Goal: Task Accomplishment & Management: Manage account settings

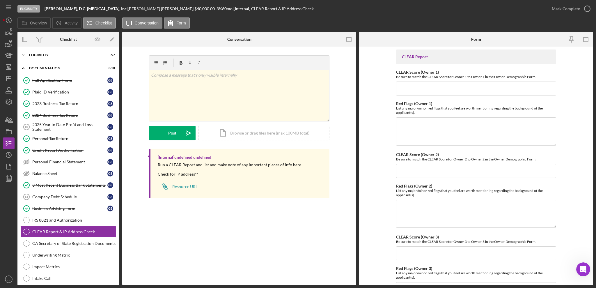
click at [246, 237] on div "CLEAR Report & IP Address Check CLEAR Report & IP Address Check v Color teal Co…" at bounding box center [239, 166] width 234 height 238
click at [259, 230] on div "CLEAR Report & IP Address Check CLEAR Report & IP Address Check v Color teal Co…" at bounding box center [239, 166] width 234 height 238
click at [59, 139] on div "Personal Tax Return" at bounding box center [69, 138] width 75 height 5
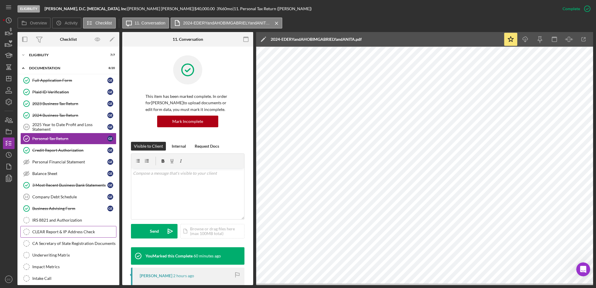
click at [54, 232] on div "CLEAR Report & IP Address Check" at bounding box center [74, 231] width 84 height 5
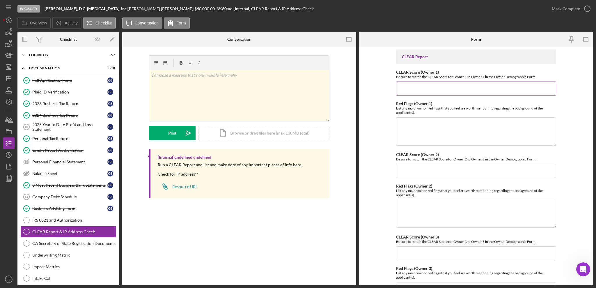
click at [449, 90] on input "CLEAR Score (Owner 1)" at bounding box center [476, 89] width 160 height 14
type input "10"
click at [220, 88] on div "v Color teal Color pink Remove color Add row above Add row below Add column bef…" at bounding box center [239, 95] width 180 height 51
click at [443, 119] on textarea "Red Flags (Owner 1)" at bounding box center [476, 131] width 160 height 28
paste textarea "HIDTA"
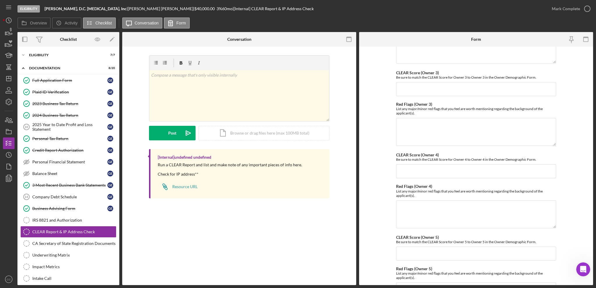
scroll to position [212, 0]
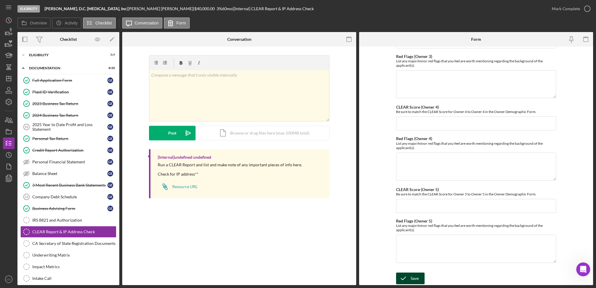
type textarea "Address is in HIDTA"
click at [414, 275] on div "Save" at bounding box center [415, 279] width 8 height 12
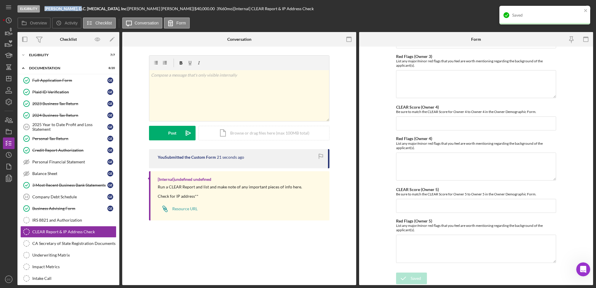
drag, startPoint x: 45, startPoint y: 8, endPoint x: 73, endPoint y: 9, distance: 27.4
click at [73, 9] on b "[PERSON_NAME], D.C. [MEDICAL_DATA], Inc" at bounding box center [86, 8] width 82 height 5
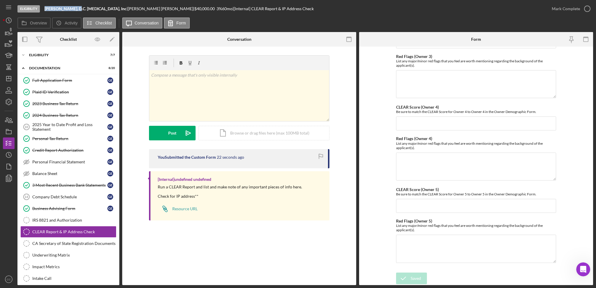
copy b "[PERSON_NAME]"
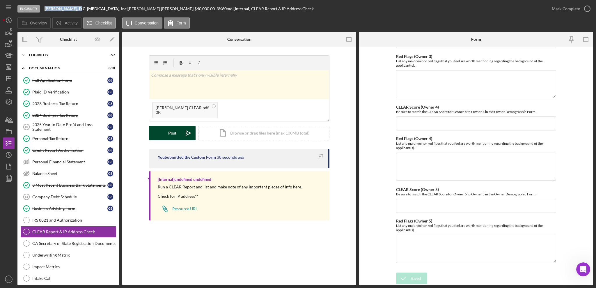
click at [173, 134] on div "Post" at bounding box center [172, 133] width 8 height 15
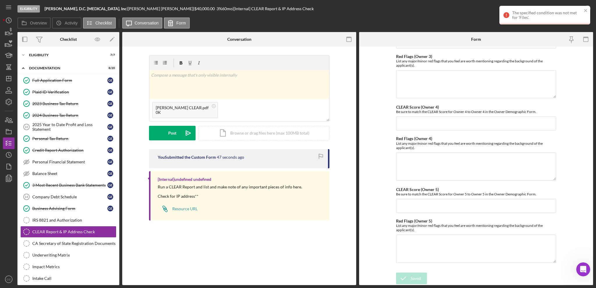
click at [257, 227] on div "v Color teal Color pink Remove color Add row above Add row below Add column bef…" at bounding box center [239, 139] width 234 height 185
click at [529, 15] on div "The specified condition was not met for 'Files'." at bounding box center [547, 14] width 70 height 9
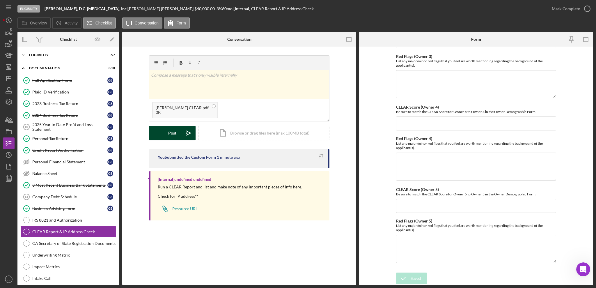
click at [168, 132] on button "Post Icon/icon-invite-send" at bounding box center [172, 133] width 47 height 15
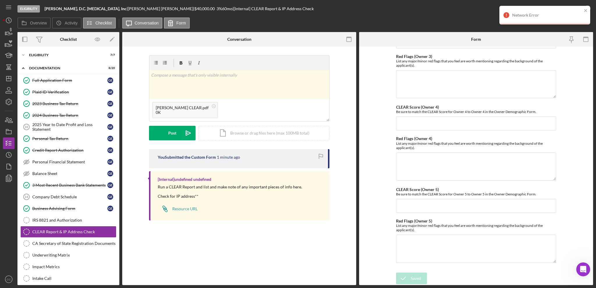
drag, startPoint x: 348, startPoint y: 67, endPoint x: 368, endPoint y: 35, distance: 37.5
click at [348, 66] on div "v Color teal Color pink Remove color Add row above Add row below Add column bef…" at bounding box center [239, 139] width 234 height 185
click at [213, 106] on rect at bounding box center [214, 106] width 2 height 0
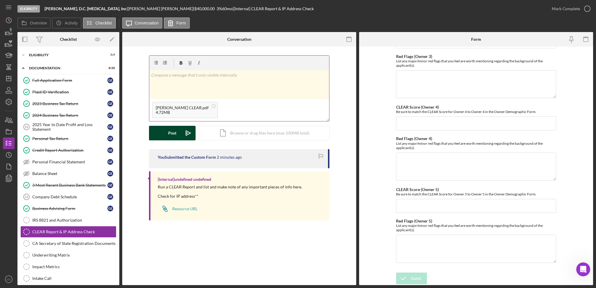
click at [171, 135] on div "Post" at bounding box center [172, 133] width 8 height 15
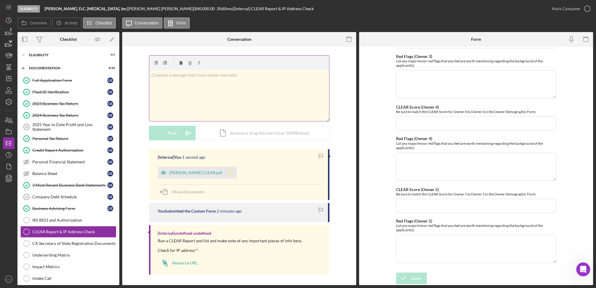
click at [228, 174] on icon "Icon/Star" at bounding box center [231, 173] width 12 height 12
click at [586, 10] on icon "button" at bounding box center [587, 8] width 15 height 15
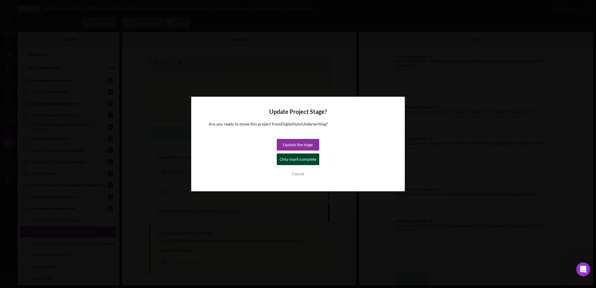
click at [295, 161] on div "Only mark complete" at bounding box center [298, 159] width 37 height 12
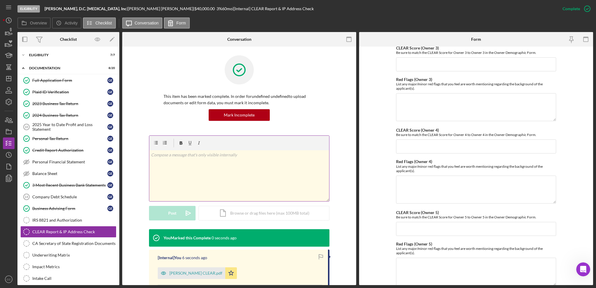
scroll to position [236, 0]
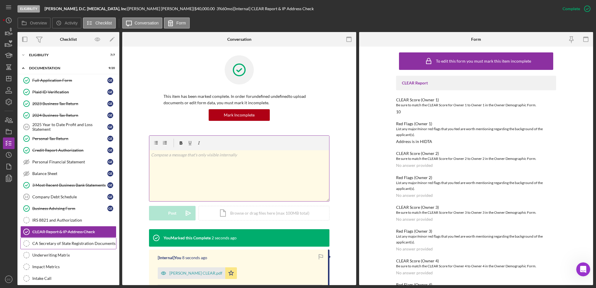
click at [72, 245] on div "CA Secretary of State Registration Documents" at bounding box center [74, 243] width 84 height 5
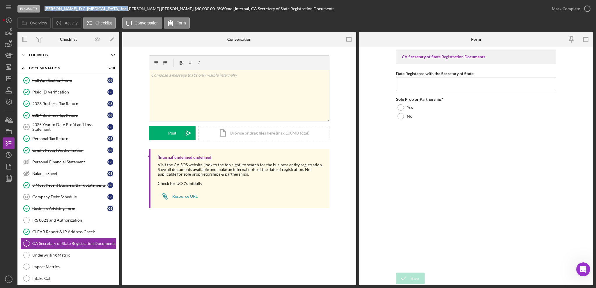
drag, startPoint x: 114, startPoint y: 9, endPoint x: 45, endPoint y: 8, distance: 68.7
click at [45, 8] on div "[PERSON_NAME], D.C. [MEDICAL_DATA], Inc |" at bounding box center [86, 8] width 83 height 5
copy div "[PERSON_NAME], D.C. [MEDICAL_DATA], Inc"
click at [8, 79] on icon "Icon/Dashboard" at bounding box center [8, 78] width 15 height 15
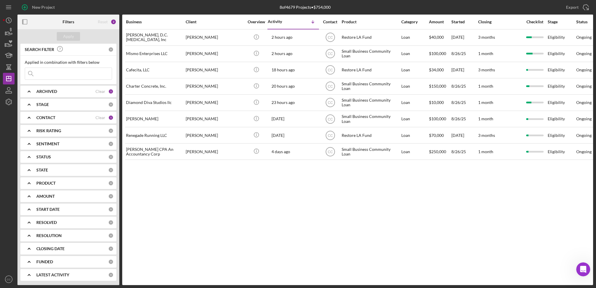
click at [45, 119] on b "CONTACT" at bounding box center [45, 117] width 19 height 5
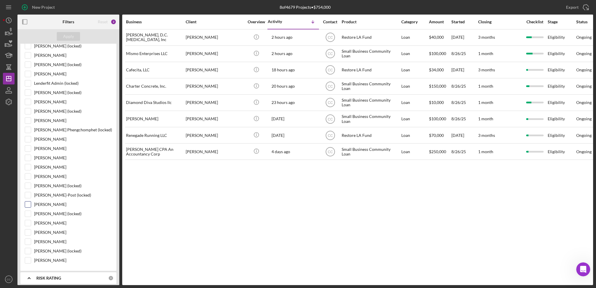
scroll to position [194, 0]
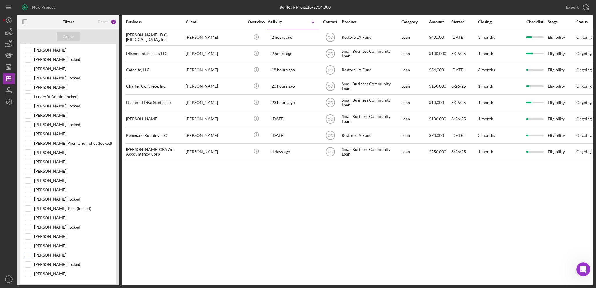
click at [29, 256] on input "[PERSON_NAME]" at bounding box center [28, 255] width 6 height 6
checkbox input "true"
click at [66, 35] on div "Apply" at bounding box center [68, 36] width 11 height 9
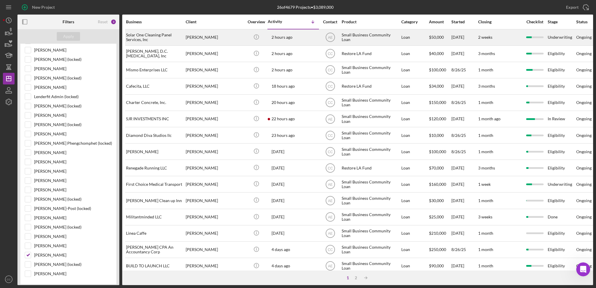
click at [204, 36] on div "[PERSON_NAME]" at bounding box center [215, 37] width 58 height 15
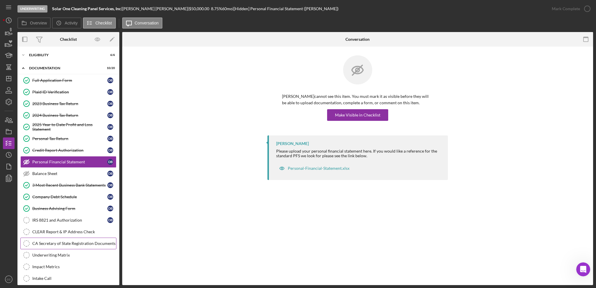
click at [69, 246] on div "CA Secretary of State Registration Documents" at bounding box center [74, 243] width 84 height 5
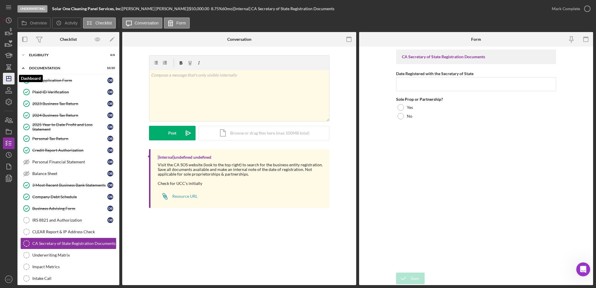
click at [7, 78] on icon "Icon/Dashboard" at bounding box center [8, 78] width 15 height 15
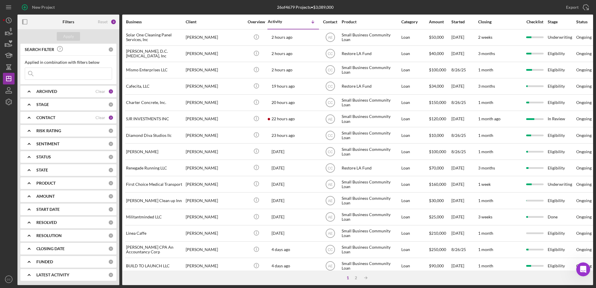
click at [41, 117] on b "CONTACT" at bounding box center [45, 117] width 19 height 5
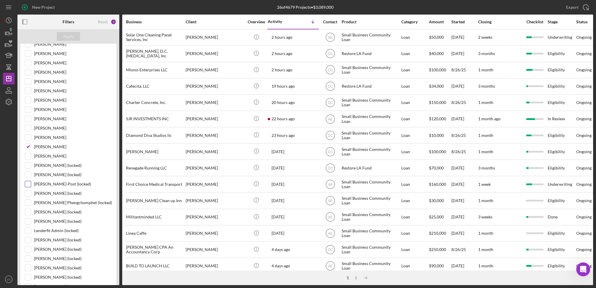
scroll to position [194, 0]
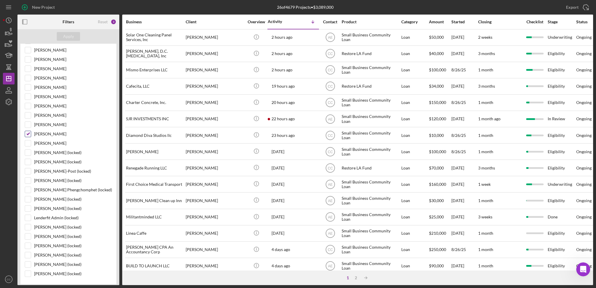
click at [27, 134] on input "[PERSON_NAME]" at bounding box center [28, 134] width 6 height 6
checkbox input "false"
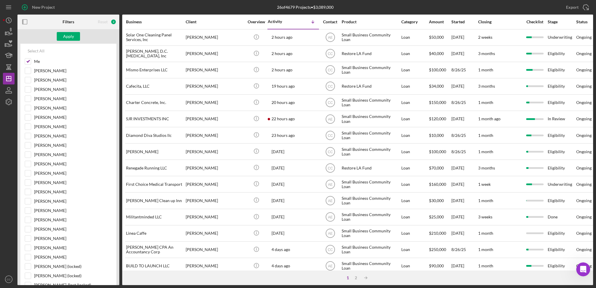
scroll to position [0, 0]
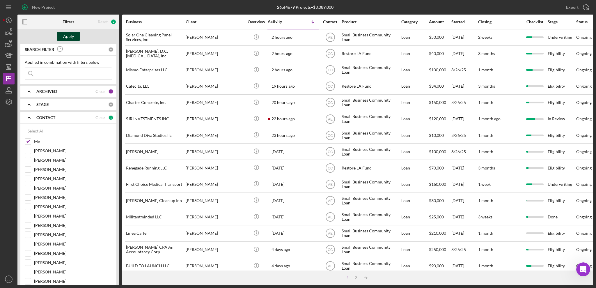
click at [69, 35] on div "Apply" at bounding box center [68, 36] width 11 height 9
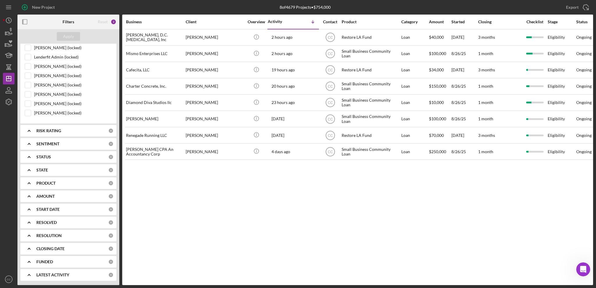
scroll to position [356, 0]
click at [236, 256] on div "Business Client Overview Activity Icon/Table Sort Arrow Contact Product Categor…" at bounding box center [357, 150] width 471 height 270
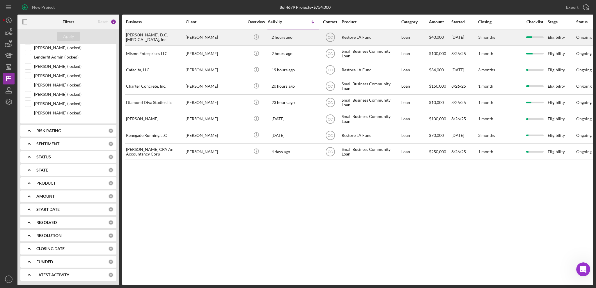
click at [152, 36] on div "[PERSON_NAME], D.C. [MEDICAL_DATA], Inc" at bounding box center [155, 37] width 58 height 15
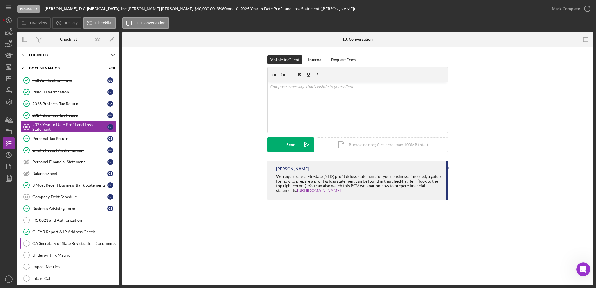
click at [65, 245] on div "CA Secretary of State Registration Documents" at bounding box center [74, 243] width 84 height 5
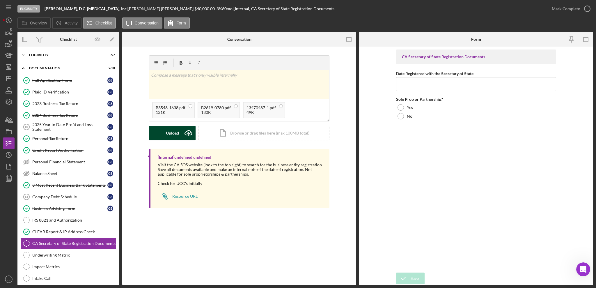
click at [185, 130] on icon "Icon/Upload" at bounding box center [188, 133] width 15 height 15
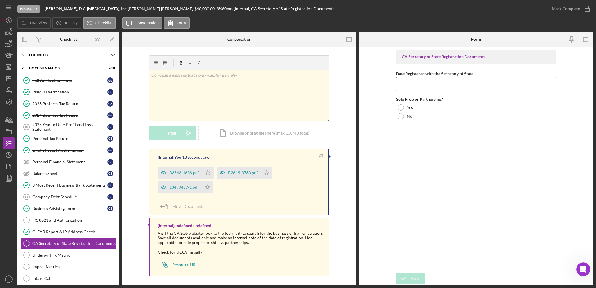
click at [437, 86] on input "Date Registered with the Secretary of State" at bounding box center [476, 84] width 160 height 14
paste input "[DATE]"
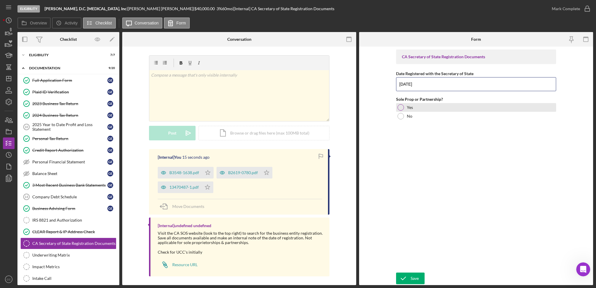
type input "[DATE]"
click at [399, 107] on div at bounding box center [401, 107] width 6 height 6
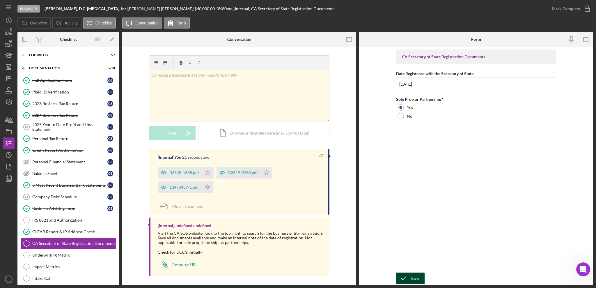
click at [414, 276] on div "Save" at bounding box center [415, 279] width 8 height 12
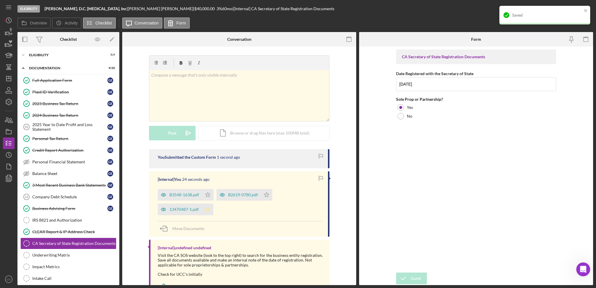
click at [208, 210] on icon "Icon/Star" at bounding box center [208, 210] width 12 height 12
click at [208, 194] on polygon "button" at bounding box center [208, 194] width 5 height 5
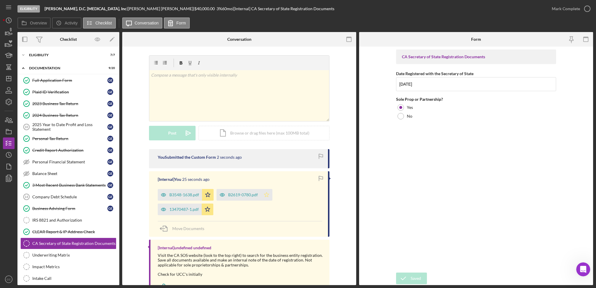
click at [268, 195] on icon "Icon/Star" at bounding box center [267, 195] width 12 height 12
drag, startPoint x: 576, startPoint y: 10, endPoint x: 572, endPoint y: 10, distance: 3.3
click at [576, 9] on div "Mark Complete" at bounding box center [566, 9] width 28 height 12
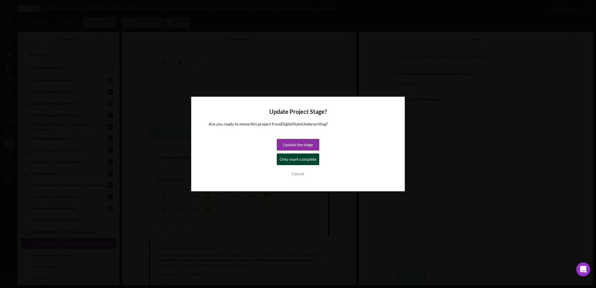
click at [310, 160] on div "Only mark complete" at bounding box center [298, 159] width 37 height 12
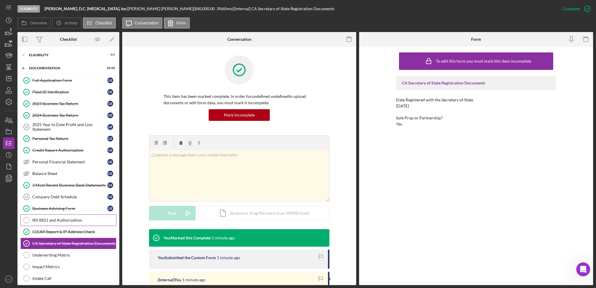
click at [78, 222] on div "IRS 8821 and Authorization" at bounding box center [74, 220] width 84 height 5
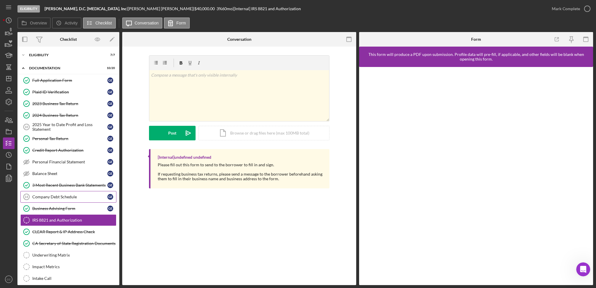
click at [57, 195] on div "Company Debt Schedule" at bounding box center [69, 197] width 75 height 5
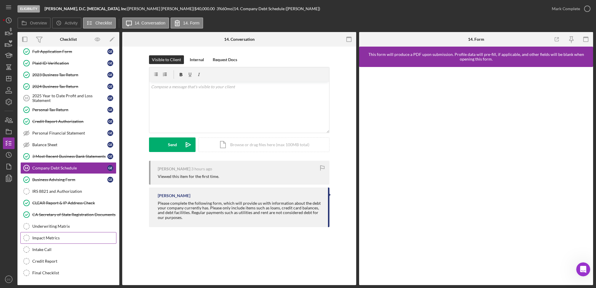
scroll to position [16, 0]
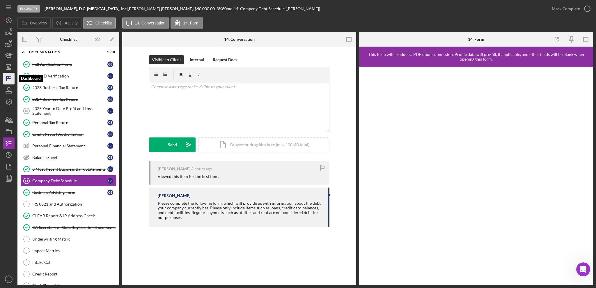
click at [11, 77] on polygon "button" at bounding box center [8, 78] width 5 height 5
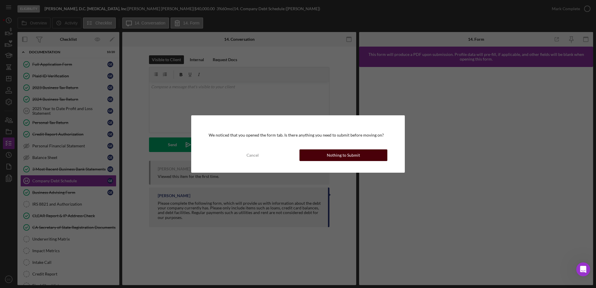
click at [362, 153] on button "Nothing to Submit" at bounding box center [344, 155] width 88 height 12
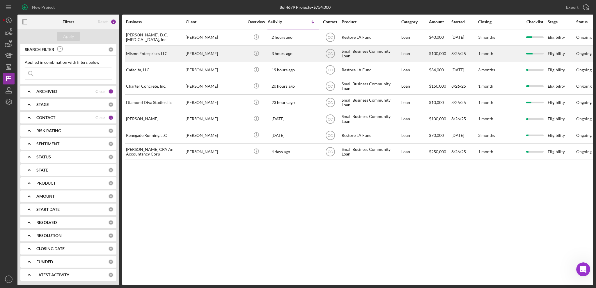
click at [217, 53] on div "[PERSON_NAME]" at bounding box center [215, 53] width 58 height 15
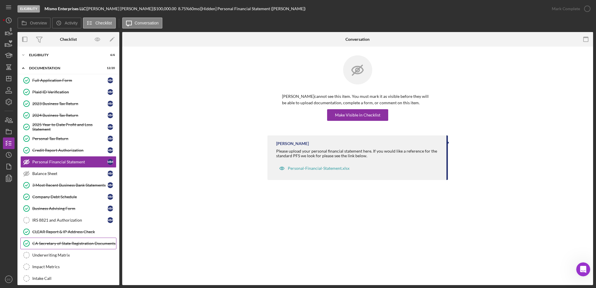
click at [54, 246] on div "CA Secretary of State Registration Documents" at bounding box center [74, 243] width 84 height 5
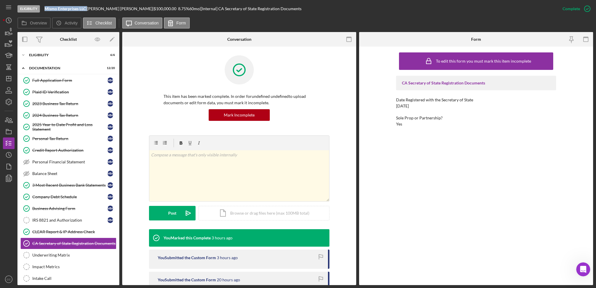
drag, startPoint x: 88, startPoint y: 9, endPoint x: 46, endPoint y: 7, distance: 42.0
click at [46, 7] on div "Mismo Enterprises LLC |" at bounding box center [66, 8] width 43 height 5
copy div "Mismo Enterprises LLC"
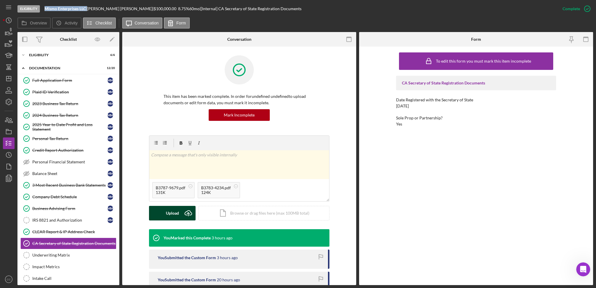
click at [183, 213] on icon "Icon/Upload" at bounding box center [188, 213] width 15 height 15
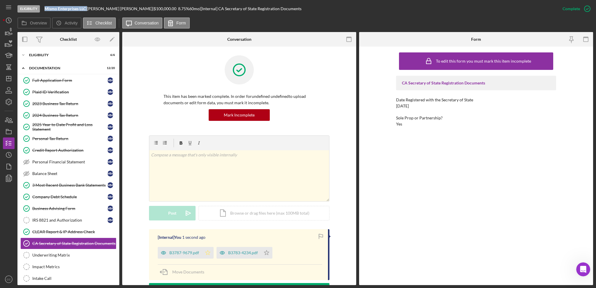
click at [208, 251] on icon "Icon/Star" at bounding box center [208, 253] width 12 height 12
click at [267, 251] on icon "Icon/Star" at bounding box center [267, 253] width 12 height 12
click at [7, 166] on polygon "button" at bounding box center [9, 166] width 4 height 5
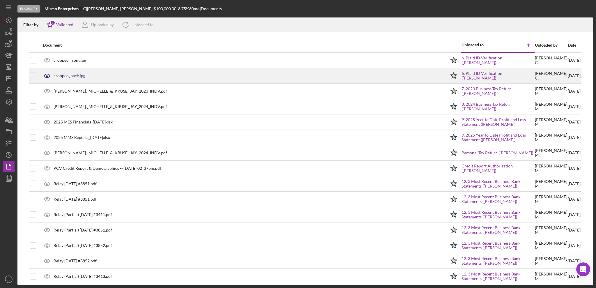
click at [451, 75] on polygon at bounding box center [454, 76] width 6 height 6
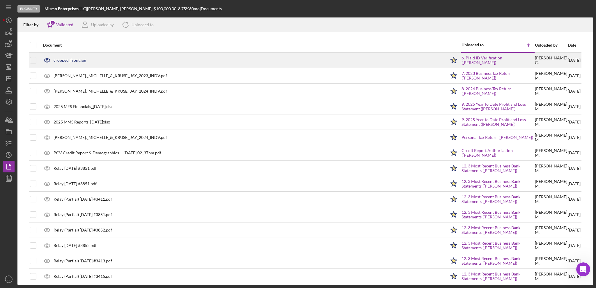
click at [451, 60] on polygon at bounding box center [454, 60] width 6 height 6
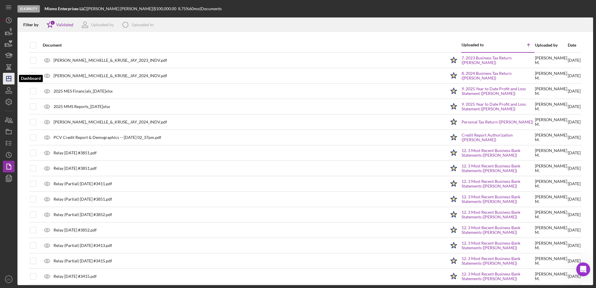
click at [11, 79] on icon "Icon/Dashboard" at bounding box center [8, 78] width 15 height 15
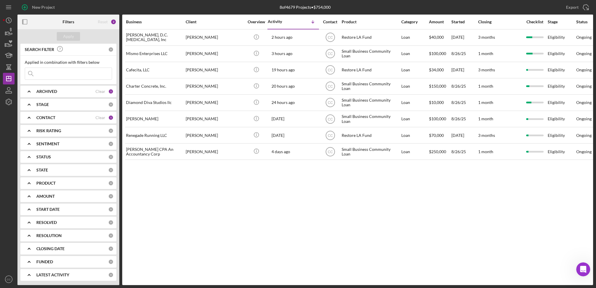
click at [423, 185] on div "Business Client Overview Activity Icon/Table Sort Arrow Contact Product Categor…" at bounding box center [357, 150] width 471 height 270
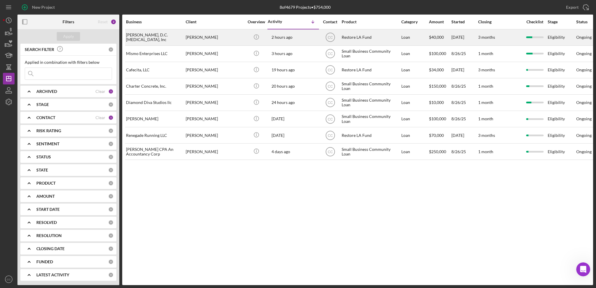
click at [556, 38] on div "Eligibility" at bounding box center [562, 37] width 28 height 15
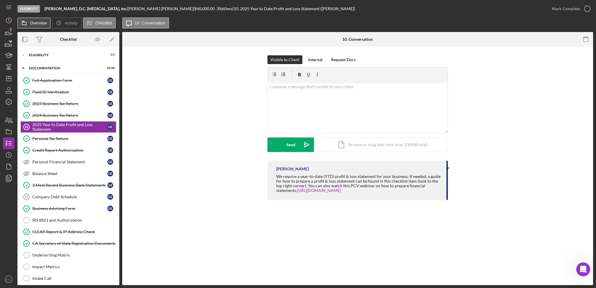
click at [37, 24] on label "Overview" at bounding box center [38, 23] width 17 height 5
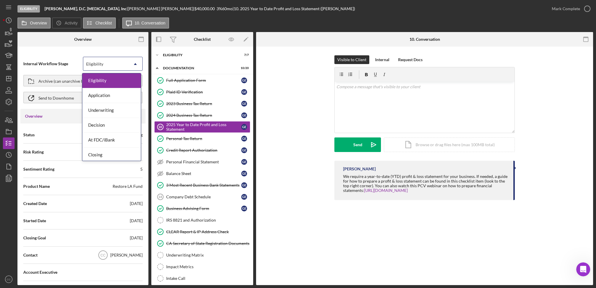
click at [119, 64] on div "Eligibility" at bounding box center [105, 63] width 45 height 13
click at [113, 96] on div "Application" at bounding box center [111, 95] width 58 height 15
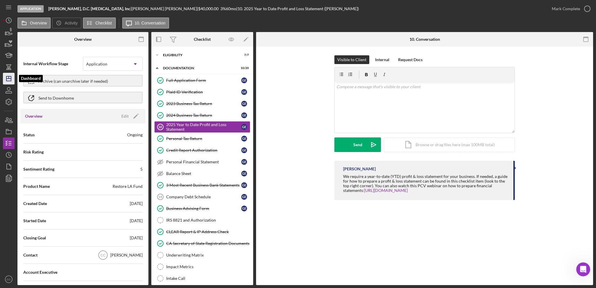
click at [9, 77] on line "button" at bounding box center [9, 77] width 0 height 2
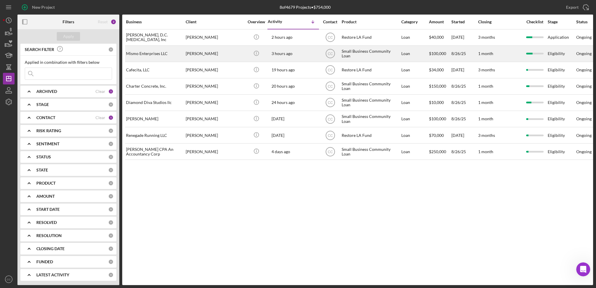
click at [160, 53] on div "Mismo Enterprises LLC" at bounding box center [155, 53] width 58 height 15
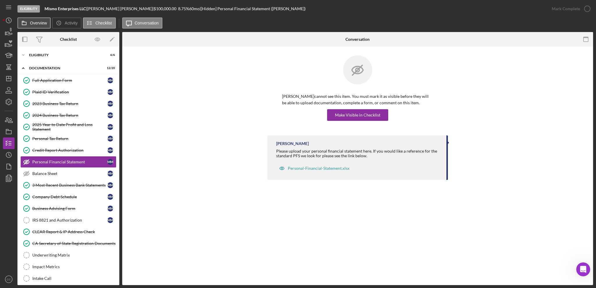
click at [30, 27] on button "Overview" at bounding box center [33, 22] width 33 height 11
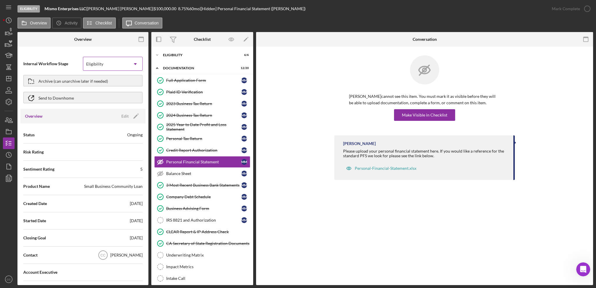
click at [116, 64] on div "Eligibility" at bounding box center [105, 63] width 45 height 13
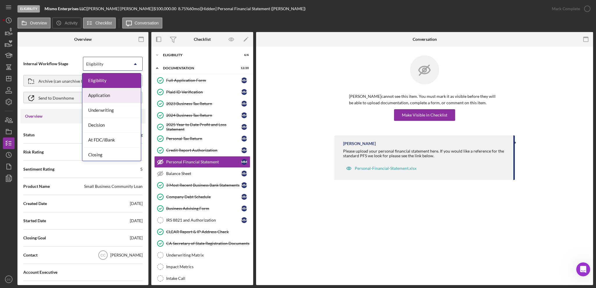
click at [100, 97] on div "Application" at bounding box center [111, 95] width 58 height 15
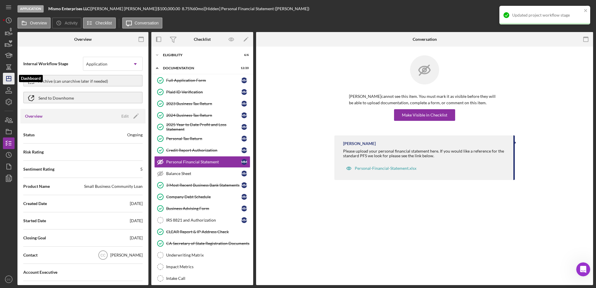
click at [9, 78] on line "button" at bounding box center [9, 77] width 0 height 2
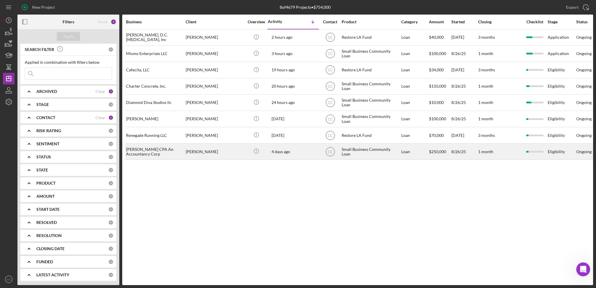
click at [161, 154] on div "[PERSON_NAME] CPA An Accountancy Corp" at bounding box center [155, 151] width 58 height 15
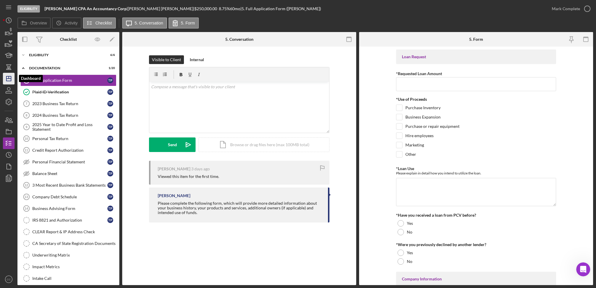
click at [7, 77] on icon "Icon/Dashboard" at bounding box center [8, 78] width 15 height 15
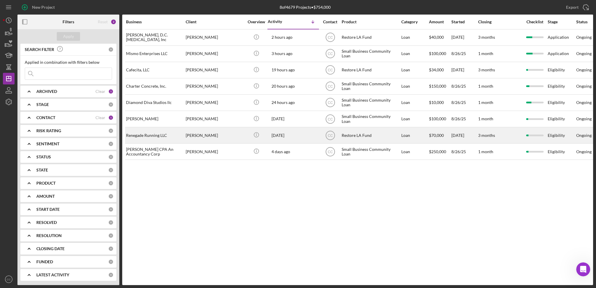
click at [159, 132] on div "Renegade Running LLC" at bounding box center [155, 135] width 58 height 15
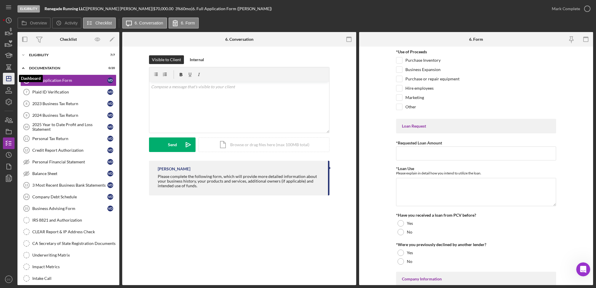
click at [10, 81] on polygon "button" at bounding box center [8, 78] width 5 height 5
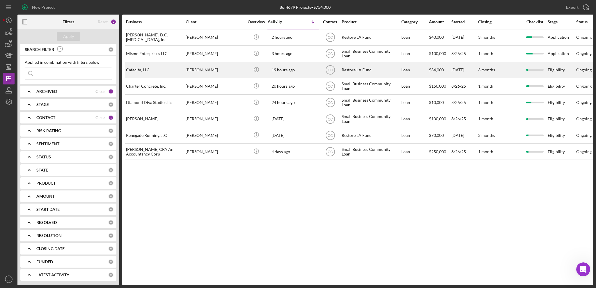
click at [148, 70] on div "Cafecita, LLC" at bounding box center [155, 69] width 58 height 15
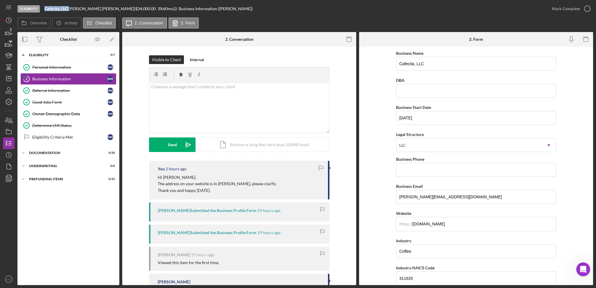
drag, startPoint x: 69, startPoint y: 8, endPoint x: 45, endPoint y: 8, distance: 24.5
click at [45, 8] on div "Cafecita, LLC |" at bounding box center [57, 8] width 24 height 5
copy div "Cafecita, LLC"
click at [63, 138] on div "Eligibility Criteria Met" at bounding box center [69, 137] width 75 height 5
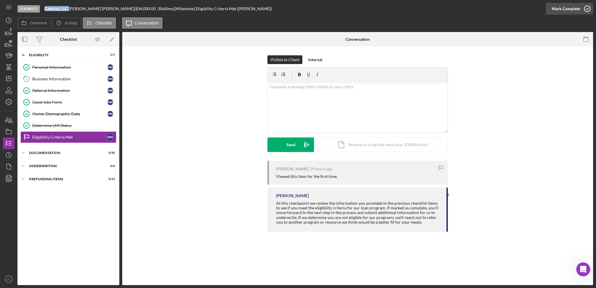
click at [577, 10] on div "Mark Complete" at bounding box center [566, 9] width 28 height 12
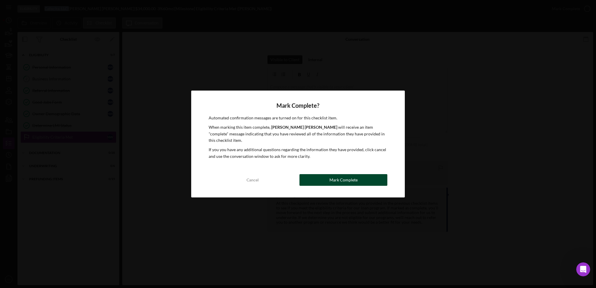
click at [347, 180] on div "Mark Complete" at bounding box center [344, 180] width 28 height 12
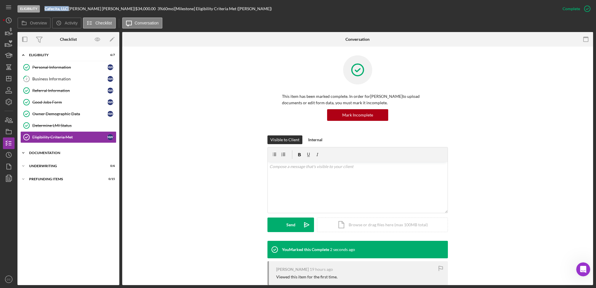
click at [45, 154] on div "Documentation" at bounding box center [70, 152] width 83 height 3
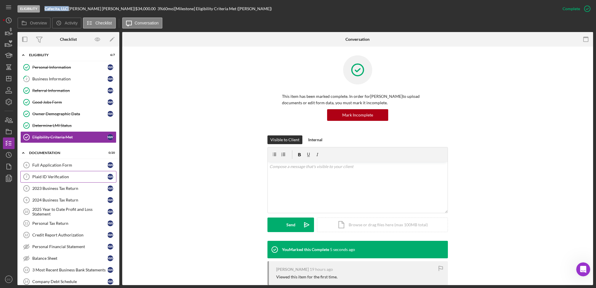
click at [49, 177] on div "Plaid ID Verification" at bounding box center [69, 176] width 75 height 5
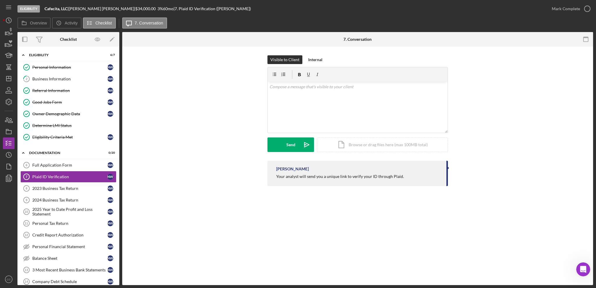
click at [533, 97] on div "Visible to Client Internal v Color teal Color pink Remove color Add row above A…" at bounding box center [358, 107] width 454 height 105
click at [328, 97] on div "v Color teal Color pink Remove color Add row above Add row below Add column bef…" at bounding box center [358, 107] width 180 height 51
click at [295, 142] on div "Send" at bounding box center [291, 144] width 9 height 15
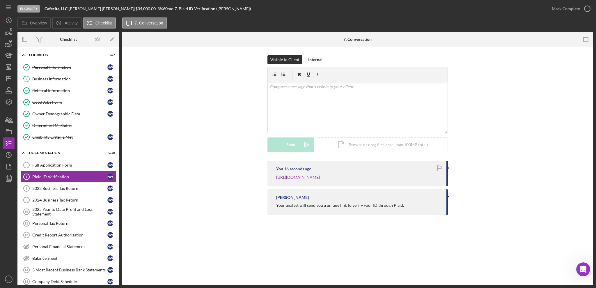
drag, startPoint x: 228, startPoint y: 111, endPoint x: 220, endPoint y: 111, distance: 8.7
click at [228, 111] on div "Visible to Client Internal v Color teal Color pink Remove color Add row above A…" at bounding box center [358, 107] width 454 height 105
click at [32, 23] on label "Overview" at bounding box center [38, 23] width 17 height 5
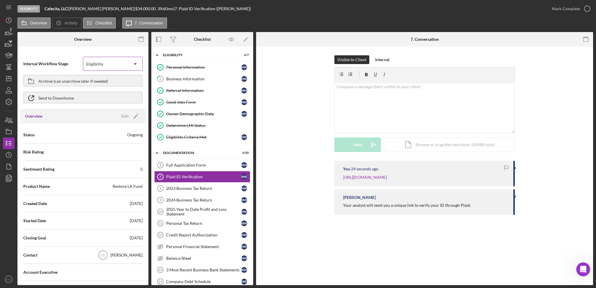
click at [101, 65] on div "Eligibility" at bounding box center [94, 64] width 17 height 5
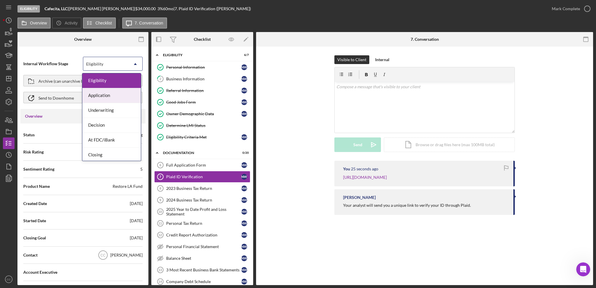
click at [103, 96] on div "Application" at bounding box center [111, 95] width 58 height 15
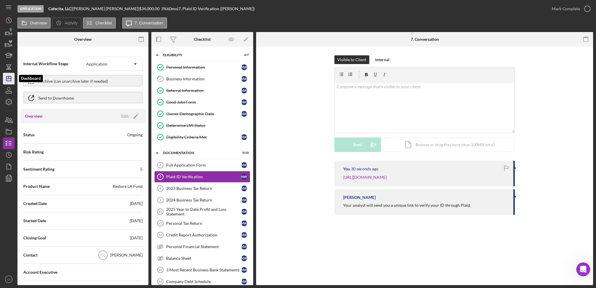
click at [10, 77] on icon "Icon/Dashboard" at bounding box center [8, 78] width 15 height 15
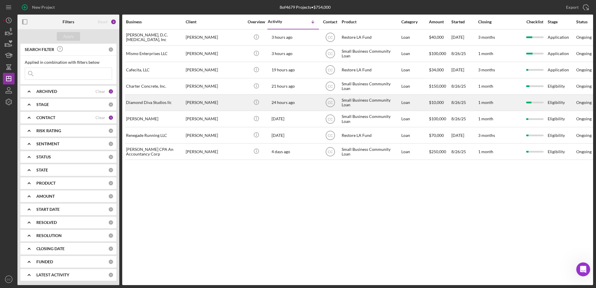
click at [210, 105] on div "[PERSON_NAME]" at bounding box center [215, 102] width 58 height 15
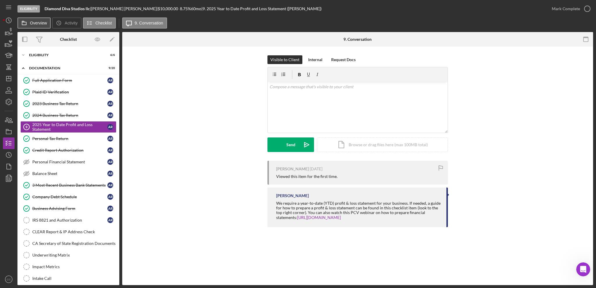
click at [37, 24] on label "Overview" at bounding box center [38, 23] width 17 height 5
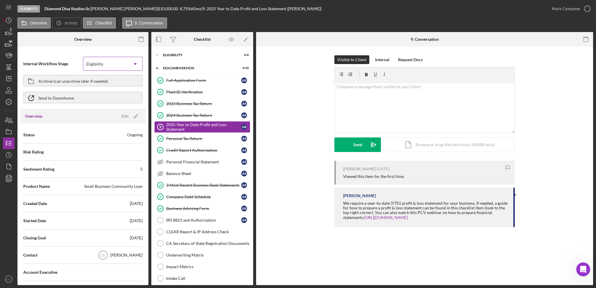
click at [98, 62] on div "Eligibility" at bounding box center [94, 64] width 17 height 5
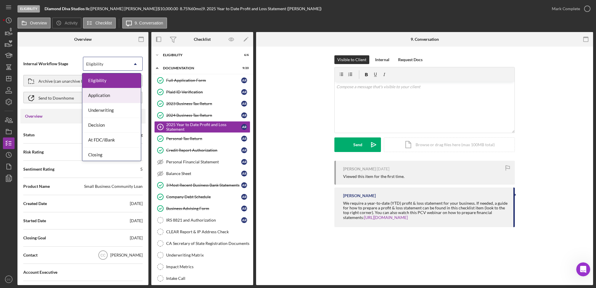
click at [98, 100] on div "Application" at bounding box center [111, 95] width 58 height 15
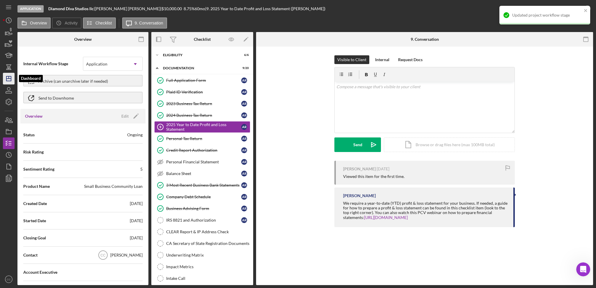
click at [10, 80] on icon "Icon/Dashboard" at bounding box center [8, 78] width 15 height 15
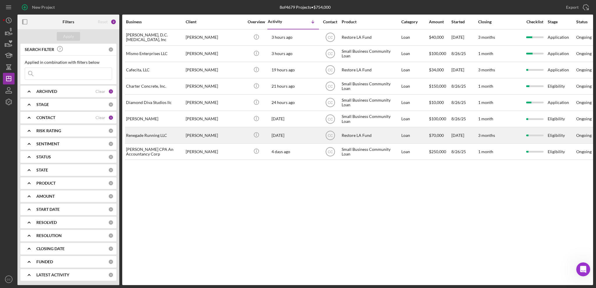
click at [213, 135] on div "[PERSON_NAME]" at bounding box center [215, 135] width 58 height 15
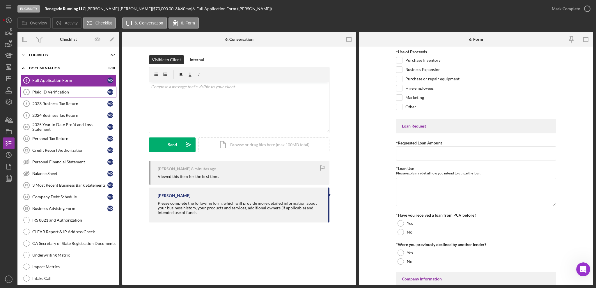
click at [64, 94] on div "Plaid ID Verification" at bounding box center [69, 92] width 75 height 5
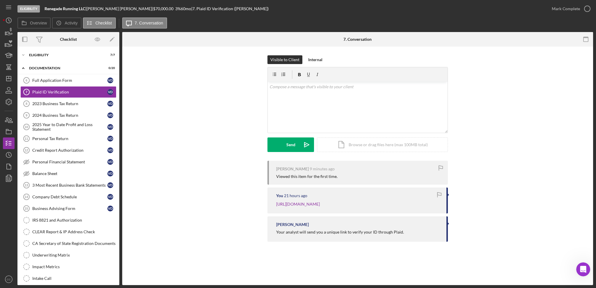
click at [38, 29] on div "Overview Icon/History Activity Checklist Icon/Message 7. Conversation" at bounding box center [305, 23] width 576 height 12
click at [36, 21] on label "Overview" at bounding box center [38, 23] width 17 height 5
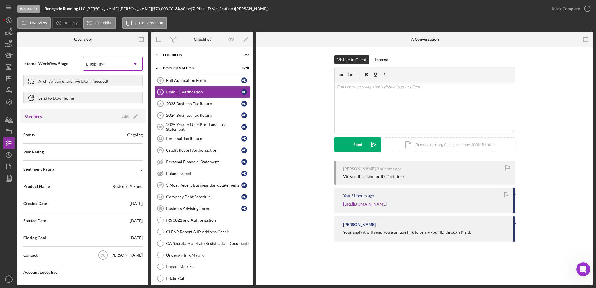
click at [101, 63] on div "Eligibility" at bounding box center [94, 64] width 17 height 5
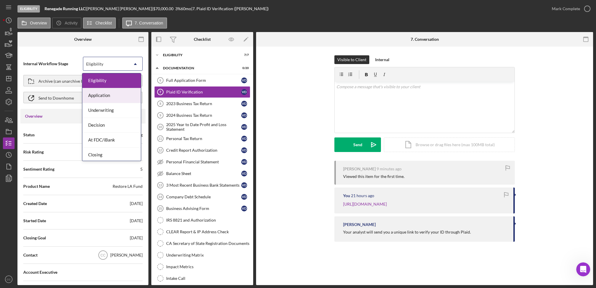
click at [100, 93] on div "Application" at bounding box center [111, 95] width 58 height 15
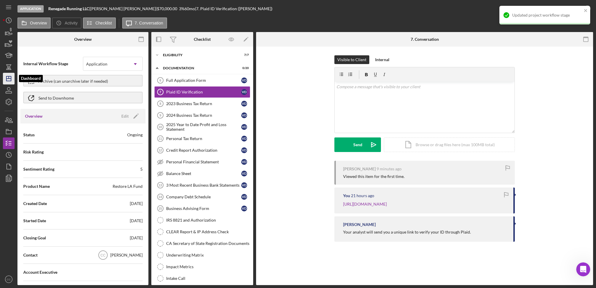
click at [13, 81] on icon "Icon/Dashboard" at bounding box center [8, 78] width 15 height 15
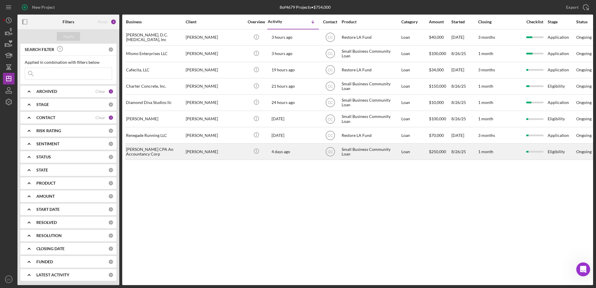
click at [152, 151] on div "[PERSON_NAME] CPA An Accountancy Corp" at bounding box center [155, 151] width 58 height 15
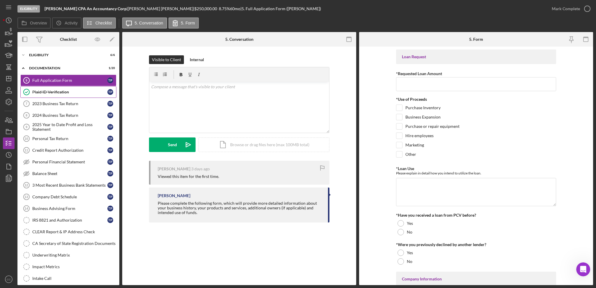
click at [70, 91] on div "Plaid ID Verification" at bounding box center [69, 92] width 75 height 5
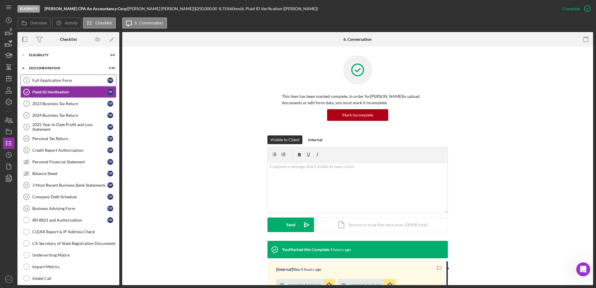
click at [61, 81] on div "Full Application Form" at bounding box center [69, 80] width 75 height 5
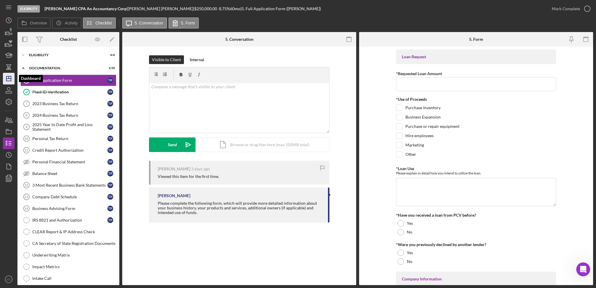
click at [8, 82] on icon "Icon/Dashboard" at bounding box center [8, 78] width 15 height 15
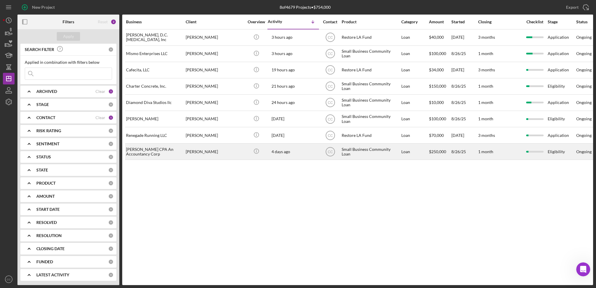
click at [229, 153] on div "[PERSON_NAME]" at bounding box center [215, 151] width 58 height 15
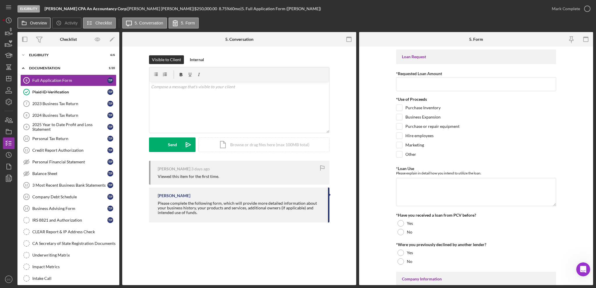
click at [33, 22] on label "Overview" at bounding box center [38, 23] width 17 height 5
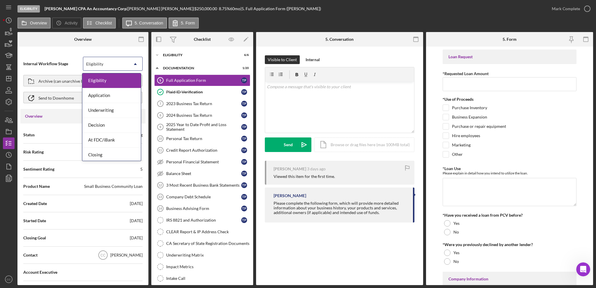
click at [125, 62] on div "Eligibility" at bounding box center [105, 63] width 45 height 13
click at [108, 95] on div "Application" at bounding box center [111, 95] width 58 height 15
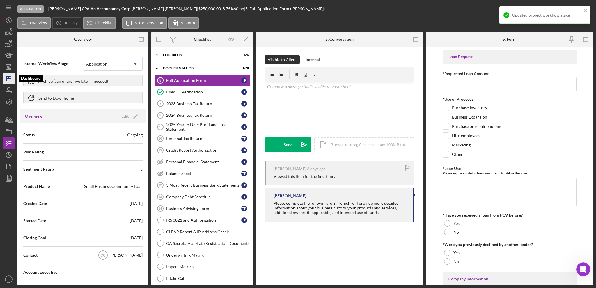
click at [8, 78] on icon "Icon/Dashboard" at bounding box center [8, 78] width 15 height 15
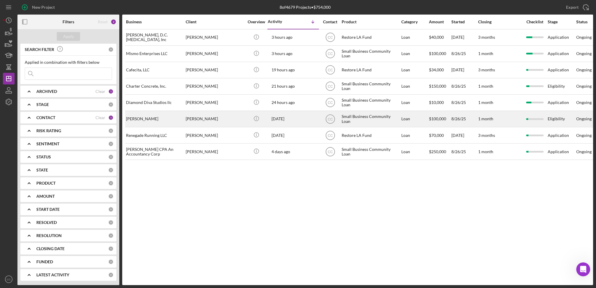
click at [222, 122] on div "[PERSON_NAME]" at bounding box center [215, 118] width 58 height 15
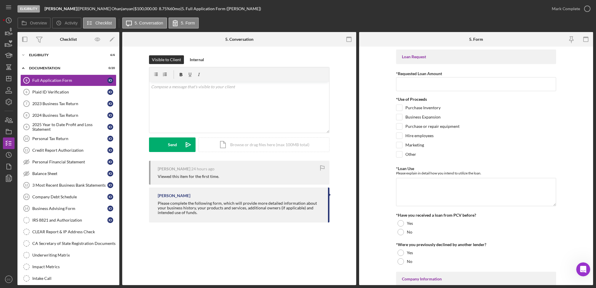
click at [59, 61] on div "Icon/Expander Eligibility 6 / 6" at bounding box center [68, 55] width 102 height 12
click at [51, 51] on div "Icon/Expander Eligibility 6 / 6" at bounding box center [68, 55] width 102 height 12
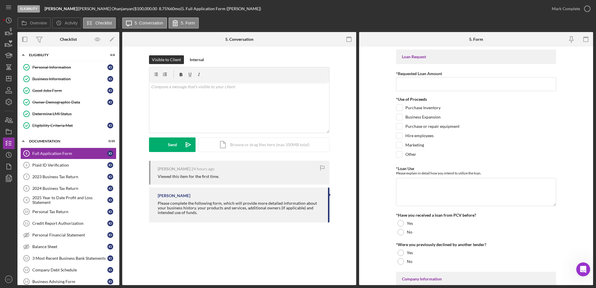
click at [2, 76] on div "Eligibility [PERSON_NAME] | [PERSON_NAME] | $100,000.00 8.75 % 60 mo | 5. Full …" at bounding box center [298, 144] width 596 height 288
click at [10, 79] on icon "Icon/Dashboard" at bounding box center [8, 78] width 15 height 15
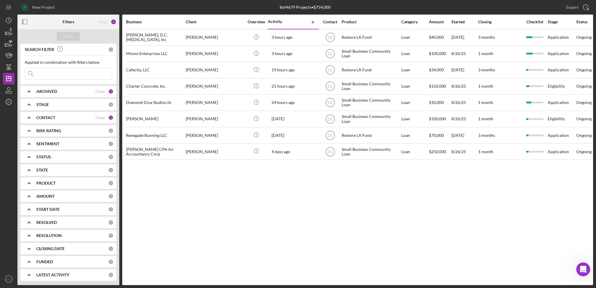
click at [530, 225] on div "Business Client Overview Activity Icon/Table Sort Arrow Contact Product Categor…" at bounding box center [357, 150] width 471 height 270
click at [6, 77] on icon "Icon/Dashboard" at bounding box center [8, 78] width 15 height 15
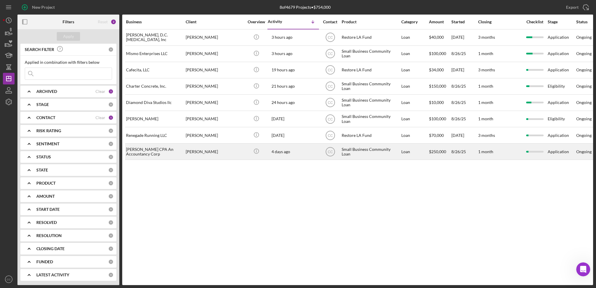
click at [166, 151] on div "[PERSON_NAME] CPA An Accountancy Corp" at bounding box center [155, 151] width 58 height 15
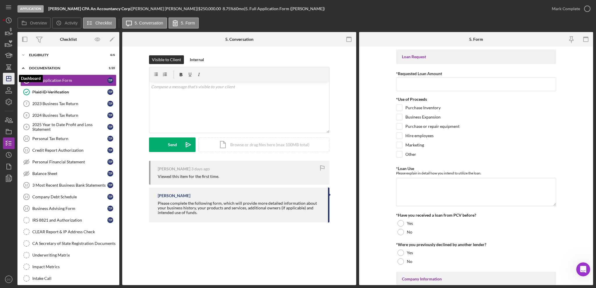
click at [10, 76] on polygon "button" at bounding box center [8, 78] width 5 height 5
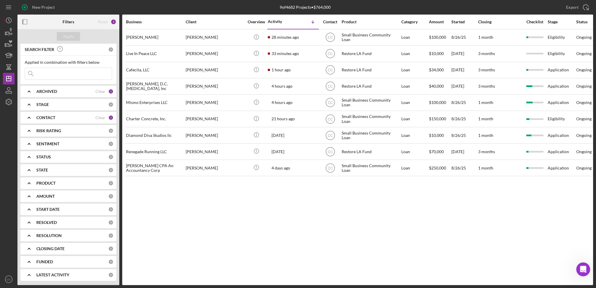
click at [294, 217] on div "Business Client Overview Activity Icon/Table Sort Arrow Contact Product Categor…" at bounding box center [357, 150] width 471 height 270
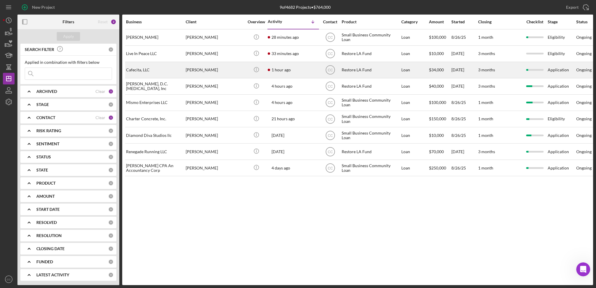
click at [305, 70] on div "1 hour ago [PERSON_NAME]" at bounding box center [293, 69] width 51 height 15
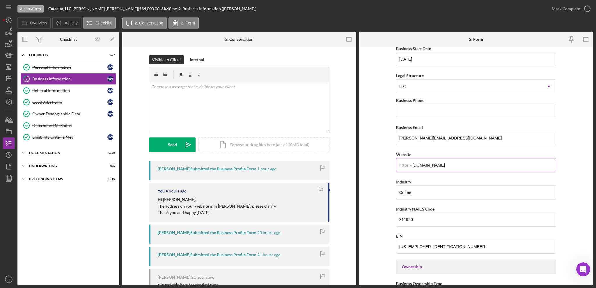
scroll to position [77, 0]
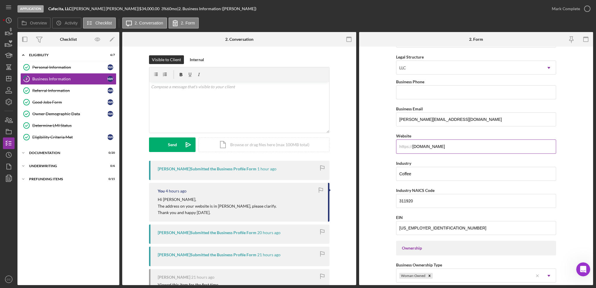
drag, startPoint x: 451, startPoint y: 148, endPoint x: 403, endPoint y: 147, distance: 47.8
click at [403, 147] on div "https:// Website [DOMAIN_NAME]" at bounding box center [476, 142] width 160 height 21
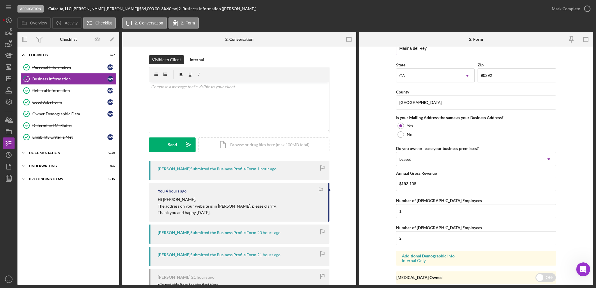
scroll to position [408, 0]
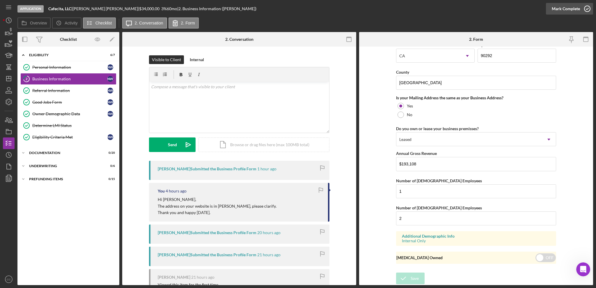
click at [577, 11] on div "Mark Complete" at bounding box center [566, 9] width 28 height 12
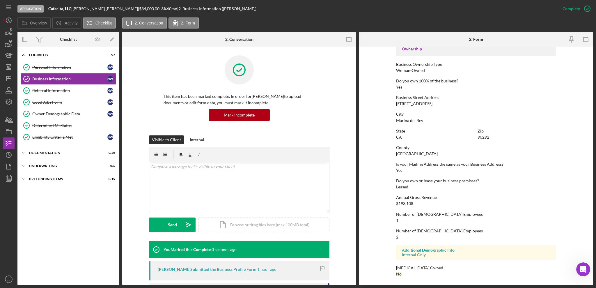
scroll to position [200, 0]
click at [55, 153] on div "Documentation" at bounding box center [70, 152] width 83 height 3
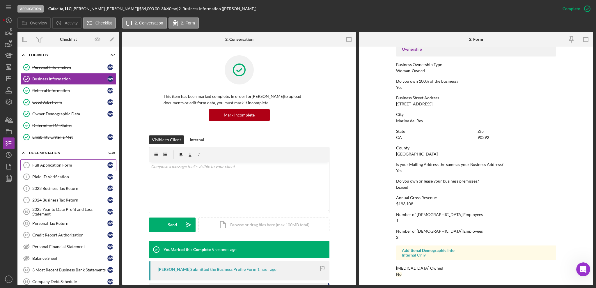
click at [70, 165] on div "Full Application Form" at bounding box center [69, 165] width 75 height 5
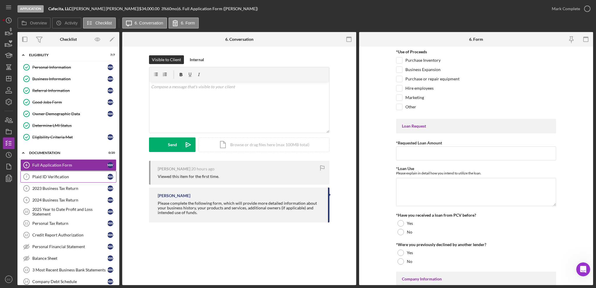
click at [62, 175] on div "Plaid ID Verification" at bounding box center [69, 176] width 75 height 5
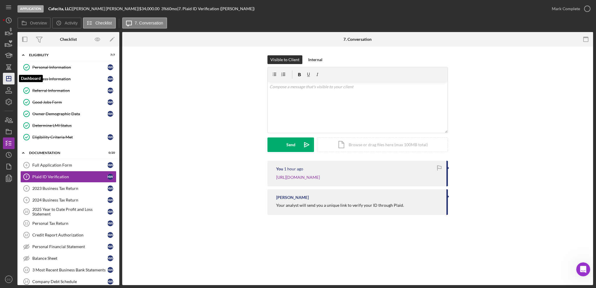
click at [7, 80] on icon "Icon/Dashboard" at bounding box center [8, 78] width 15 height 15
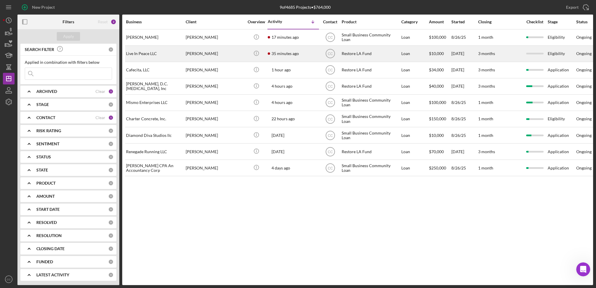
click at [226, 54] on div "[PERSON_NAME]" at bounding box center [215, 53] width 58 height 15
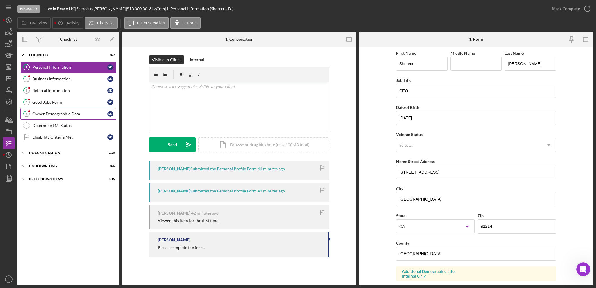
click at [63, 112] on div "Owner Demographic Data" at bounding box center [69, 114] width 75 height 5
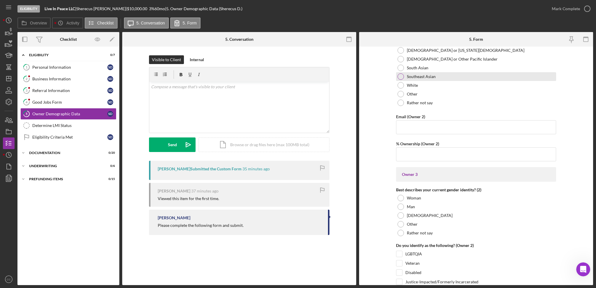
scroll to position [815, 0]
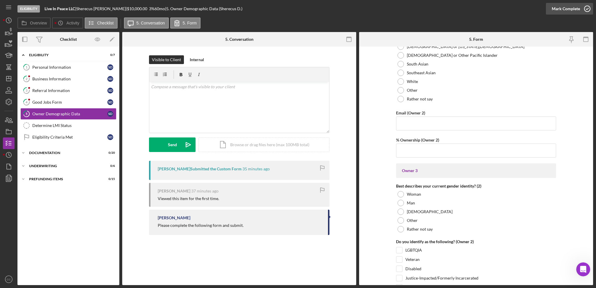
click at [567, 9] on div "Mark Complete" at bounding box center [566, 9] width 28 height 12
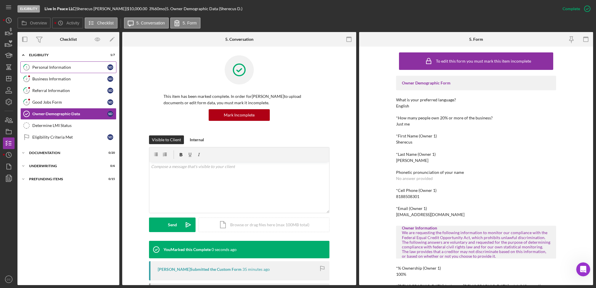
click at [53, 68] on div "Personal Information" at bounding box center [69, 67] width 75 height 5
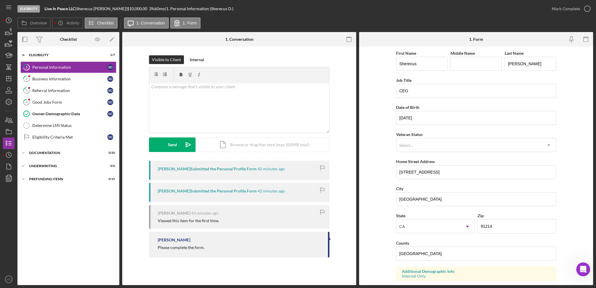
scroll to position [150, 0]
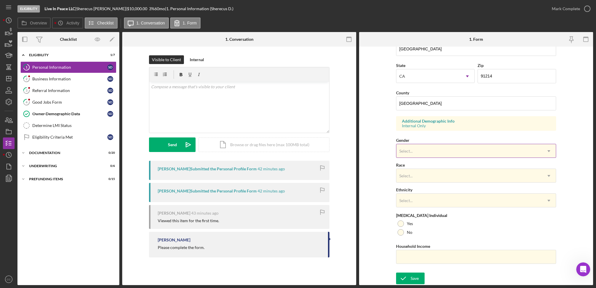
click at [435, 149] on div "Select..." at bounding box center [470, 150] width 146 height 13
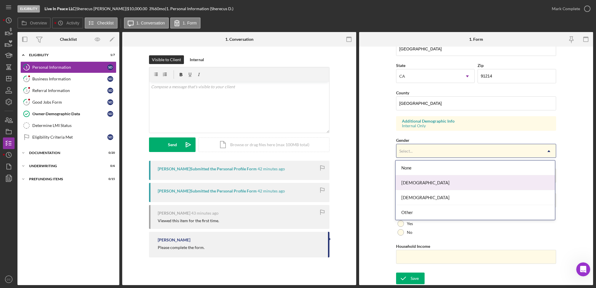
click at [417, 181] on div "[DEMOGRAPHIC_DATA]" at bounding box center [476, 182] width 160 height 15
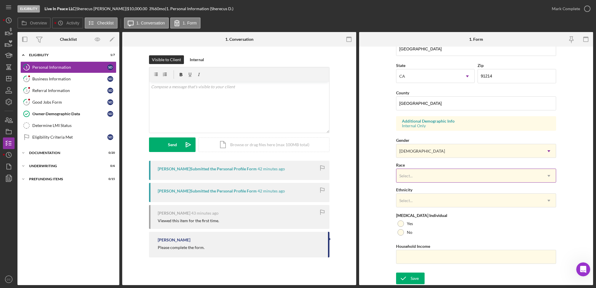
click at [420, 178] on div "Select..." at bounding box center [470, 175] width 146 height 13
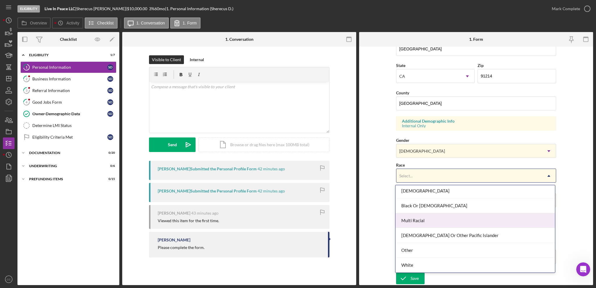
scroll to position [0, 0]
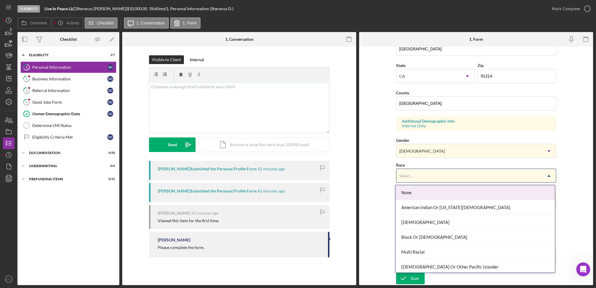
click at [427, 194] on div "None" at bounding box center [476, 192] width 160 height 15
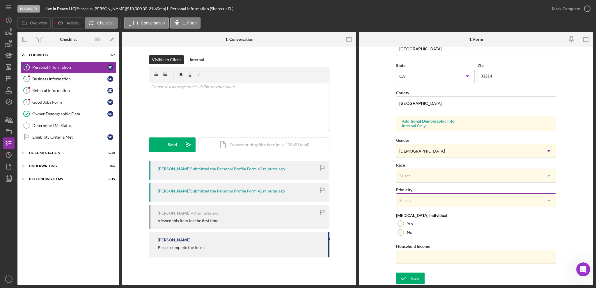
click at [429, 199] on div "Select..." at bounding box center [470, 200] width 146 height 13
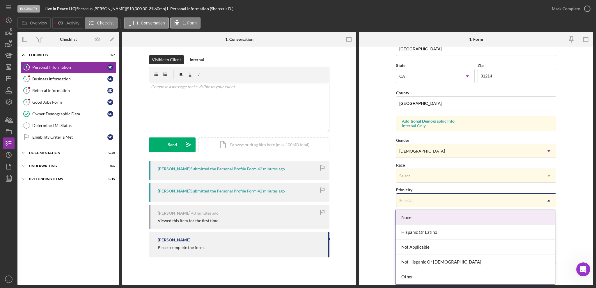
click at [427, 216] on div "None" at bounding box center [476, 217] width 160 height 15
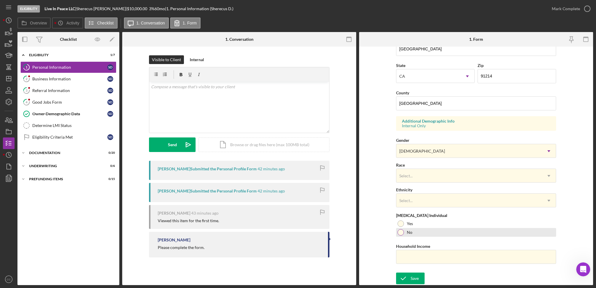
click at [398, 233] on div at bounding box center [401, 232] width 6 height 6
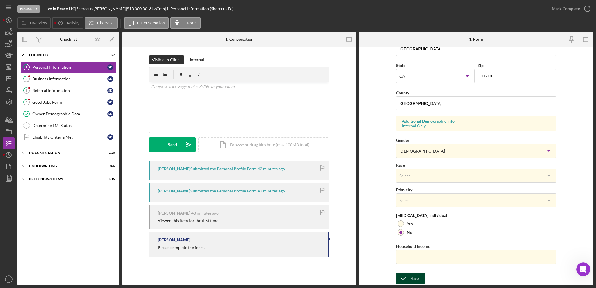
click at [421, 277] on button "Save" at bounding box center [410, 279] width 29 height 12
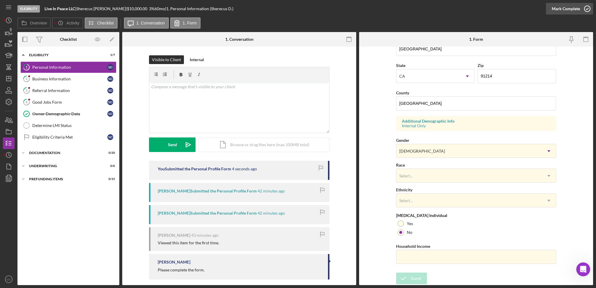
click at [565, 8] on div "Mark Complete" at bounding box center [566, 9] width 28 height 12
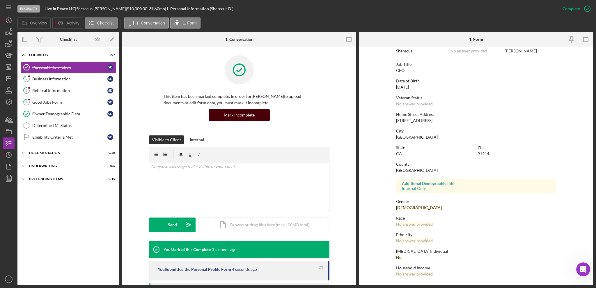
scroll to position [33, 0]
click at [54, 79] on div "Business Information" at bounding box center [69, 79] width 75 height 5
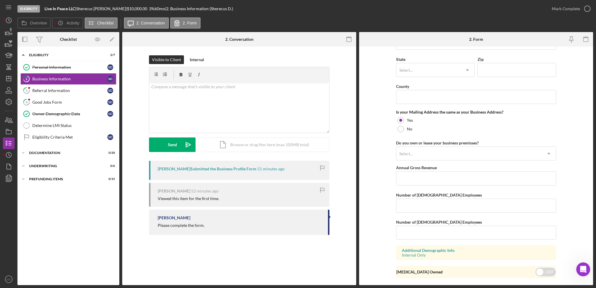
scroll to position [369, 0]
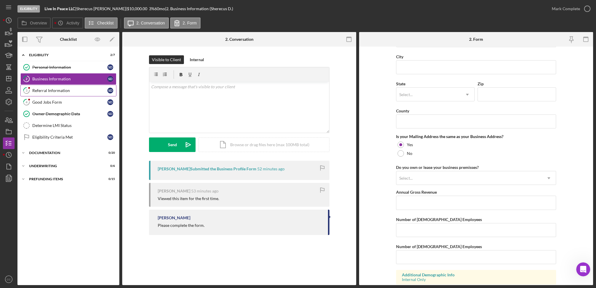
click at [58, 91] on div "Referral Information" at bounding box center [69, 90] width 75 height 5
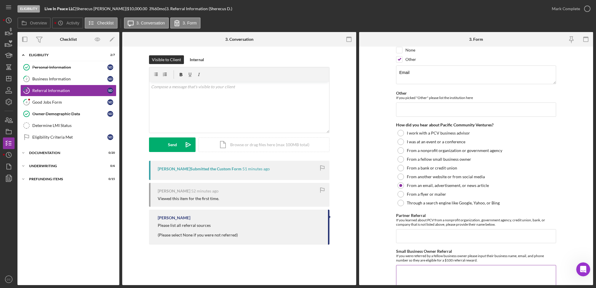
scroll to position [115, 0]
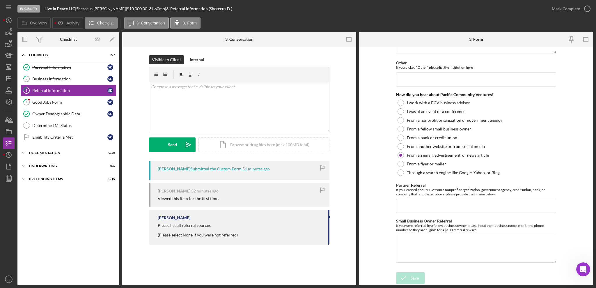
drag, startPoint x: 564, startPoint y: 9, endPoint x: 484, endPoint y: 31, distance: 83.6
click at [564, 9] on div "Mark Complete" at bounding box center [566, 9] width 28 height 12
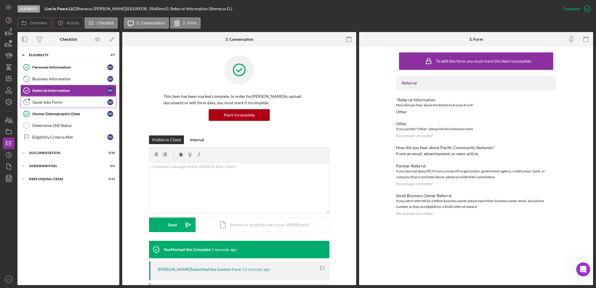
click at [61, 102] on div "Good Jobs Form" at bounding box center [69, 102] width 75 height 5
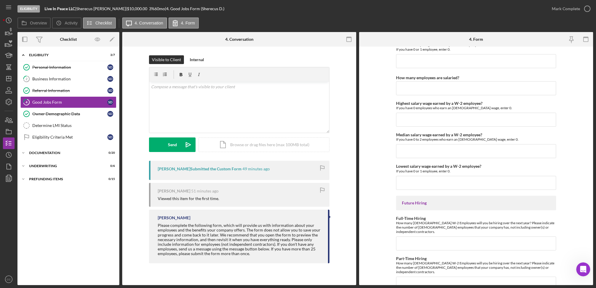
scroll to position [1242, 0]
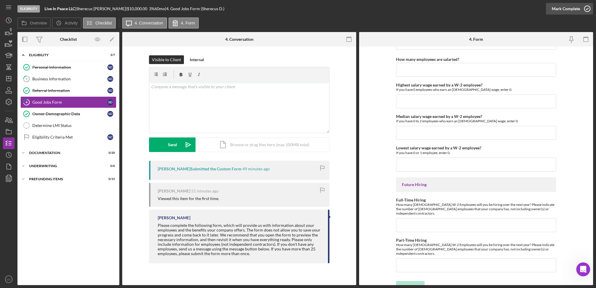
click at [571, 12] on div "Mark Complete" at bounding box center [566, 9] width 28 height 12
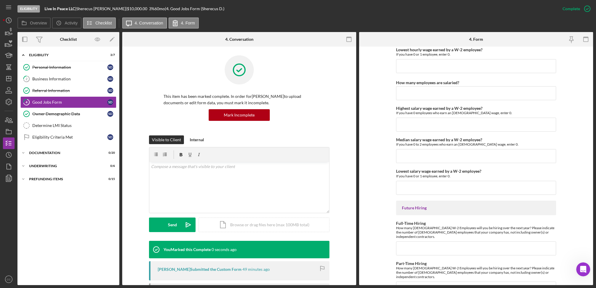
scroll to position [1265, 0]
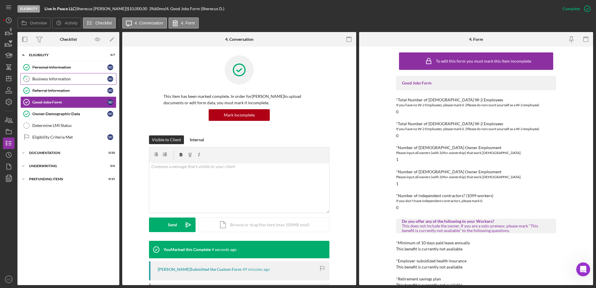
click at [58, 79] on div "Business Information" at bounding box center [69, 79] width 75 height 5
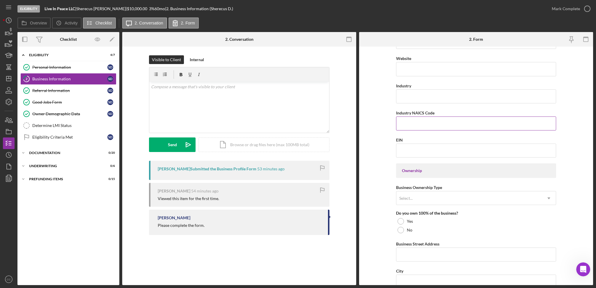
scroll to position [155, 0]
click at [206, 98] on div "v Color teal Color pink Remove color Add row above Add row below Add column bef…" at bounding box center [239, 107] width 180 height 51
click at [93, 8] on div "[PERSON_NAME] |" at bounding box center [101, 8] width 51 height 5
copy div "Sherecus"
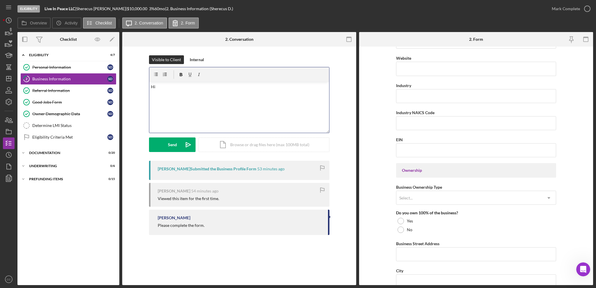
click at [218, 93] on div "v Color teal Color pink Remove color Add row above Add row below Add column bef…" at bounding box center [239, 107] width 180 height 51
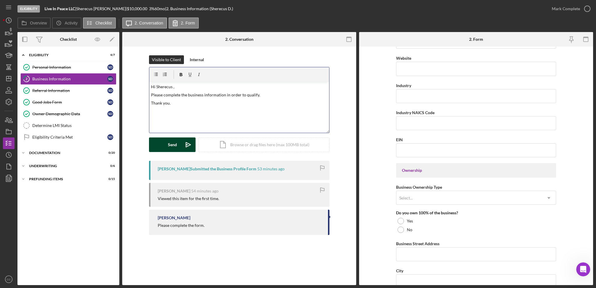
click at [183, 145] on icon "Icon/icon-invite-send" at bounding box center [188, 144] width 15 height 15
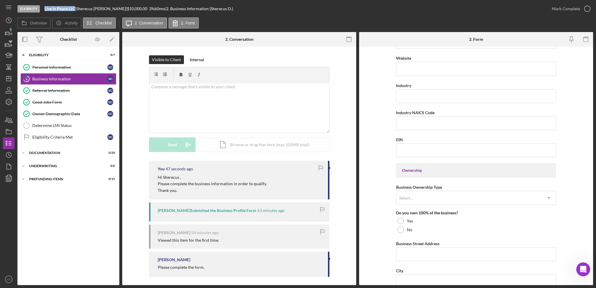
drag, startPoint x: 76, startPoint y: 8, endPoint x: 43, endPoint y: 8, distance: 33.2
click at [43, 8] on div "Eligibility Live In Peace LLC | [PERSON_NAME] | $10,000.00 3 % 60 mo | 2. Busin…" at bounding box center [281, 8] width 529 height 17
copy b "Live In Peace LLC"
click at [10, 79] on line "button" at bounding box center [8, 79] width 5 height 0
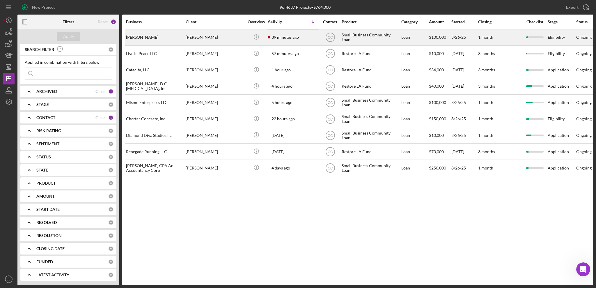
click at [229, 37] on div "[PERSON_NAME]" at bounding box center [215, 37] width 58 height 15
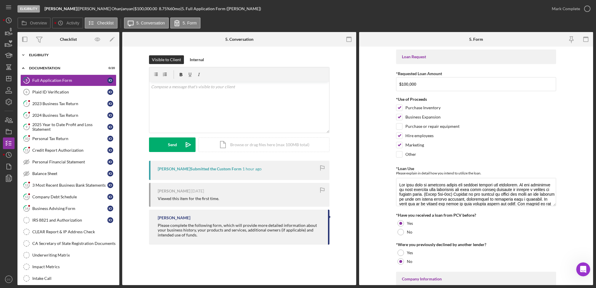
click at [34, 54] on div "Eligibility" at bounding box center [70, 54] width 83 height 3
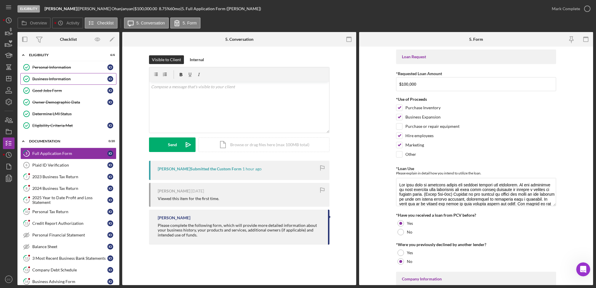
click at [43, 81] on div "Business Information" at bounding box center [69, 79] width 75 height 5
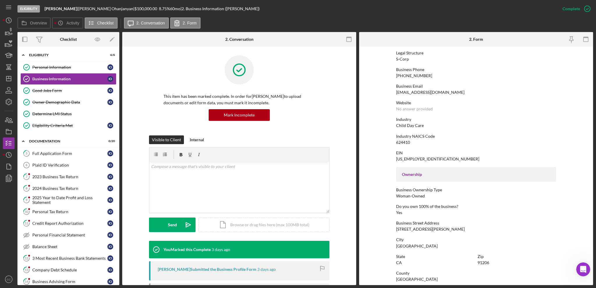
scroll to position [200, 0]
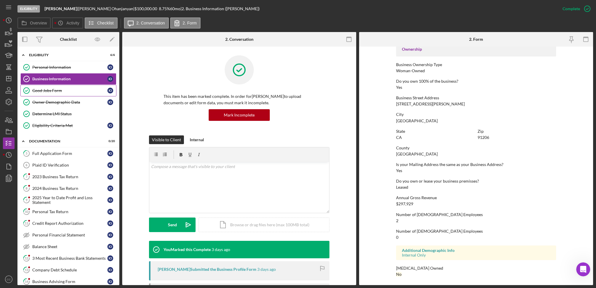
click at [61, 92] on div "Good Jobs Form" at bounding box center [69, 90] width 75 height 5
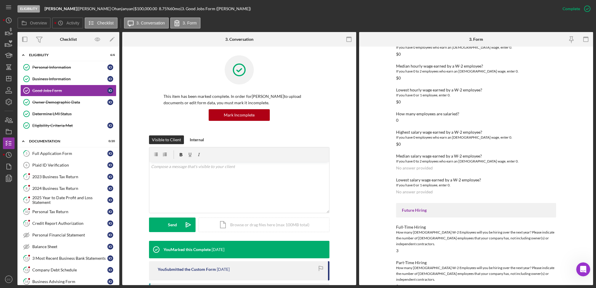
scroll to position [721, 0]
click at [56, 153] on div "Full Application Form" at bounding box center [69, 153] width 75 height 5
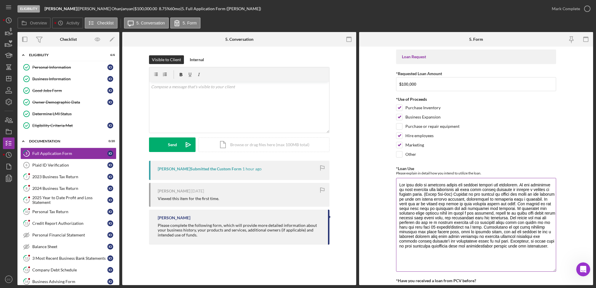
drag, startPoint x: 553, startPoint y: 204, endPoint x: 555, endPoint y: 269, distance: 65.6
click at [555, 269] on textarea "*Loan Use" at bounding box center [476, 225] width 160 height 94
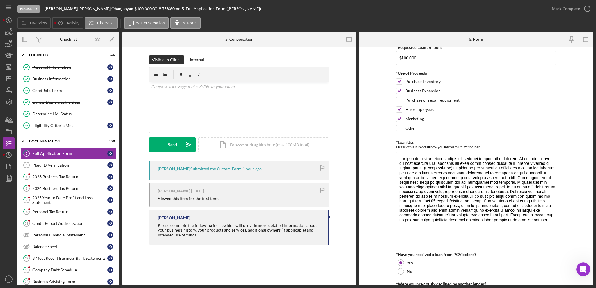
scroll to position [39, 0]
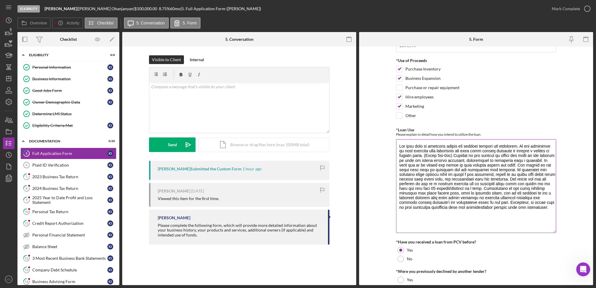
drag, startPoint x: 434, startPoint y: 156, endPoint x: 459, endPoint y: 156, distance: 25.0
click at [459, 156] on textarea "*Loan Use" at bounding box center [476, 186] width 160 height 94
drag, startPoint x: 411, startPoint y: 161, endPoint x: 452, endPoint y: 160, distance: 41.1
click at [452, 160] on textarea "*Loan Use" at bounding box center [476, 186] width 160 height 94
drag, startPoint x: 480, startPoint y: 160, endPoint x: 521, endPoint y: 160, distance: 40.5
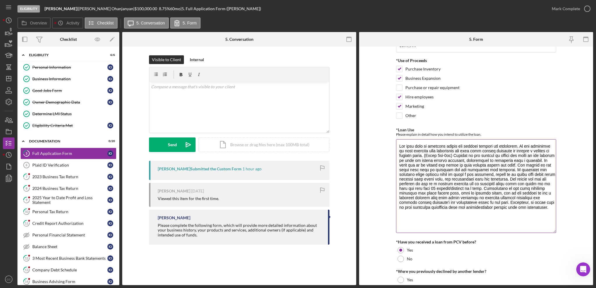
click at [521, 160] on textarea "*Loan Use" at bounding box center [476, 186] width 160 height 94
drag, startPoint x: 412, startPoint y: 166, endPoint x: 505, endPoint y: 164, distance: 92.9
click at [505, 164] on textarea "*Loan Use" at bounding box center [476, 186] width 160 height 94
drag, startPoint x: 414, startPoint y: 171, endPoint x: 490, endPoint y: 169, distance: 76.0
click at [490, 169] on textarea "*Loan Use" at bounding box center [476, 186] width 160 height 94
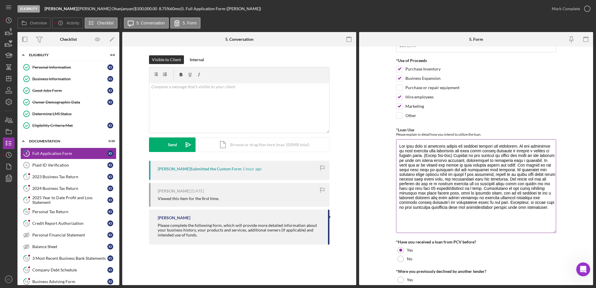
drag, startPoint x: 410, startPoint y: 175, endPoint x: 465, endPoint y: 175, distance: 54.5
click at [465, 175] on textarea "*Loan Use" at bounding box center [476, 186] width 160 height 94
drag, startPoint x: 444, startPoint y: 184, endPoint x: 469, endPoint y: 184, distance: 25.0
click at [469, 184] on textarea "*Loan Use" at bounding box center [476, 186] width 160 height 94
drag, startPoint x: 489, startPoint y: 189, endPoint x: 513, endPoint y: 190, distance: 23.6
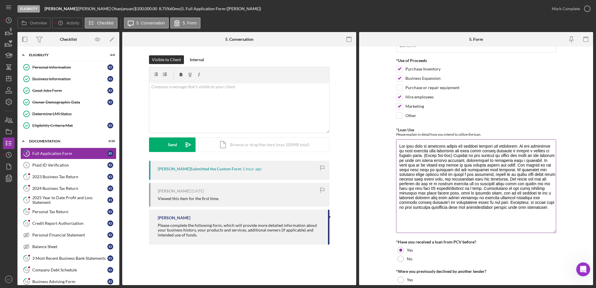
click at [513, 190] on textarea "*Loan Use" at bounding box center [476, 186] width 160 height 94
drag, startPoint x: 432, startPoint y: 193, endPoint x: 488, endPoint y: 195, distance: 56.2
click at [488, 195] on textarea "*Loan Use" at bounding box center [476, 186] width 160 height 94
drag, startPoint x: 418, startPoint y: 199, endPoint x: 509, endPoint y: 200, distance: 90.9
click at [509, 200] on textarea "*Loan Use" at bounding box center [476, 186] width 160 height 94
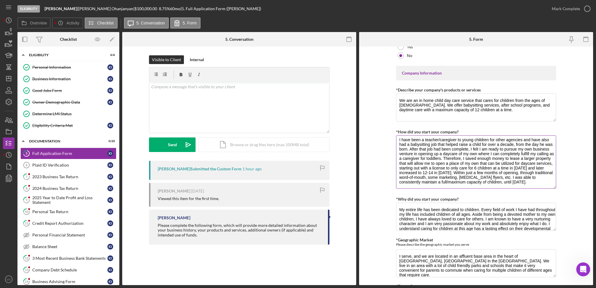
scroll to position [0, 0]
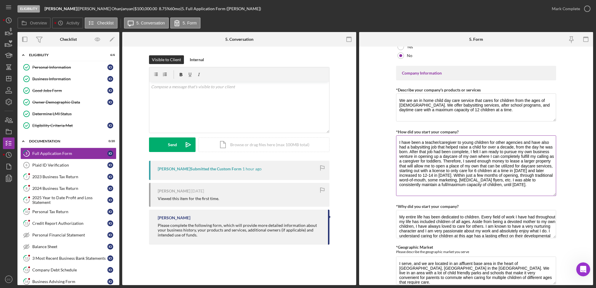
drag, startPoint x: 554, startPoint y: 161, endPoint x: 554, endPoint y: 193, distance: 32.6
click at [554, 193] on textarea "I have been a teacher/caregiver to young children for other agencies and have a…" at bounding box center [476, 165] width 160 height 61
drag, startPoint x: 432, startPoint y: 143, endPoint x: 477, endPoint y: 140, distance: 44.4
click at [477, 140] on textarea "I have been a teacher/caregiver to young children for other agencies and have a…" at bounding box center [476, 165] width 160 height 61
drag, startPoint x: 487, startPoint y: 148, endPoint x: 507, endPoint y: 148, distance: 19.5
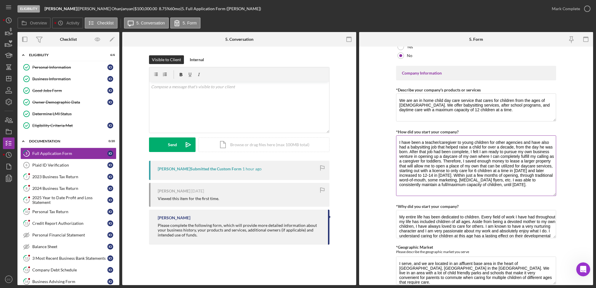
click at [507, 148] on textarea "I have been a teacher/caregiver to young children for other agencies and have a…" at bounding box center [476, 165] width 160 height 61
drag, startPoint x: 410, startPoint y: 156, endPoint x: 434, endPoint y: 157, distance: 23.6
click at [434, 157] on textarea "I have been a teacher/caregiver to young children for other agencies and have a…" at bounding box center [476, 165] width 160 height 61
drag, startPoint x: 448, startPoint y: 162, endPoint x: 502, endPoint y: 161, distance: 53.9
click at [502, 161] on textarea "I have been a teacher/caregiver to young children for other agencies and have a…" at bounding box center [476, 165] width 160 height 61
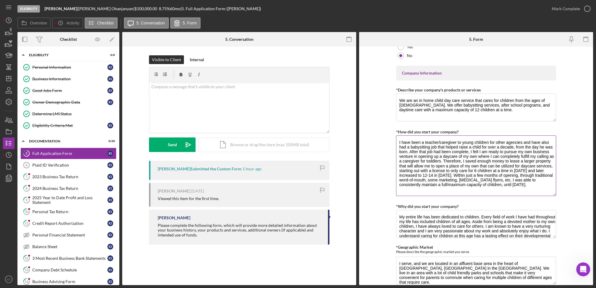
drag, startPoint x: 406, startPoint y: 167, endPoint x: 445, endPoint y: 166, distance: 39.0
click at [445, 166] on textarea "I have been a teacher/caregiver to young children for other agencies and have a…" at bounding box center [476, 165] width 160 height 61
drag, startPoint x: 463, startPoint y: 166, endPoint x: 497, endPoint y: 166, distance: 34.6
click at [497, 166] on textarea "I have been a teacher/caregiver to young children for other agencies and have a…" at bounding box center [476, 165] width 160 height 61
drag, startPoint x: 418, startPoint y: 171, endPoint x: 464, endPoint y: 172, distance: 45.7
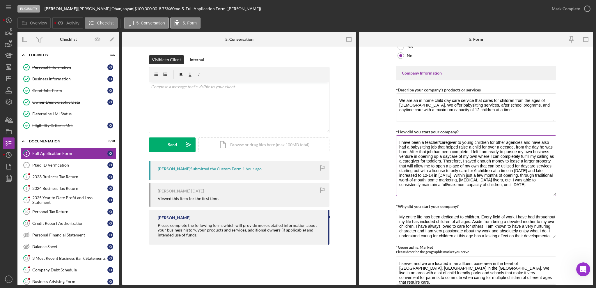
click at [464, 172] on textarea "I have been a teacher/caregiver to young children for other agencies and have a…" at bounding box center [476, 165] width 160 height 61
drag, startPoint x: 477, startPoint y: 170, endPoint x: 520, endPoint y: 170, distance: 43.7
click at [520, 170] on textarea "I have been a teacher/caregiver to young children for other agencies and have a…" at bounding box center [476, 165] width 160 height 61
drag, startPoint x: 426, startPoint y: 176, endPoint x: 468, endPoint y: 176, distance: 42.2
click at [468, 176] on textarea "I have been a teacher/caregiver to young children for other agencies and have a…" at bounding box center [476, 165] width 160 height 61
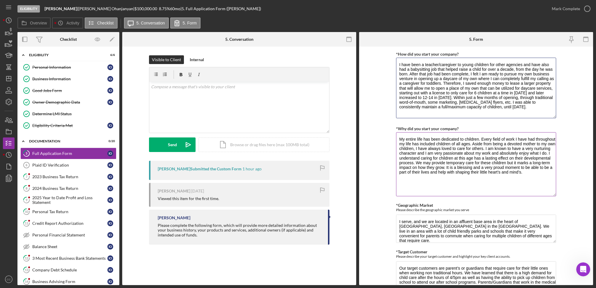
drag, startPoint x: 551, startPoint y: 160, endPoint x: 551, endPoint y: 195, distance: 35.5
click at [551, 195] on textarea "My entire life has been dedicated to children. Every field of work I have had t…" at bounding box center [476, 164] width 160 height 64
click at [530, 176] on textarea "My entire life has been dedicated to children. Every field of work I have had t…" at bounding box center [476, 164] width 160 height 64
drag, startPoint x: 413, startPoint y: 154, endPoint x: 477, endPoint y: 152, distance: 63.5
click at [477, 152] on textarea "My entire life has been dedicated to children. Every field of work I have had t…" at bounding box center [476, 164] width 160 height 64
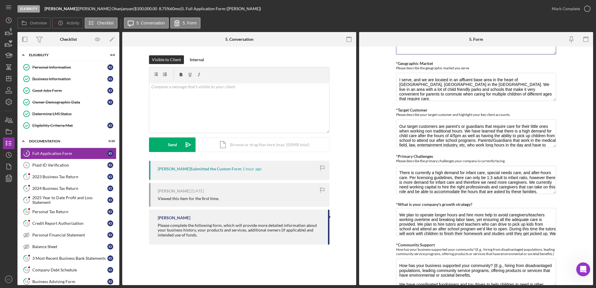
scroll to position [505, 0]
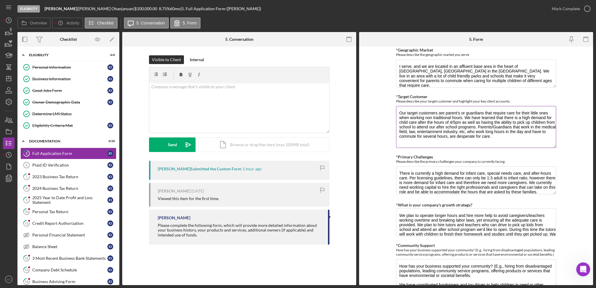
drag, startPoint x: 553, startPoint y: 133, endPoint x: 554, endPoint y: 147, distance: 14.0
click at [554, 147] on textarea "Our target customers are parent’s or guardians that require care for their litt…" at bounding box center [476, 127] width 160 height 42
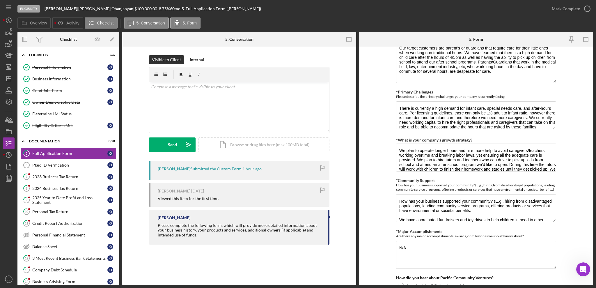
scroll to position [582, 0]
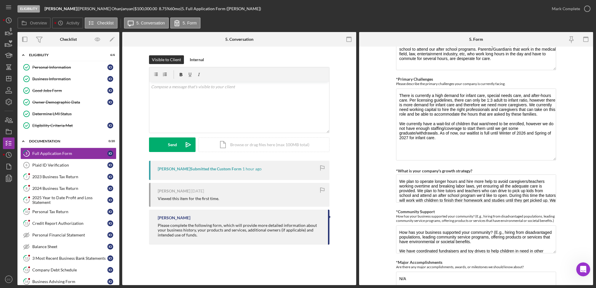
drag, startPoint x: 552, startPoint y: 116, endPoint x: 556, endPoint y: 160, distance: 44.1
click at [556, 160] on form "Loan Request *Requested Loan Amount $100,000 *Use of Proceeds Purchase Inventor…" at bounding box center [476, 166] width 234 height 238
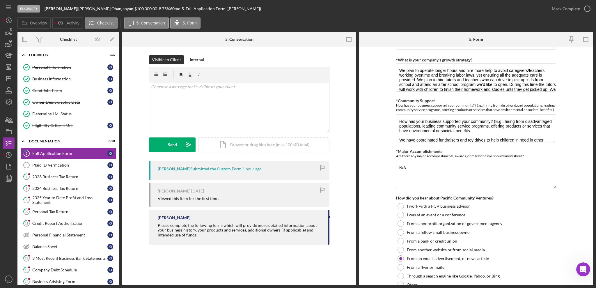
scroll to position [699, 0]
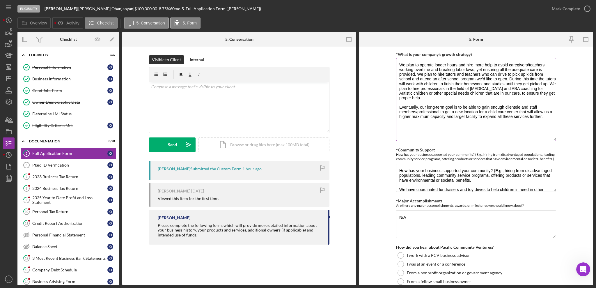
drag, startPoint x: 554, startPoint y: 84, endPoint x: 549, endPoint y: 139, distance: 55.3
click at [549, 139] on textarea "We plan to operate longer hours and hire more help to avoid caregivers/teachers…" at bounding box center [476, 99] width 160 height 83
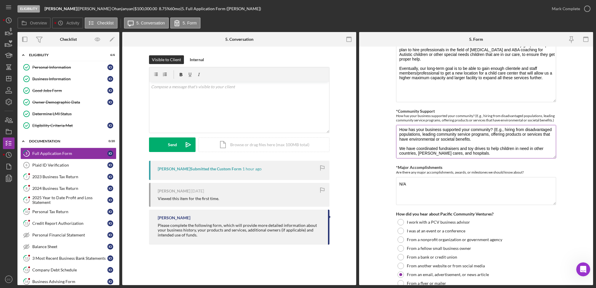
scroll to position [0, 0]
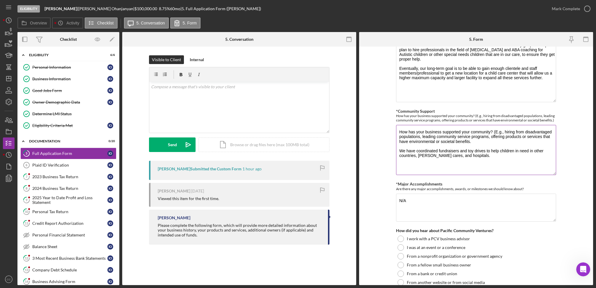
drag, startPoint x: 551, startPoint y: 153, endPoint x: 551, endPoint y: 175, distance: 22.1
click at [551, 175] on textarea "How has your business supported your community? (E.g., hiring from disadvantage…" at bounding box center [476, 150] width 160 height 50
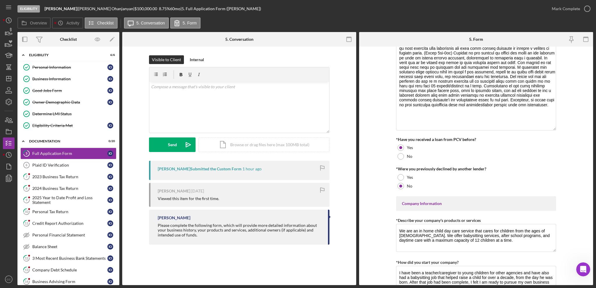
scroll to position [36, 0]
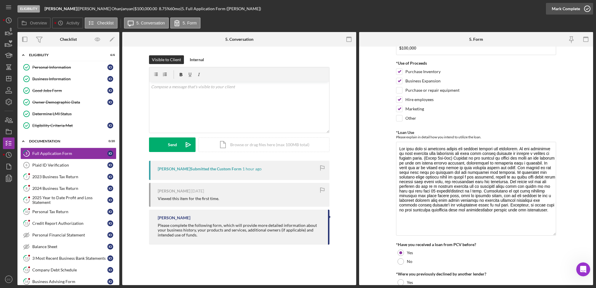
click at [574, 12] on div "Mark Complete" at bounding box center [566, 9] width 28 height 12
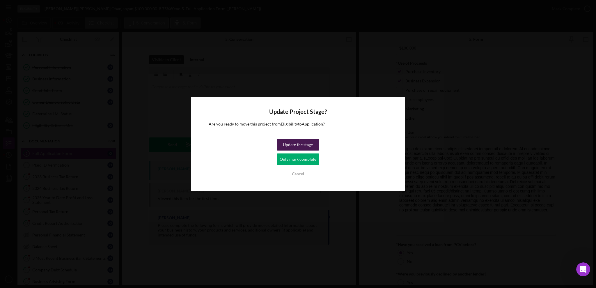
click at [297, 146] on div "Update the stage" at bounding box center [298, 145] width 30 height 12
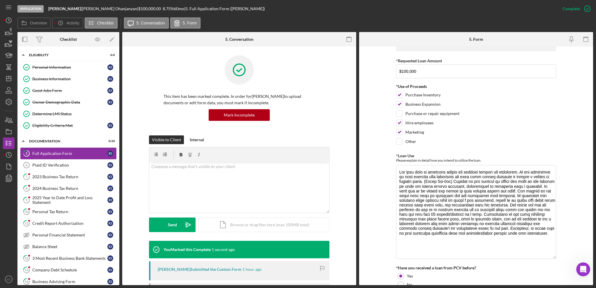
scroll to position [59, 0]
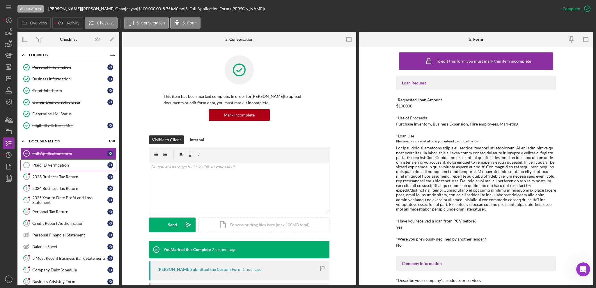
click at [77, 166] on div "Plaid ID Verification" at bounding box center [69, 165] width 75 height 5
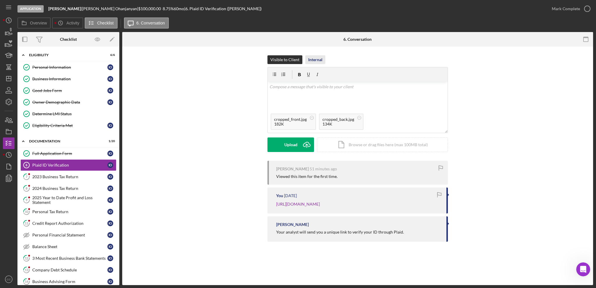
click at [314, 58] on div "Internal" at bounding box center [315, 59] width 14 height 9
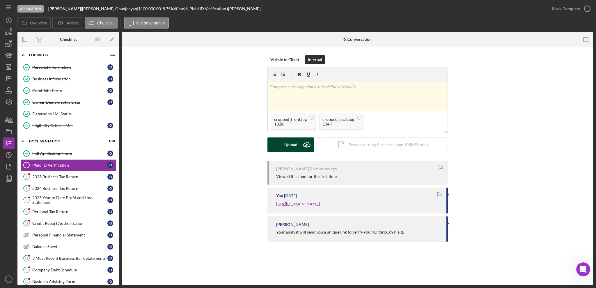
click at [298, 144] on button "Upload Icon/Upload" at bounding box center [291, 144] width 47 height 15
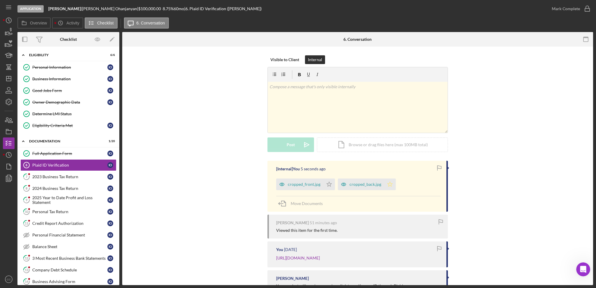
click at [332, 184] on polygon "button" at bounding box center [329, 184] width 5 height 5
click at [565, 8] on div "Mark Complete" at bounding box center [566, 9] width 28 height 12
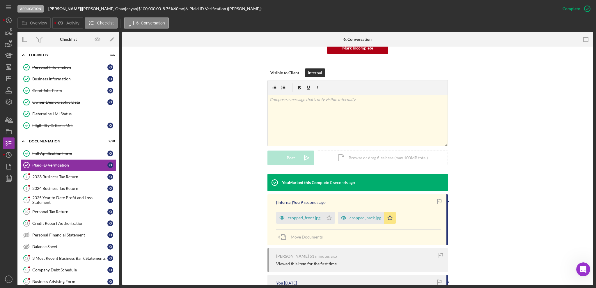
scroll to position [39, 0]
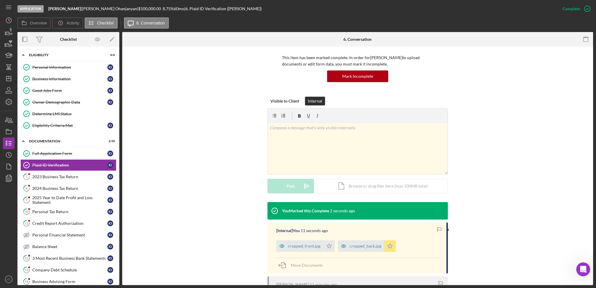
click at [388, 249] on icon "Icon/Star" at bounding box center [390, 246] width 12 height 12
click at [59, 176] on div "2023 Business Tax Return" at bounding box center [69, 176] width 75 height 5
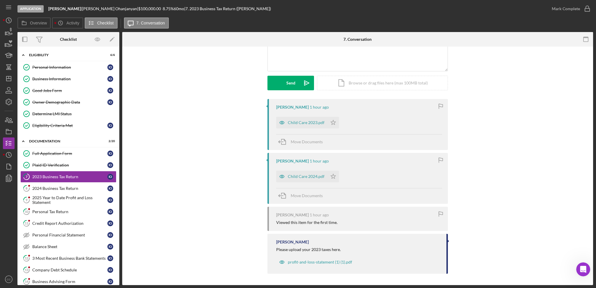
scroll to position [23, 0]
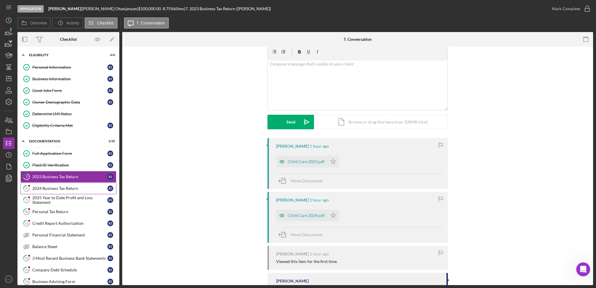
click at [67, 189] on div "2024 Business Tax Return" at bounding box center [69, 188] width 75 height 5
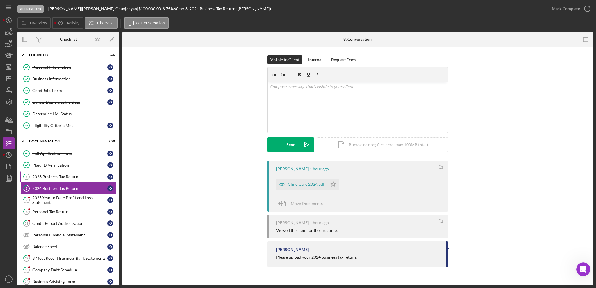
click at [50, 179] on div "2023 Business Tax Return" at bounding box center [69, 176] width 75 height 5
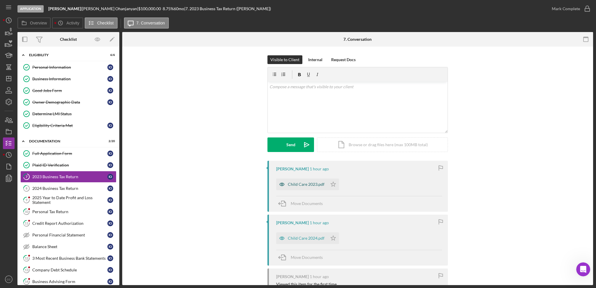
click at [308, 185] on div "Child Care 2023.pdf" at bounding box center [306, 184] width 37 height 5
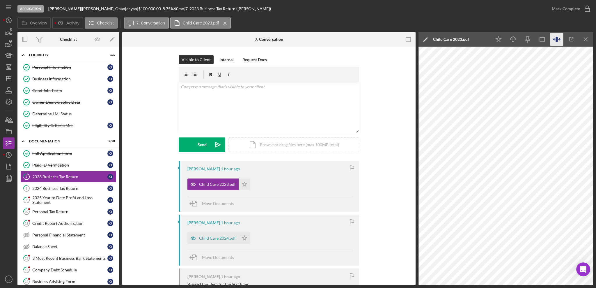
click at [554, 39] on icon "button" at bounding box center [557, 39] width 13 height 13
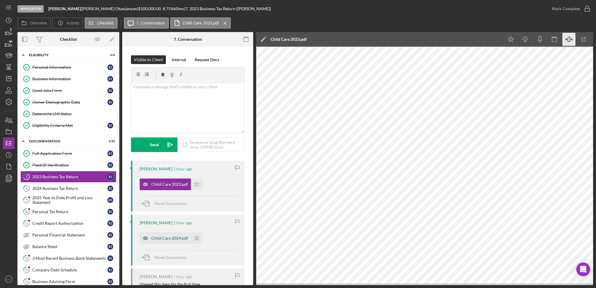
click at [158, 241] on div "Child Care 2024.pdf" at bounding box center [169, 238] width 37 height 5
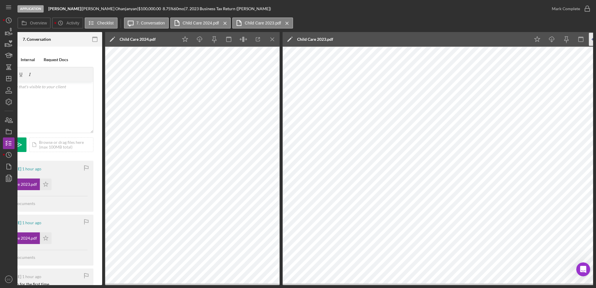
scroll to position [0, 190]
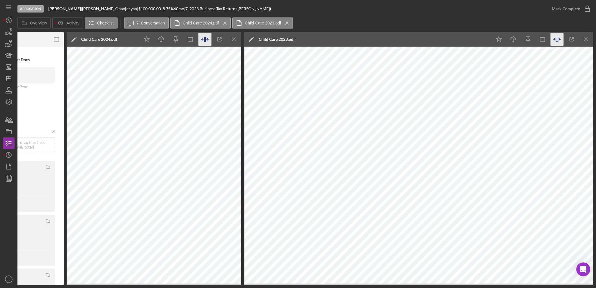
click at [208, 43] on icon "button" at bounding box center [205, 39] width 13 height 13
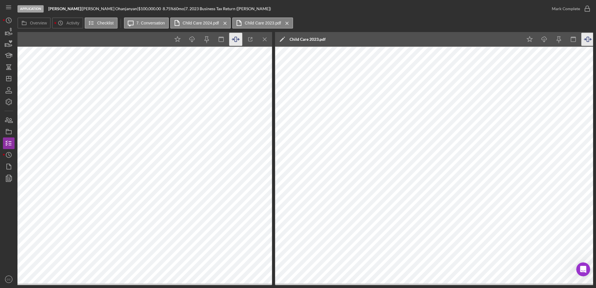
scroll to position [0, 345]
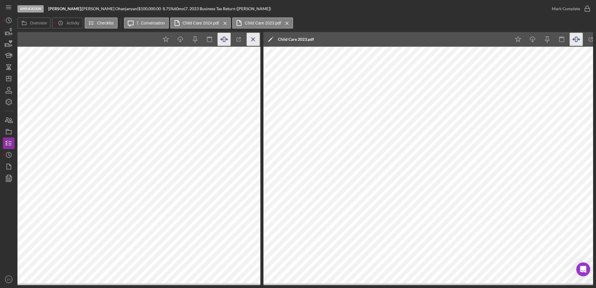
click at [254, 39] on icon "Icon/Menu Close" at bounding box center [253, 39] width 13 height 13
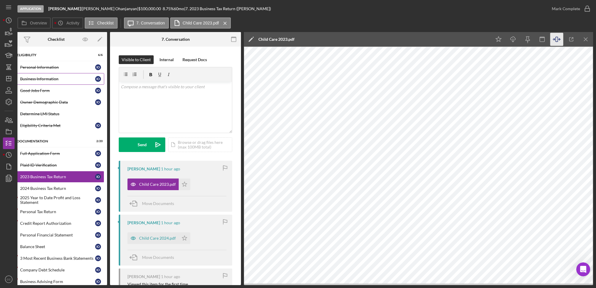
click at [47, 80] on div "Business Information" at bounding box center [57, 79] width 75 height 5
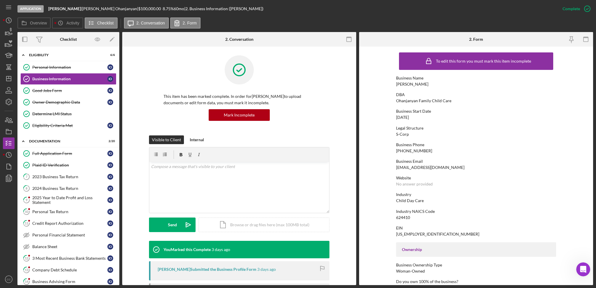
drag, startPoint x: 422, startPoint y: 118, endPoint x: 388, endPoint y: 116, distance: 33.8
click at [388, 116] on form "To edit this form you must mark this item incomplete Business Name [PERSON_NAME…" at bounding box center [476, 166] width 234 height 238
click at [54, 174] on link "7 2023 Business Tax Return I O" at bounding box center [68, 177] width 96 height 12
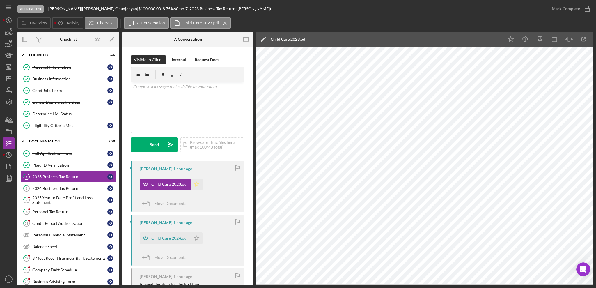
click at [198, 185] on icon "Icon/Star" at bounding box center [197, 184] width 12 height 12
click at [193, 103] on div "v Color teal Color pink Remove color Add row above Add row below Add column bef…" at bounding box center [187, 107] width 113 height 51
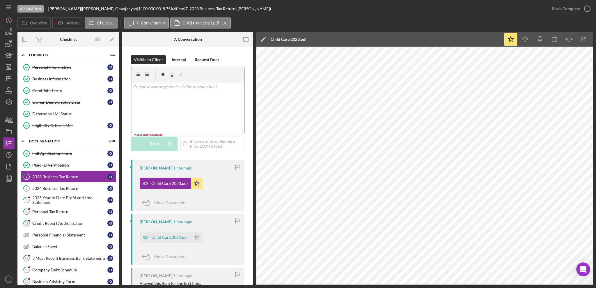
click at [184, 98] on div "v Color teal Color pink Remove color Add row above Add row below Add column bef…" at bounding box center [187, 107] width 113 height 51
click at [175, 109] on div "v Color teal Color pink Remove color Add row above Add row below Add column bef…" at bounding box center [187, 107] width 113 height 51
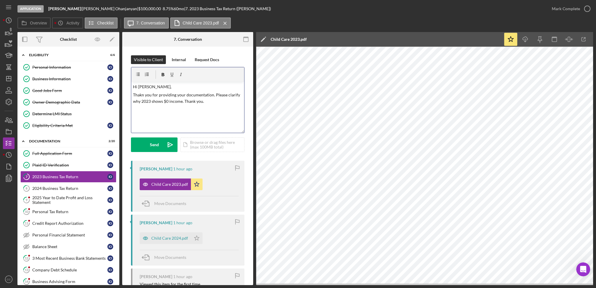
click at [139, 95] on p "Thakn you for providing your documentation. Please clarify why 2023 shows $0 in…" at bounding box center [188, 98] width 110 height 13
click at [155, 146] on div "Send" at bounding box center [154, 144] width 9 height 15
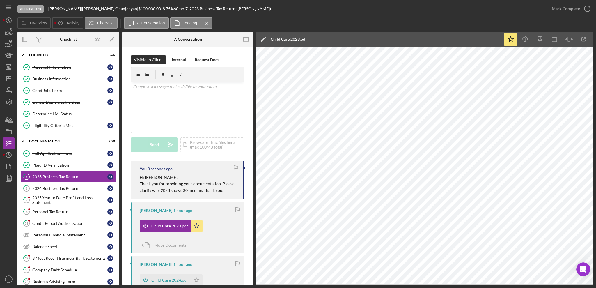
drag, startPoint x: 58, startPoint y: 188, endPoint x: 124, endPoint y: 188, distance: 66.1
click at [58, 188] on div "2024 Business Tax Return" at bounding box center [69, 188] width 75 height 5
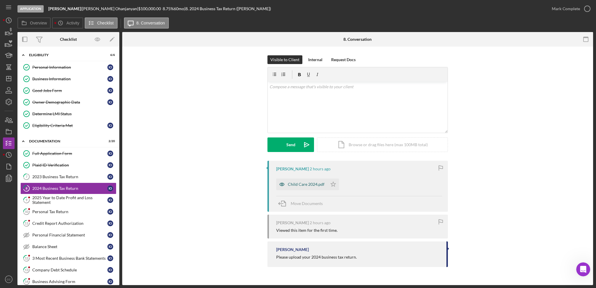
click at [316, 188] on div "Child Care 2024.pdf" at bounding box center [301, 184] width 51 height 12
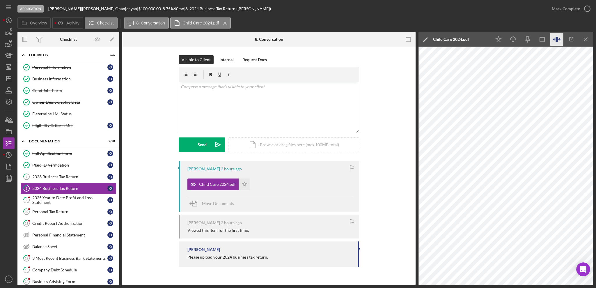
click at [561, 39] on icon "button" at bounding box center [557, 39] width 13 height 13
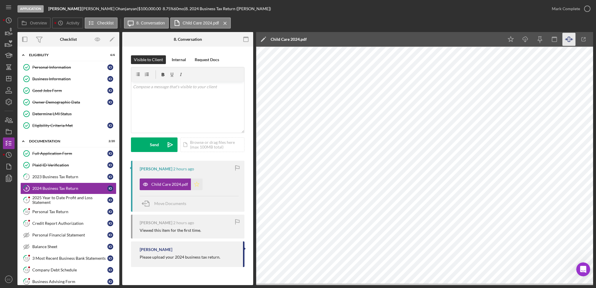
click at [196, 186] on icon "Icon/Star" at bounding box center [197, 184] width 12 height 12
click at [572, 7] on div "Mark Complete" at bounding box center [566, 9] width 28 height 12
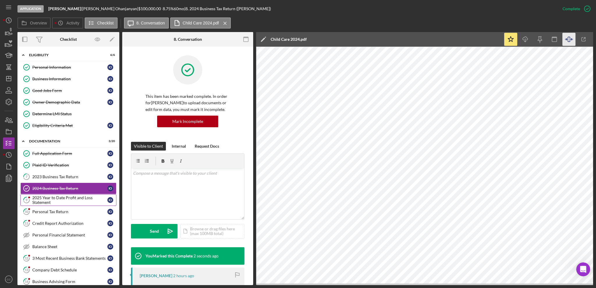
click at [57, 204] on div "2025 Year to Date Profit and Loss Statement" at bounding box center [69, 199] width 75 height 9
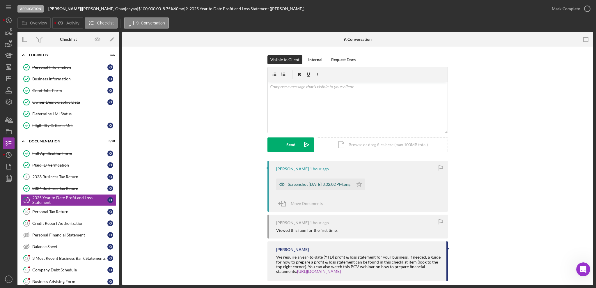
click at [341, 184] on div "Screenshot [DATE] 3.02.02 PM.png" at bounding box center [319, 184] width 63 height 5
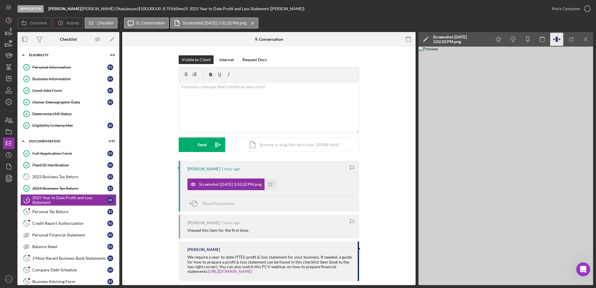
click at [559, 39] on icon "button" at bounding box center [560, 39] width 2 height 0
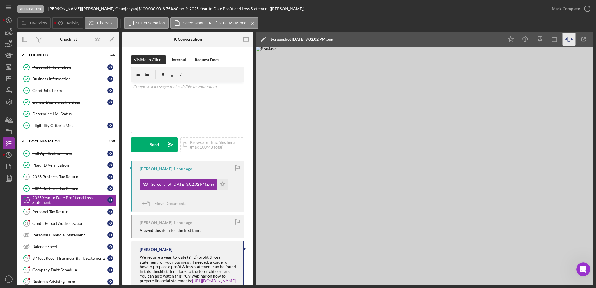
scroll to position [0, 12]
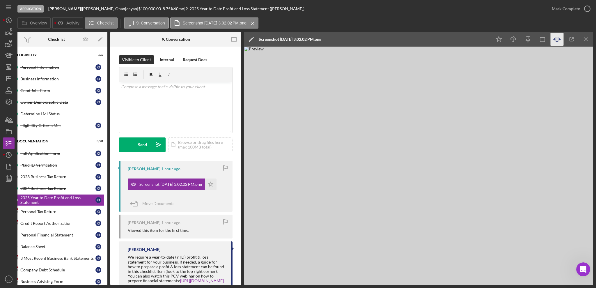
click at [440, 166] on img at bounding box center [418, 166] width 349 height 238
click at [217, 184] on icon "Icon/Star" at bounding box center [211, 184] width 12 height 12
drag, startPoint x: 573, startPoint y: 11, endPoint x: 559, endPoint y: 17, distance: 15.1
click at [573, 11] on div "Mark Complete" at bounding box center [566, 9] width 28 height 12
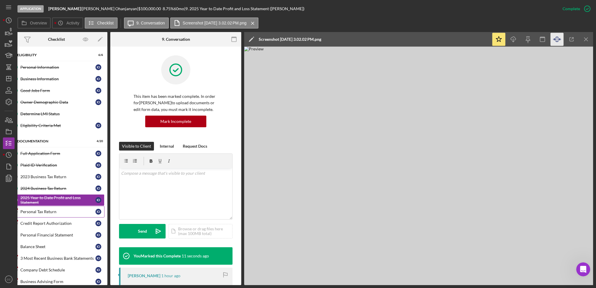
drag, startPoint x: 57, startPoint y: 214, endPoint x: 62, endPoint y: 213, distance: 5.5
click at [57, 213] on div "Personal Tax Return" at bounding box center [57, 211] width 75 height 5
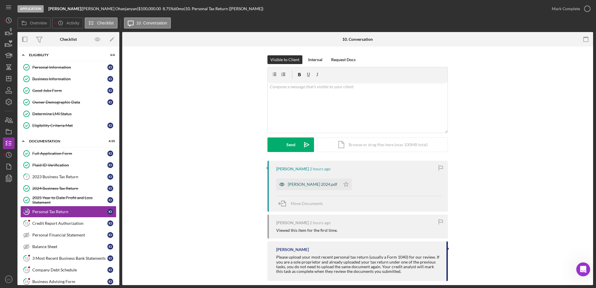
click at [321, 181] on div "[PERSON_NAME] 2024.pdf" at bounding box center [308, 184] width 64 height 12
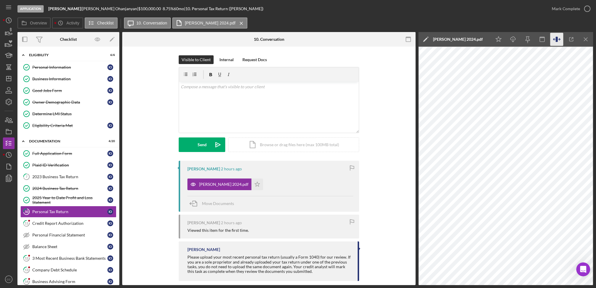
click at [560, 39] on icon "button" at bounding box center [560, 39] width 2 height 0
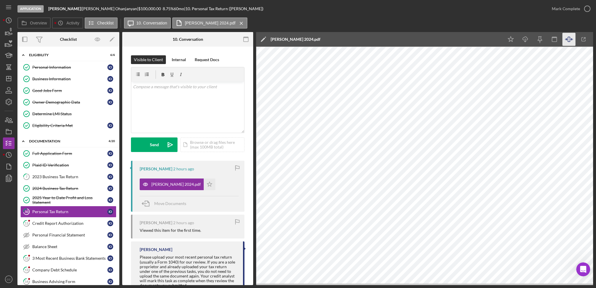
drag, startPoint x: 205, startPoint y: 185, endPoint x: 217, endPoint y: 178, distance: 13.3
click at [205, 185] on icon "Icon/Star" at bounding box center [210, 184] width 12 height 12
click at [574, 9] on div "Mark Complete" at bounding box center [566, 9] width 28 height 12
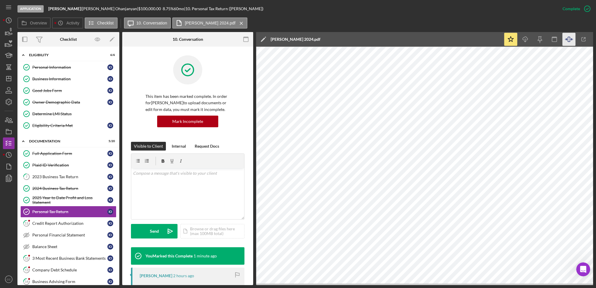
drag, startPoint x: 47, startPoint y: 226, endPoint x: 163, endPoint y: 234, distance: 115.9
click at [47, 226] on link "11 Credit Report Authorization I O" at bounding box center [68, 224] width 96 height 12
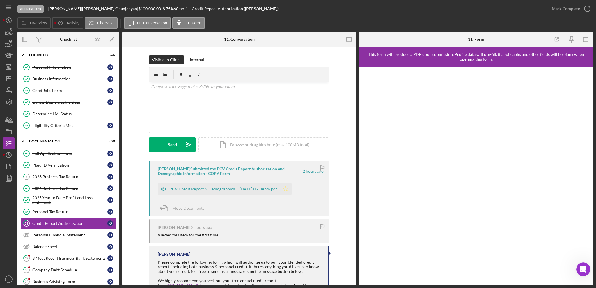
click at [292, 189] on icon "Icon/Star" at bounding box center [286, 189] width 12 height 12
click at [259, 188] on div "PCV Credit Report & Demographics -- [DATE] 05_34pm.pdf" at bounding box center [223, 189] width 108 height 5
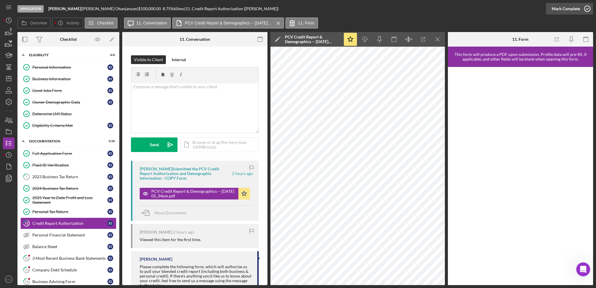
click at [578, 10] on div "Mark Complete" at bounding box center [566, 9] width 28 height 12
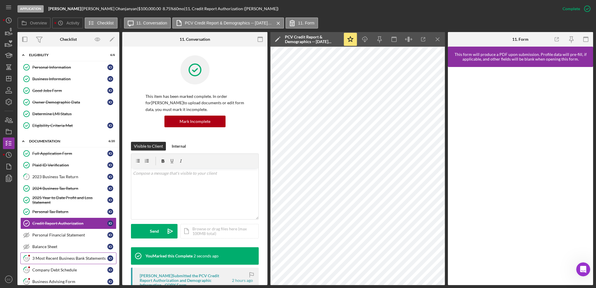
click at [57, 261] on link "12 3 Most Recent Business Bank Statements I O" at bounding box center [68, 258] width 96 height 12
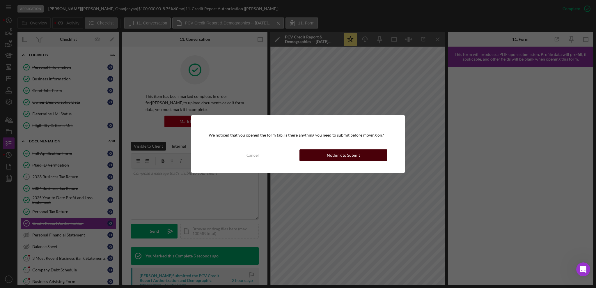
click at [351, 156] on div "Nothing to Submit" at bounding box center [343, 155] width 33 height 12
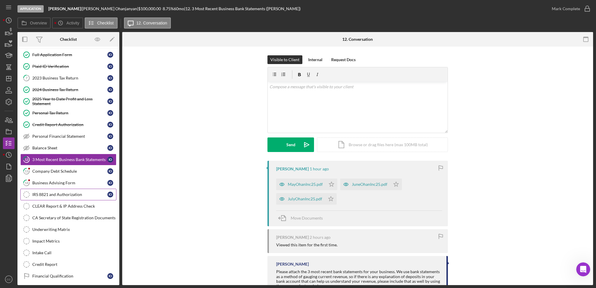
scroll to position [77, 0]
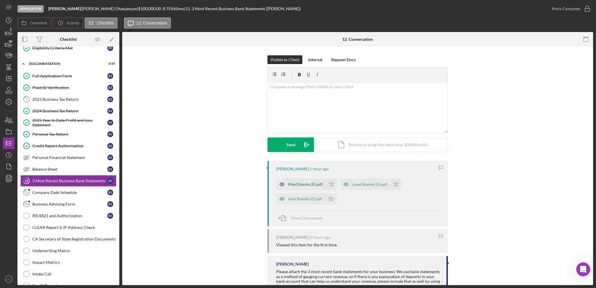
click at [302, 183] on div "MayOhanInc25.pdf" at bounding box center [305, 184] width 35 height 5
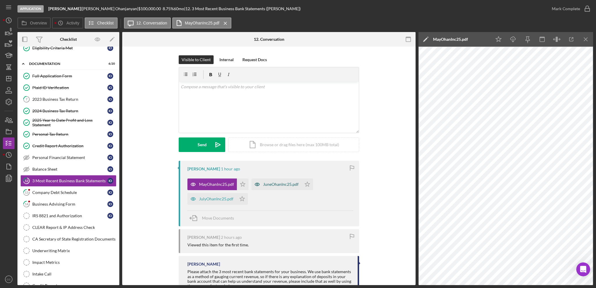
click at [284, 185] on div "JuneOhanInc25.pdf" at bounding box center [281, 184] width 36 height 5
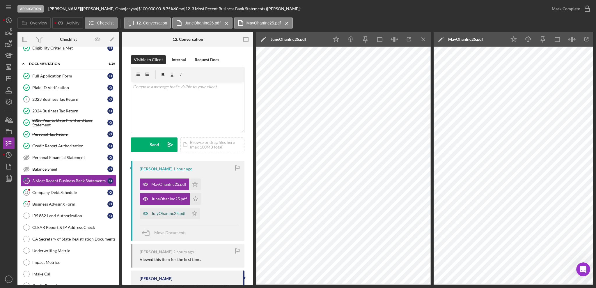
click at [157, 214] on div "JulyOhanInc25.pdf" at bounding box center [168, 213] width 34 height 5
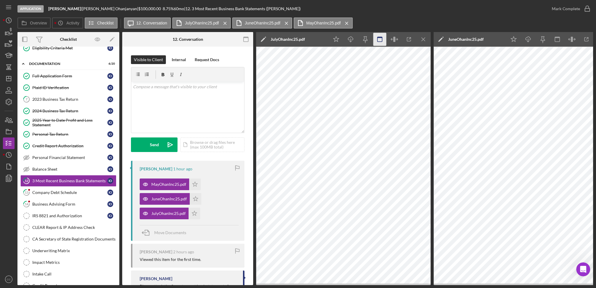
click at [393, 40] on icon "button" at bounding box center [394, 39] width 13 height 13
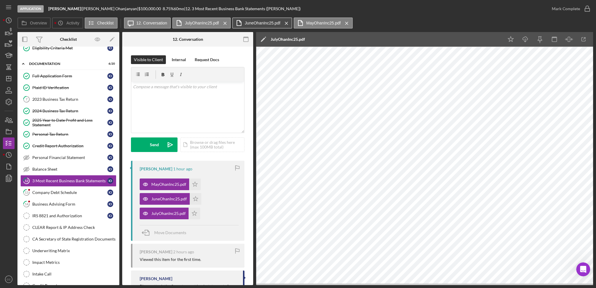
click at [263, 24] on label "JuneOhanInc25.pdf" at bounding box center [263, 23] width 36 height 5
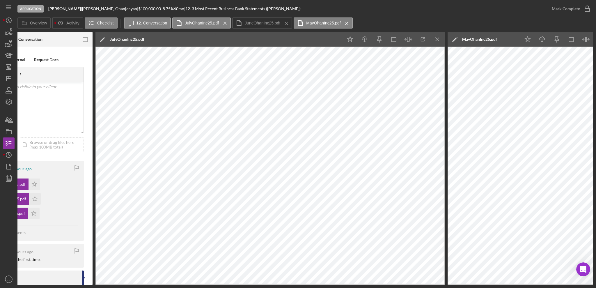
scroll to position [0, 151]
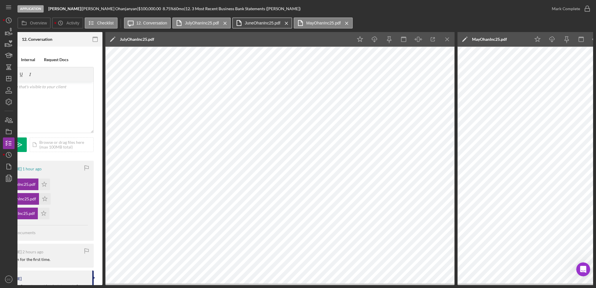
click at [251, 24] on label "JuneOhanInc25.pdf" at bounding box center [263, 23] width 36 height 5
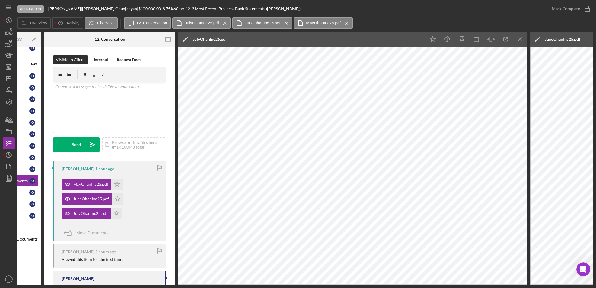
scroll to position [0, 116]
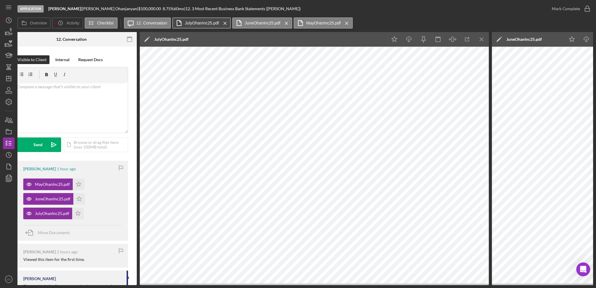
click at [196, 18] on button "JulyOhanInc25.pdf Icon/Menu Close" at bounding box center [201, 22] width 59 height 11
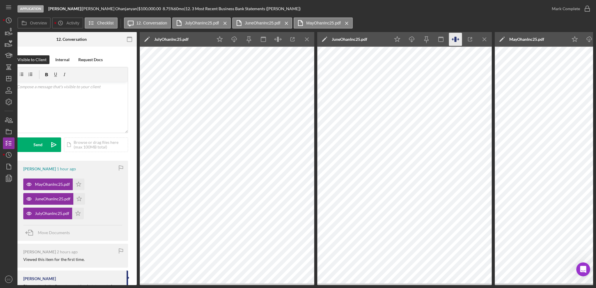
click at [457, 39] on icon "button" at bounding box center [458, 39] width 2 height 0
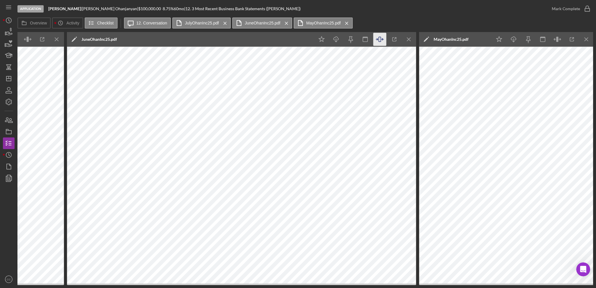
scroll to position [0, 367]
click at [562, 41] on icon "button" at bounding box center [557, 39] width 13 height 13
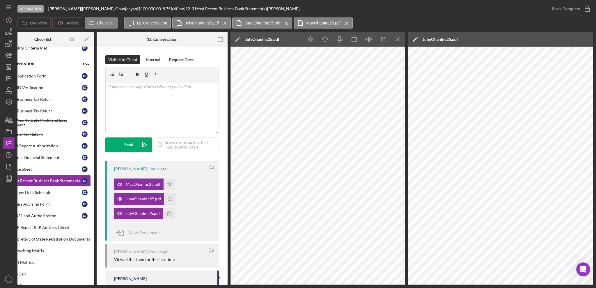
scroll to position [0, 0]
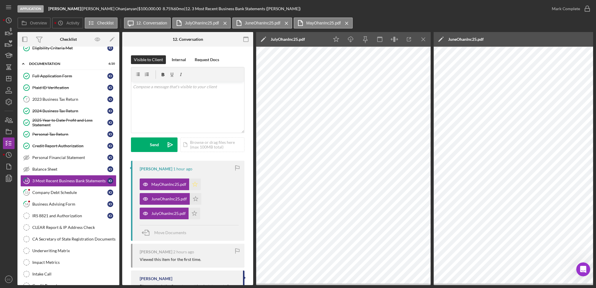
click at [198, 180] on icon "Icon/Star" at bounding box center [195, 184] width 12 height 12
click at [196, 197] on polygon "button" at bounding box center [195, 198] width 5 height 5
click at [195, 213] on icon "Icon/Star" at bounding box center [195, 214] width 12 height 12
click at [572, 9] on div "Mark Complete" at bounding box center [566, 9] width 28 height 12
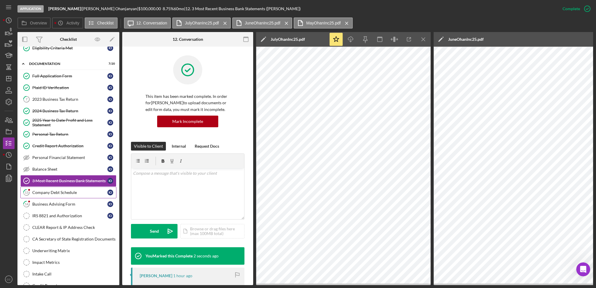
click at [68, 194] on div "Company Debt Schedule" at bounding box center [69, 192] width 75 height 5
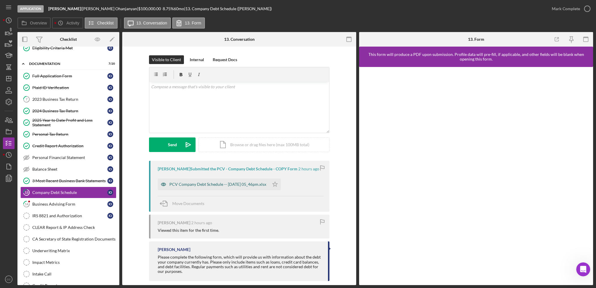
click at [244, 183] on div "PCV Company Debt Schedule -- [DATE] 05_46pm.xlsx" at bounding box center [217, 184] width 97 height 5
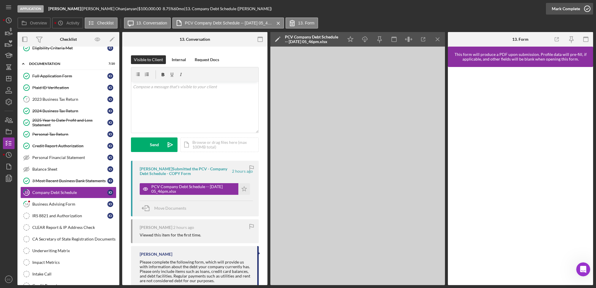
click at [574, 11] on div "Mark Complete" at bounding box center [566, 9] width 28 height 12
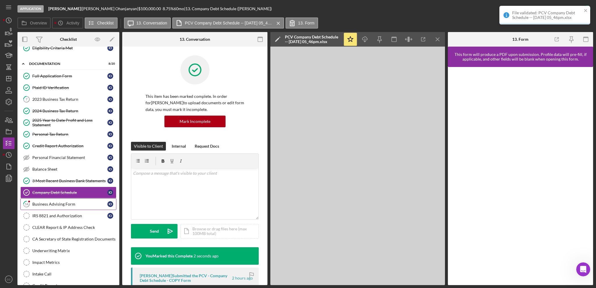
click at [83, 206] on div "Business Advising Form" at bounding box center [69, 204] width 75 height 5
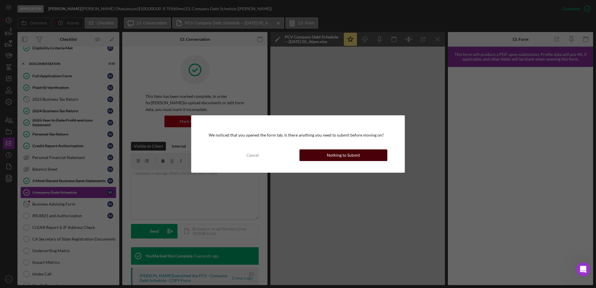
click at [362, 152] on button "Nothing to Submit" at bounding box center [344, 155] width 88 height 12
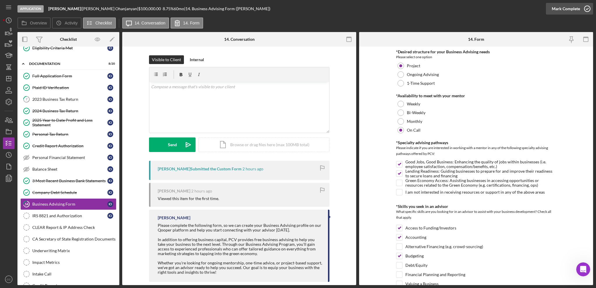
click at [580, 9] on icon "button" at bounding box center [587, 8] width 15 height 15
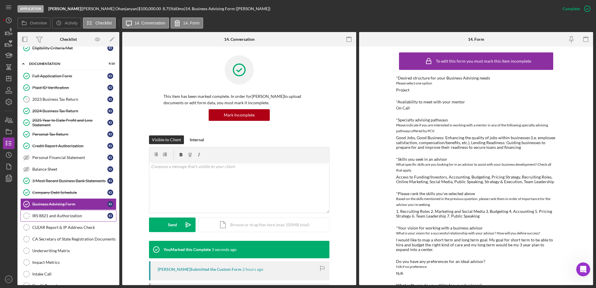
click at [72, 217] on div "IRS 8821 and Authorization" at bounding box center [69, 215] width 75 height 5
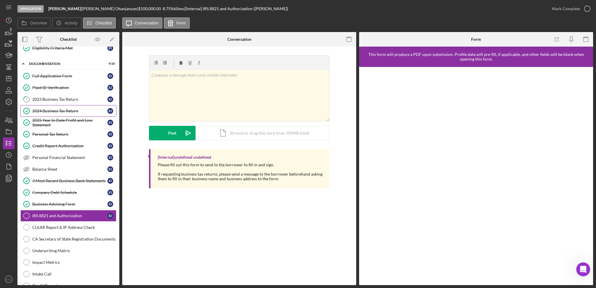
click at [50, 111] on div "2024 Business Tax Return" at bounding box center [69, 111] width 75 height 5
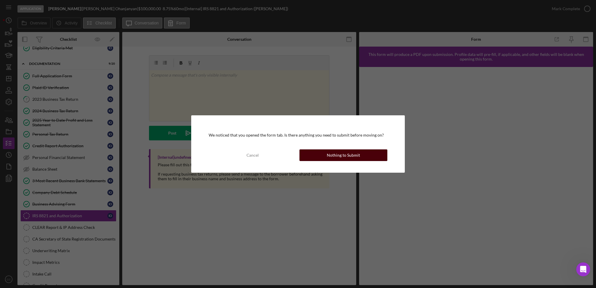
click at [343, 153] on div "Nothing to Submit" at bounding box center [343, 155] width 33 height 12
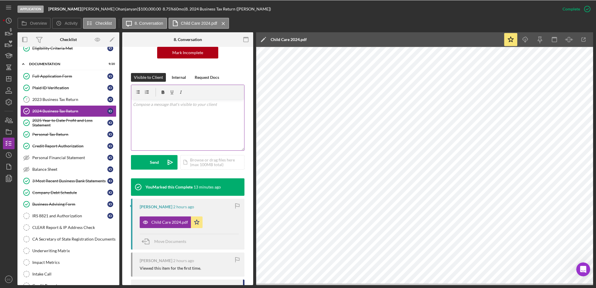
scroll to position [77, 0]
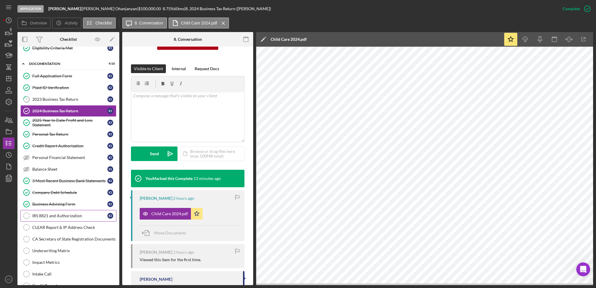
click at [54, 215] on div "IRS 8821 and Authorization" at bounding box center [69, 215] width 75 height 5
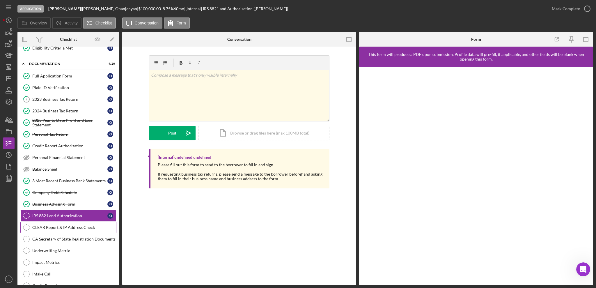
click at [46, 230] on div "CLEAR Report & IP Address Check" at bounding box center [74, 227] width 84 height 5
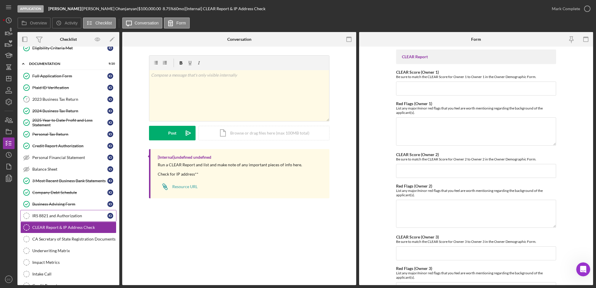
click at [49, 217] on div "IRS 8821 and Authorization" at bounding box center [69, 215] width 75 height 5
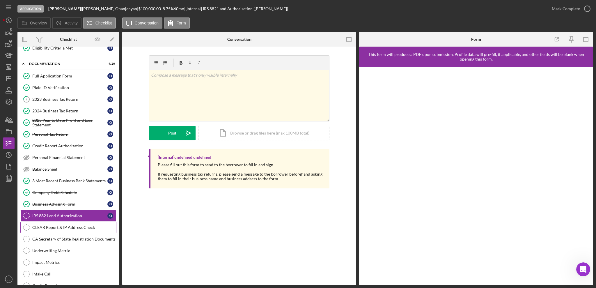
click at [58, 228] on div "CLEAR Report & IP Address Check" at bounding box center [74, 227] width 84 height 5
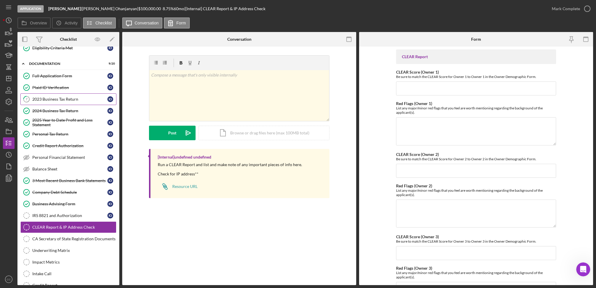
click at [52, 100] on div "2023 Business Tax Return" at bounding box center [69, 99] width 75 height 5
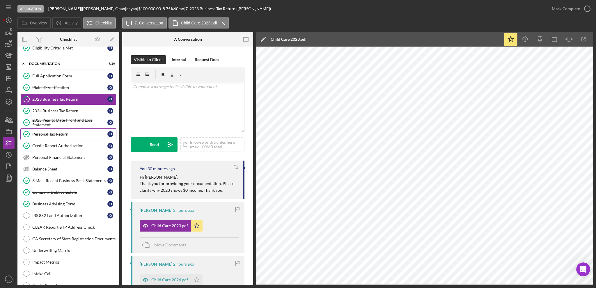
drag, startPoint x: 56, startPoint y: 134, endPoint x: 63, endPoint y: 134, distance: 6.4
click at [56, 134] on div "Personal Tax Return" at bounding box center [69, 134] width 75 height 5
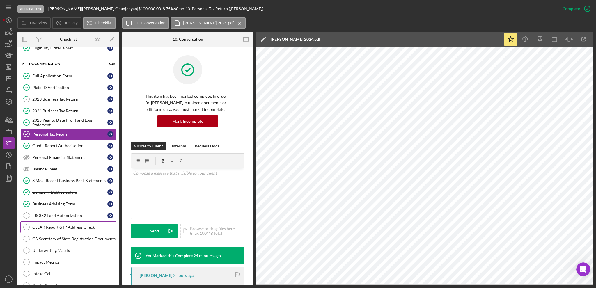
click at [61, 227] on div "CLEAR Report & IP Address Check" at bounding box center [74, 227] width 84 height 5
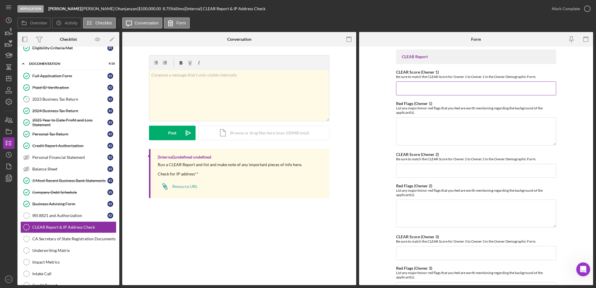
click at [424, 91] on input "CLEAR Score (Owner 1)" at bounding box center [476, 89] width 160 height 14
type input "70"
click at [493, 123] on textarea "Red Flags (Owner 1)" at bounding box center [476, 131] width 160 height 28
click at [65, 9] on b "[PERSON_NAME]" at bounding box center [64, 8] width 33 height 5
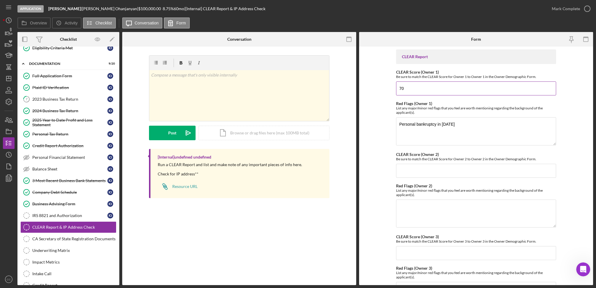
copy div "Ohanjanyan"
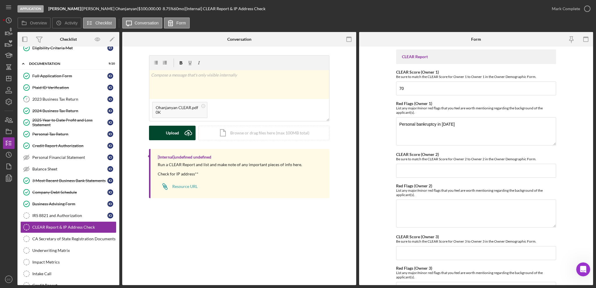
click at [180, 131] on button "Upload Icon/Upload" at bounding box center [172, 133] width 47 height 15
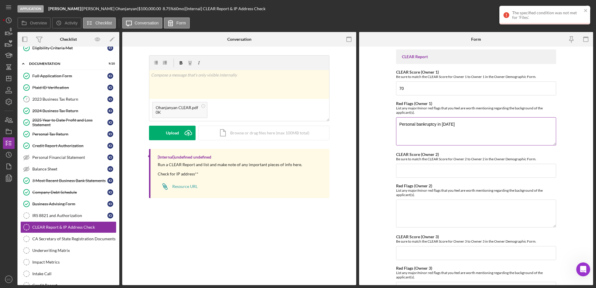
click at [475, 139] on textarea "Personal bankruptcy in [DATE]" at bounding box center [476, 131] width 160 height 28
paste textarea "Expiration Date: [DATE]"
click at [398, 129] on textarea "Personal bankruptcy in [DATE] Expiration Date: [DATE]" at bounding box center [476, 131] width 160 height 28
paste textarea "Debtor in UCC Filings"
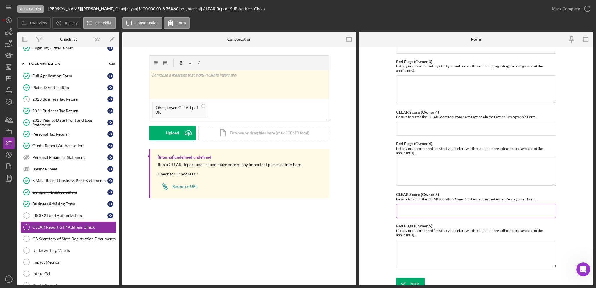
scroll to position [212, 0]
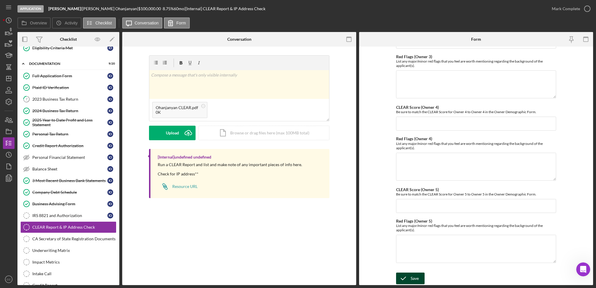
type textarea "Personal bankruptcy in [DATE] Debtor in UCC Filings Expiration Date: [DATE]"
click at [408, 282] on icon "submit" at bounding box center [403, 278] width 15 height 15
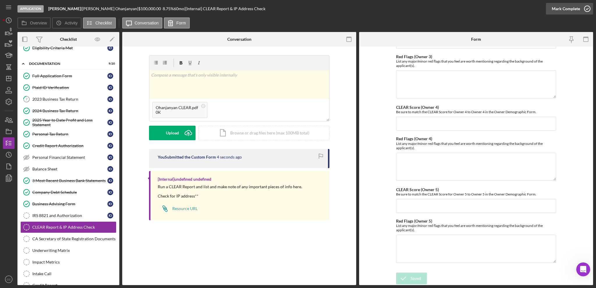
click at [574, 6] on div "Mark Complete" at bounding box center [566, 9] width 28 height 12
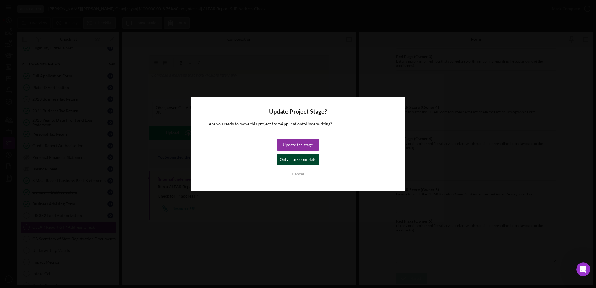
click at [297, 158] on div "Only mark complete" at bounding box center [298, 160] width 37 height 12
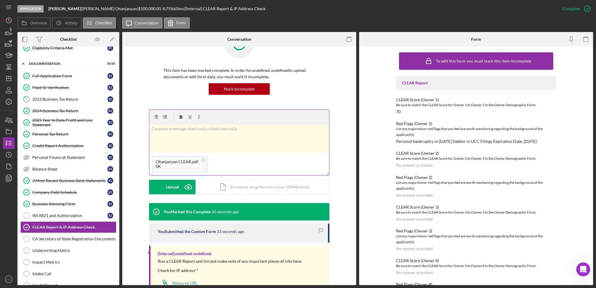
scroll to position [39, 0]
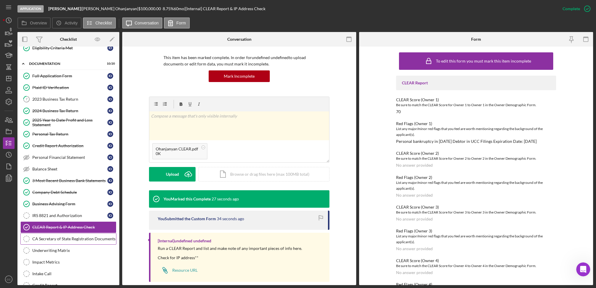
click at [63, 241] on div "CA Secretary of State Registration Documents" at bounding box center [74, 239] width 84 height 5
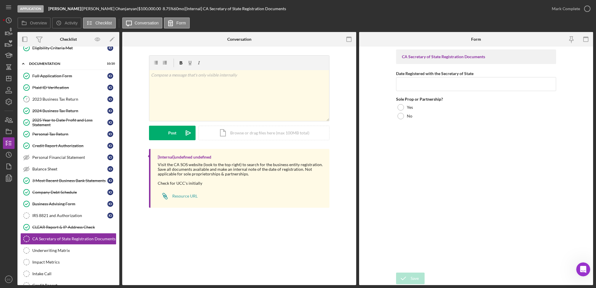
drag, startPoint x: 108, startPoint y: 8, endPoint x: 80, endPoint y: 10, distance: 27.7
click at [80, 10] on div "[PERSON_NAME] | [PERSON_NAME] | $100,000.00 8.75 % 60 mo | [Internal] CA Secret…" at bounding box center [167, 8] width 238 height 5
click at [55, 100] on div "2023 Business Tax Return" at bounding box center [69, 99] width 75 height 5
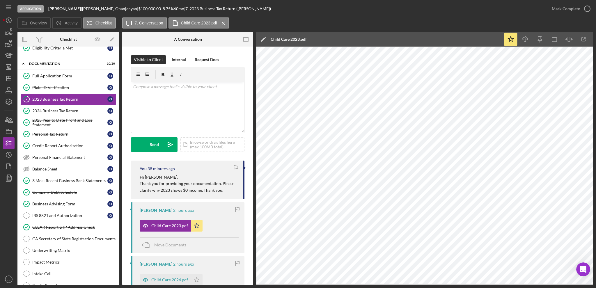
click at [98, 9] on div "[PERSON_NAME] |" at bounding box center [110, 8] width 56 height 5
click at [34, 24] on label "Overview" at bounding box center [38, 23] width 17 height 5
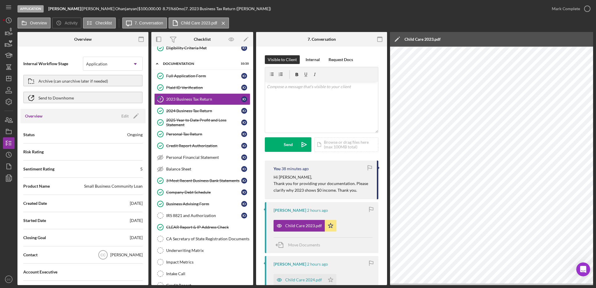
click at [64, 7] on b "[PERSON_NAME]" at bounding box center [64, 8] width 33 height 5
click at [63, 9] on b "[PERSON_NAME]" at bounding box center [64, 8] width 33 height 5
click at [59, 7] on b "[PERSON_NAME]" at bounding box center [64, 8] width 33 height 5
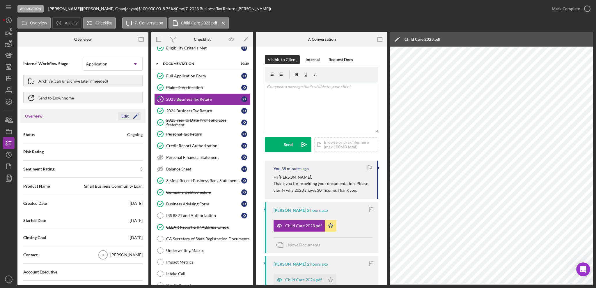
click at [135, 115] on polygon "button" at bounding box center [135, 116] width 4 height 4
click at [135, 115] on button "Save" at bounding box center [126, 116] width 29 height 9
click at [142, 37] on rect "button" at bounding box center [141, 37] width 5 height 1
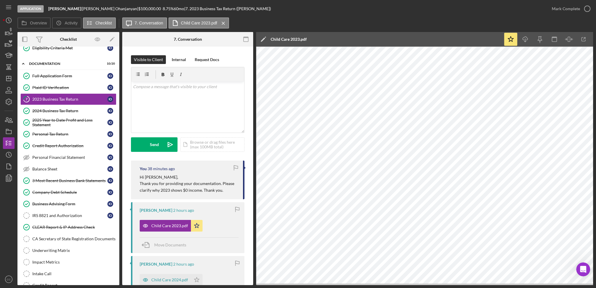
click at [66, 7] on b "[PERSON_NAME]" at bounding box center [64, 8] width 33 height 5
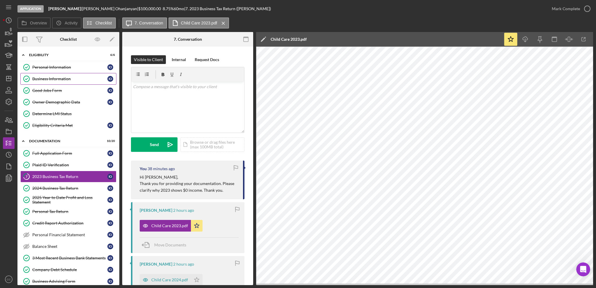
click at [61, 79] on div "Business Information" at bounding box center [69, 79] width 75 height 5
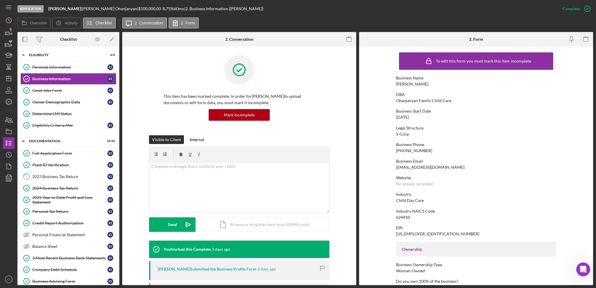
click at [64, 6] on b "[PERSON_NAME]" at bounding box center [64, 8] width 33 height 5
drag, startPoint x: 64, startPoint y: 7, endPoint x: 268, endPoint y: 15, distance: 204.3
click at [268, 15] on div "Application [PERSON_NAME] | [PERSON_NAME] | $100,000.00 8.75 % 60 mo | 2. Busin…" at bounding box center [287, 8] width 540 height 17
click at [216, 8] on div "| 2. Business Information ([PERSON_NAME])" at bounding box center [223, 8] width 79 height 5
click at [184, 26] on button "2. Form" at bounding box center [184, 22] width 30 height 11
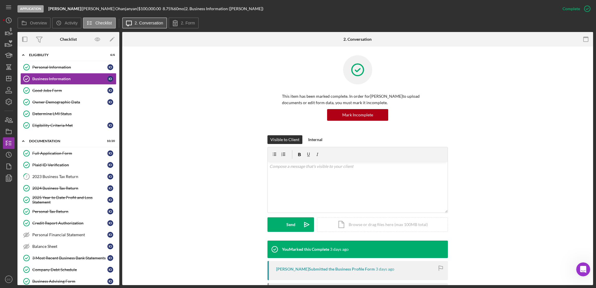
click at [146, 23] on label "2. Conversation" at bounding box center [149, 23] width 29 height 5
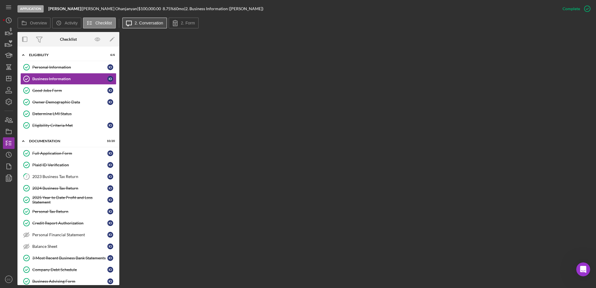
click at [139, 23] on label "2. Conversation" at bounding box center [149, 23] width 29 height 5
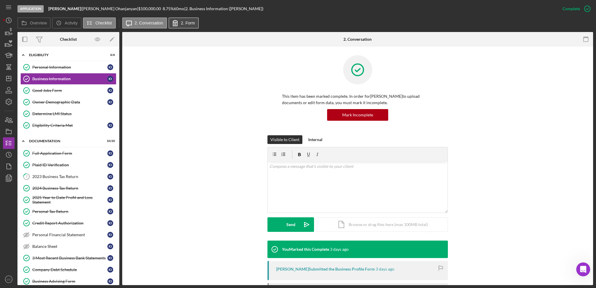
click at [182, 24] on label "2. Form" at bounding box center [188, 23] width 14 height 5
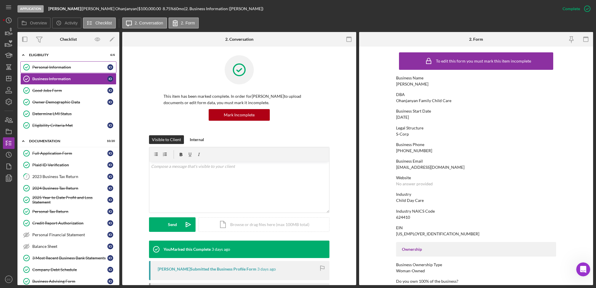
click at [63, 65] on div "Personal Information" at bounding box center [69, 67] width 75 height 5
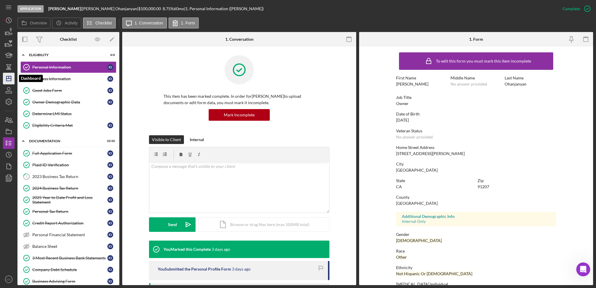
click at [9, 78] on line "button" at bounding box center [9, 77] width 0 height 2
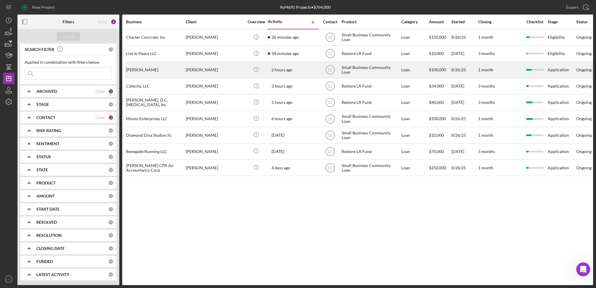
click at [152, 70] on div "[PERSON_NAME]" at bounding box center [155, 69] width 58 height 15
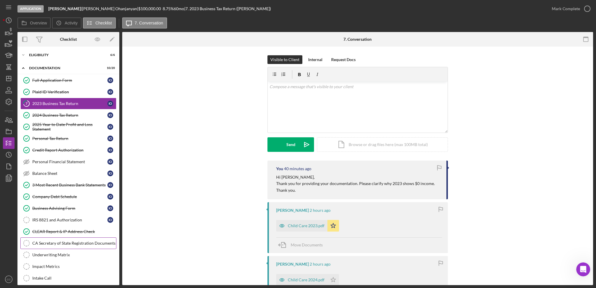
click at [50, 244] on div "CA Secretary of State Registration Documents" at bounding box center [74, 243] width 84 height 5
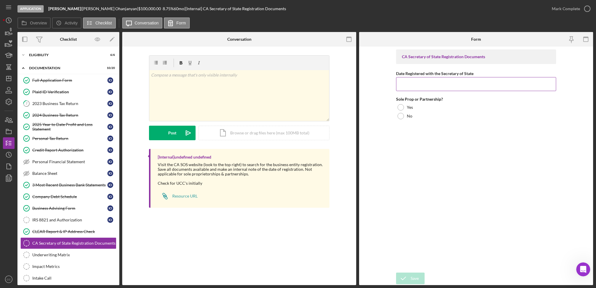
click at [411, 87] on input "Date Registered with the Secretary of State" at bounding box center [476, 84] width 160 height 14
paste input "[DATE]"
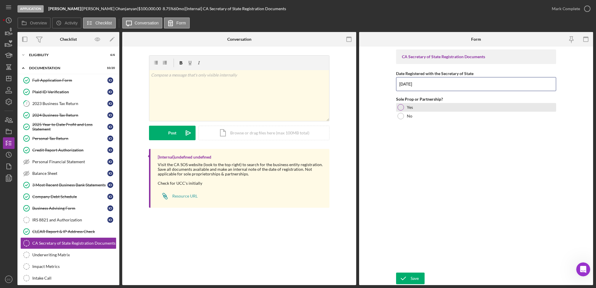
type input "[DATE]"
click at [401, 106] on div at bounding box center [401, 107] width 6 height 6
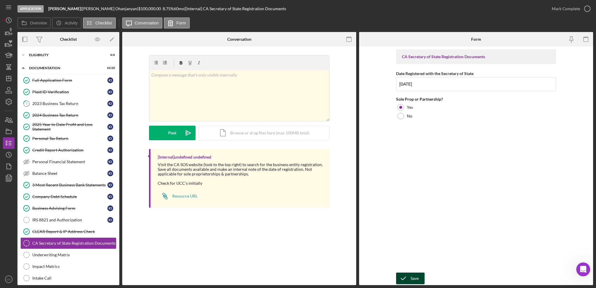
click at [409, 278] on icon "submit" at bounding box center [403, 278] width 15 height 15
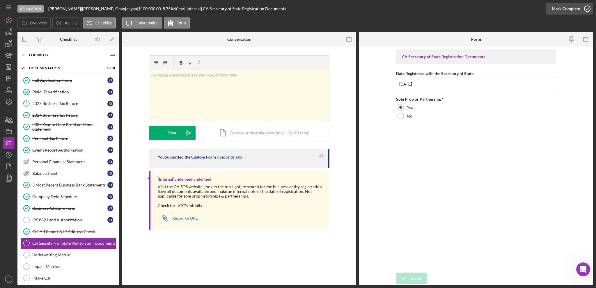
click at [585, 4] on icon "button" at bounding box center [587, 8] width 15 height 15
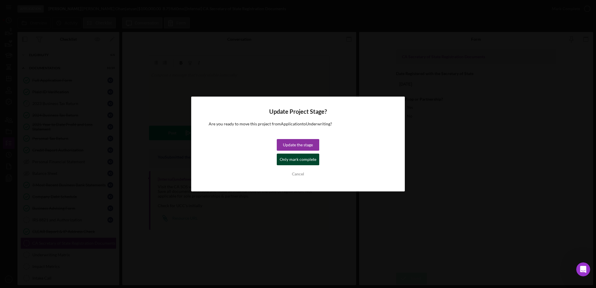
click at [305, 158] on div "Only mark complete" at bounding box center [298, 160] width 37 height 12
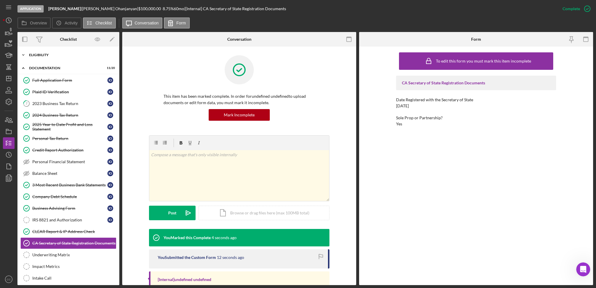
click at [46, 55] on div "Eligibility" at bounding box center [70, 54] width 83 height 3
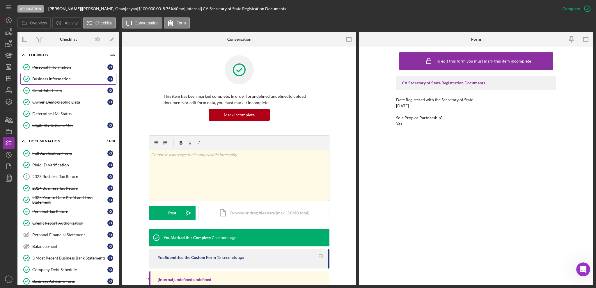
click at [45, 82] on link "Business Information Business Information I O" at bounding box center [68, 79] width 96 height 12
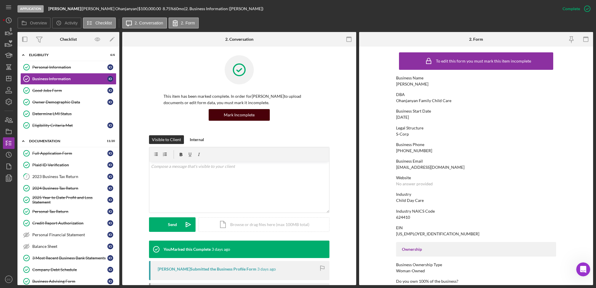
click at [243, 116] on div "Mark Incomplete" at bounding box center [239, 115] width 31 height 12
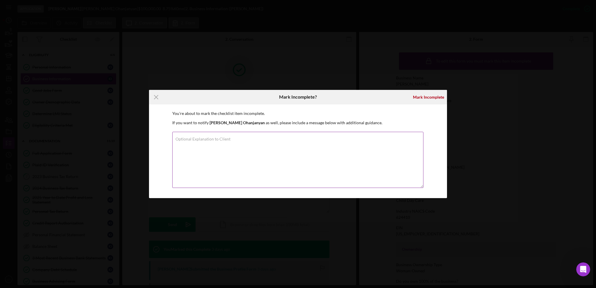
click at [267, 148] on textarea "Optional Explanation to Client" at bounding box center [297, 160] width 251 height 56
type textarea "correct name"
click at [419, 100] on div "Mark Incomplete" at bounding box center [428, 97] width 31 height 12
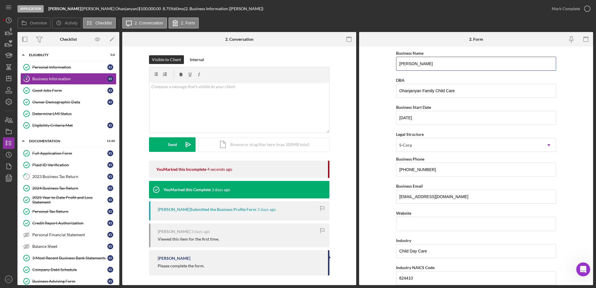
drag, startPoint x: 441, startPoint y: 59, endPoint x: 352, endPoint y: 61, distance: 89.1
click at [352, 61] on div "Overview Internal Workflow Stage Application Icon/Dropdown Arrow Archive (can u…" at bounding box center [305, 158] width 576 height 253
paste input "[DATE]"
click at [442, 64] on input "[DATE]" at bounding box center [476, 64] width 160 height 14
paste input "Ohanjanyan Family Child Care"
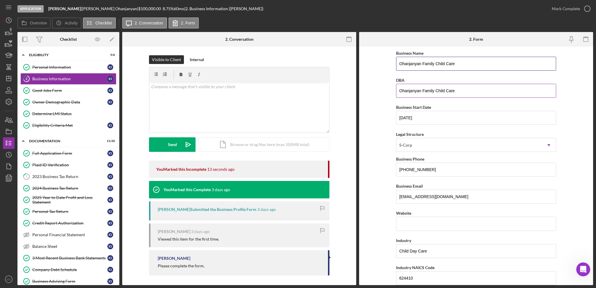
type input "Ohanjanyan Family Child Care"
click at [471, 89] on input "Ohanjanyan Family Child Care" at bounding box center [476, 91] width 160 height 14
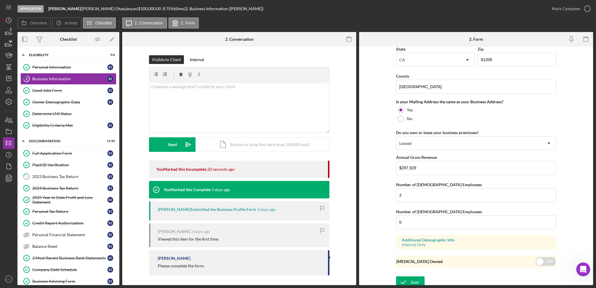
scroll to position [408, 0]
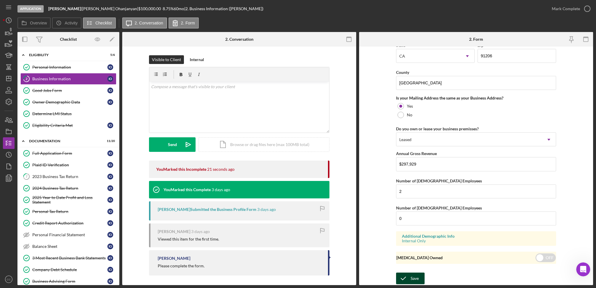
click at [408, 277] on icon "submit" at bounding box center [403, 278] width 15 height 15
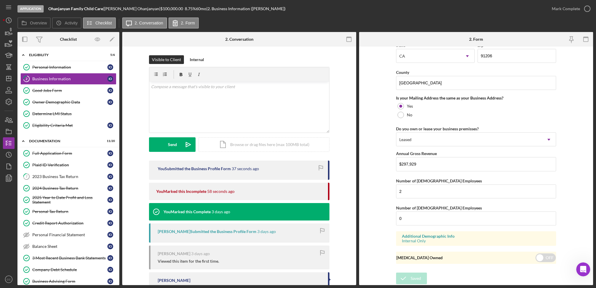
drag, startPoint x: 569, startPoint y: 10, endPoint x: 533, endPoint y: 19, distance: 37.3
click at [570, 10] on div "Mark Complete" at bounding box center [566, 9] width 28 height 12
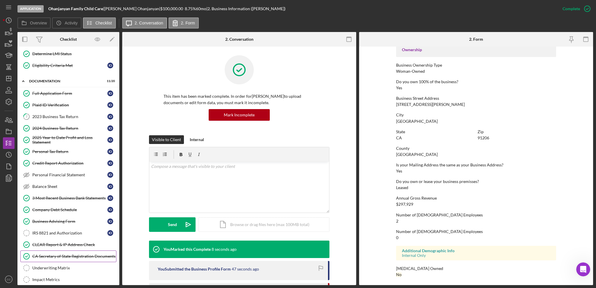
scroll to position [77, 0]
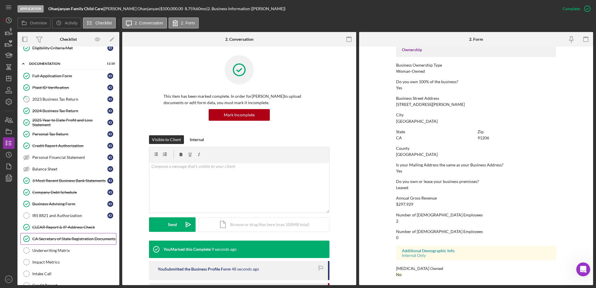
click at [57, 240] on div "CA Secretary of State Registration Documents" at bounding box center [74, 239] width 84 height 5
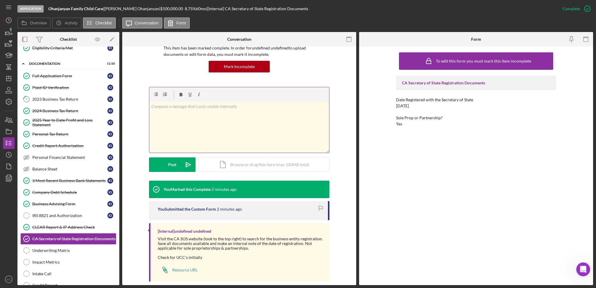
scroll to position [56, 0]
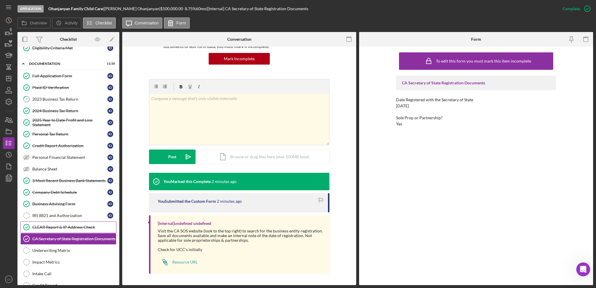
click at [51, 231] on link "CLEAR Report & IP Address Check CLEAR Report & IP Address Check" at bounding box center [68, 228] width 96 height 12
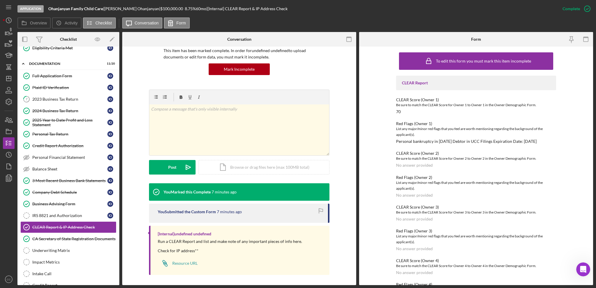
scroll to position [47, 0]
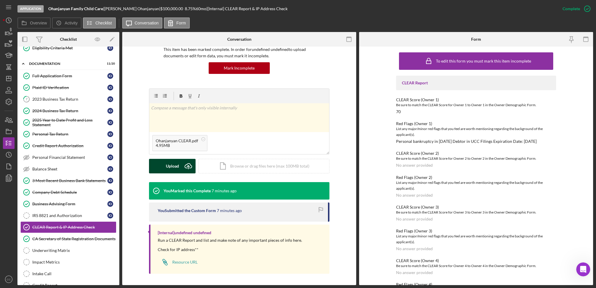
click at [178, 165] on div "Upload" at bounding box center [172, 166] width 13 height 15
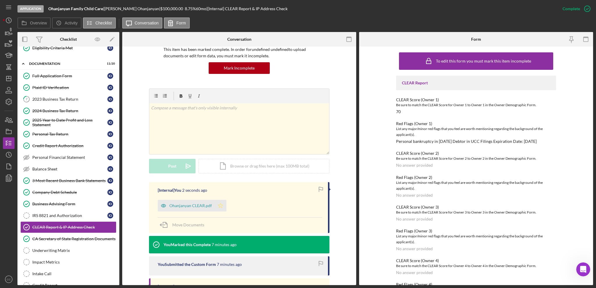
click at [218, 204] on icon "Icon/Star" at bounding box center [221, 206] width 12 height 12
click at [62, 240] on div "CA Secretary of State Registration Documents" at bounding box center [74, 239] width 84 height 5
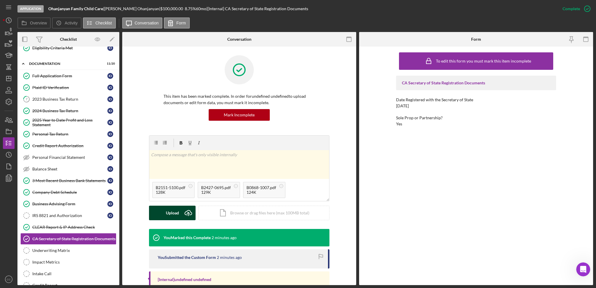
click at [166, 216] on div "Upload" at bounding box center [172, 213] width 13 height 15
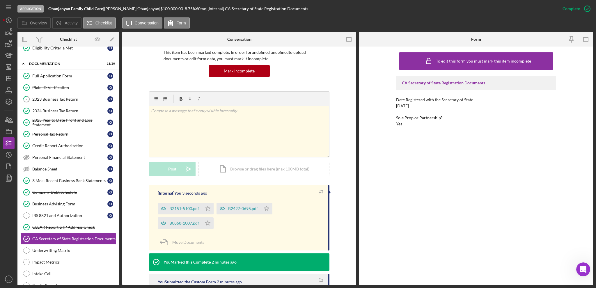
scroll to position [39, 0]
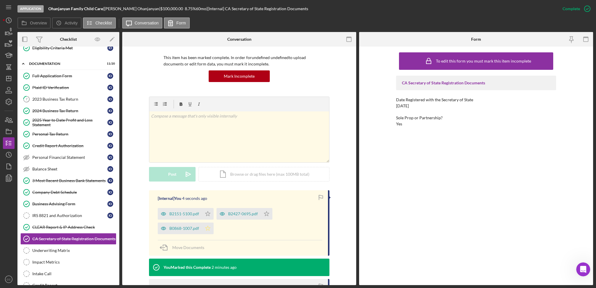
click at [207, 228] on icon "Icon/Star" at bounding box center [208, 229] width 12 height 12
click at [206, 212] on icon "Icon/Star" at bounding box center [208, 214] width 12 height 12
click at [270, 214] on icon "Icon/Star" at bounding box center [267, 214] width 12 height 12
click at [65, 215] on div "IRS 8821 and Authorization" at bounding box center [69, 215] width 75 height 5
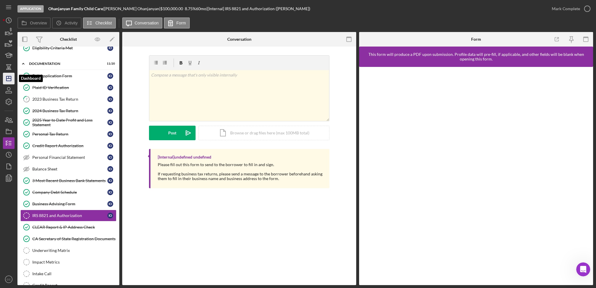
click at [4, 79] on icon "Icon/Dashboard" at bounding box center [8, 78] width 15 height 15
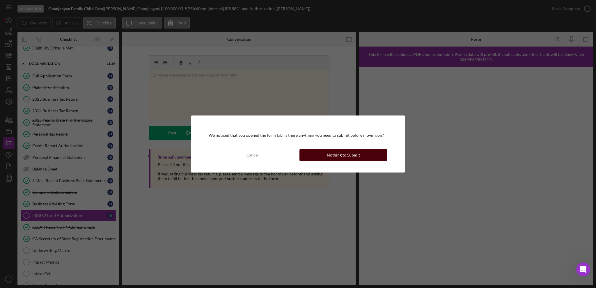
click at [335, 155] on div "Nothing to Submit" at bounding box center [343, 155] width 33 height 12
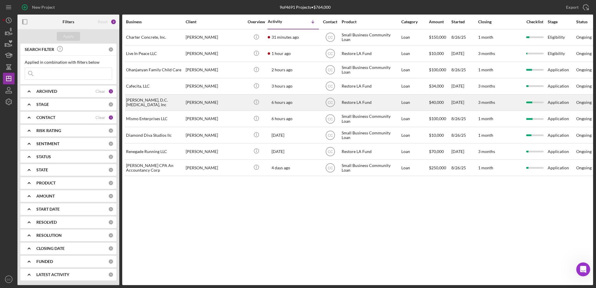
click at [220, 107] on div "[PERSON_NAME]" at bounding box center [215, 102] width 58 height 15
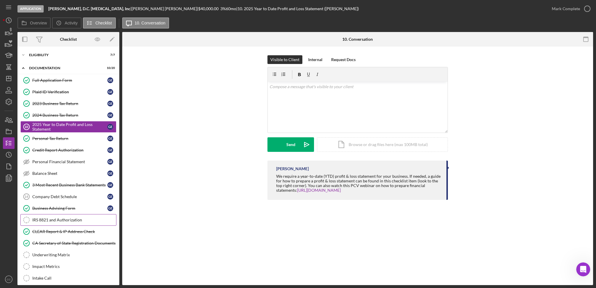
click at [61, 224] on link "IRS 8821 and Authorization IRS 8821 and Authorization" at bounding box center [68, 220] width 96 height 12
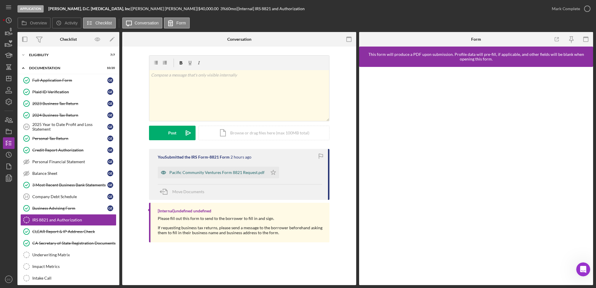
click at [234, 174] on div "Pacific Community Ventures Form 8821 Request.pdf" at bounding box center [216, 172] width 95 height 5
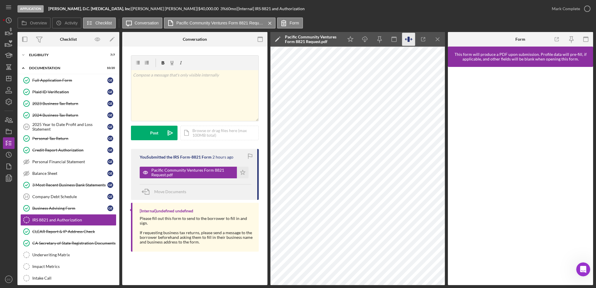
click at [407, 41] on icon "button" at bounding box center [408, 39] width 13 height 13
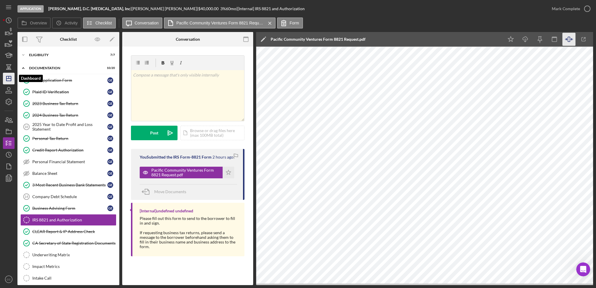
click at [10, 81] on polygon "button" at bounding box center [8, 78] width 5 height 5
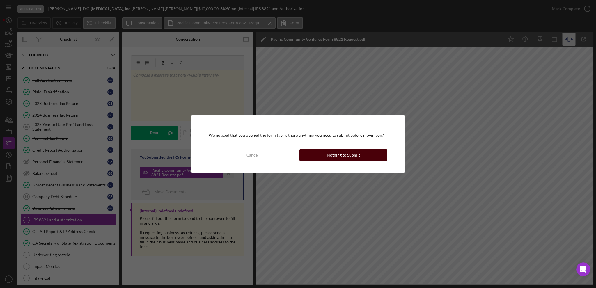
click at [366, 153] on button "Nothing to Submit" at bounding box center [344, 155] width 88 height 12
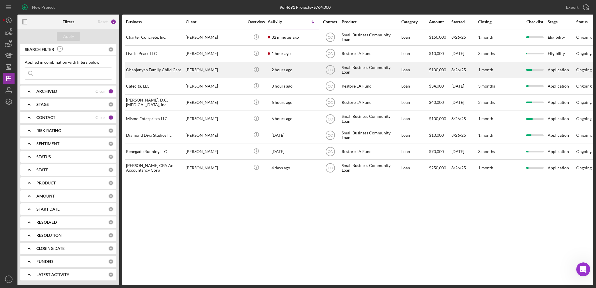
click at [226, 70] on div "[PERSON_NAME]" at bounding box center [215, 69] width 58 height 15
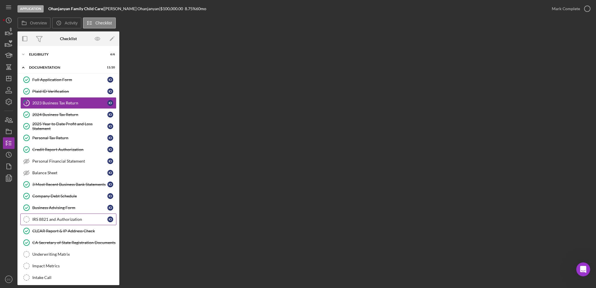
click at [48, 221] on div "IRS 8821 and Authorization" at bounding box center [69, 219] width 75 height 5
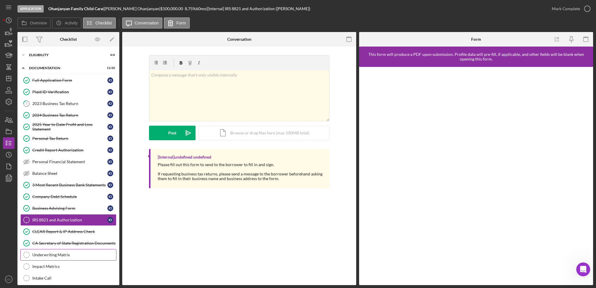
click at [47, 259] on link "Underwriting Matrix Underwriting Matrix" at bounding box center [68, 255] width 96 height 12
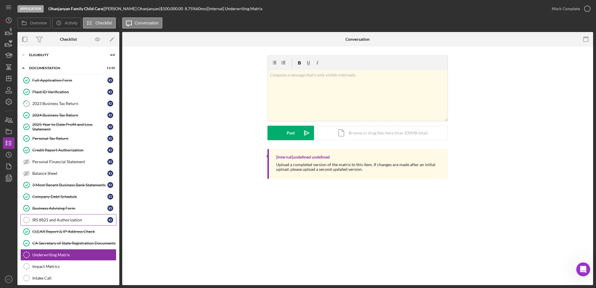
click at [48, 223] on link "IRS 8821 and Authorization IRS 8821 and Authorization I O" at bounding box center [68, 220] width 96 height 12
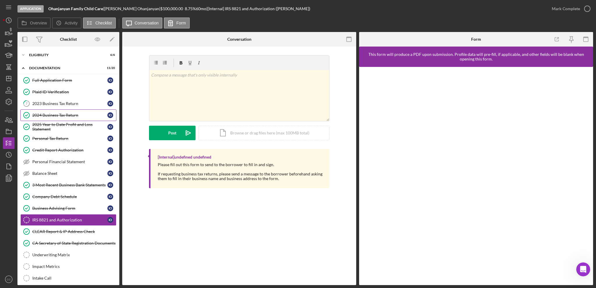
click at [68, 118] on link "2024 Business Tax Return 2024 Business Tax Return I O" at bounding box center [68, 115] width 96 height 12
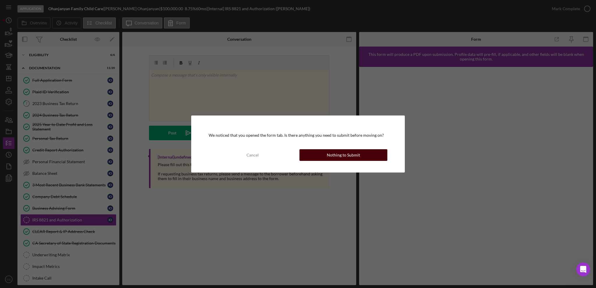
click at [368, 155] on button "Nothing to Submit" at bounding box center [344, 155] width 88 height 12
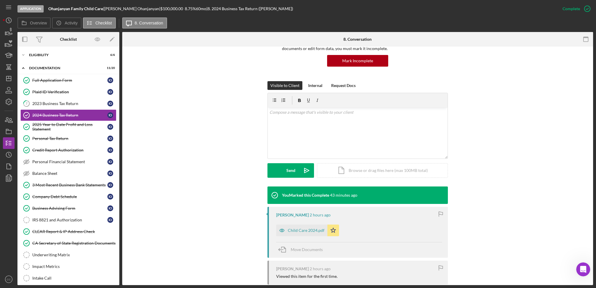
scroll to position [77, 0]
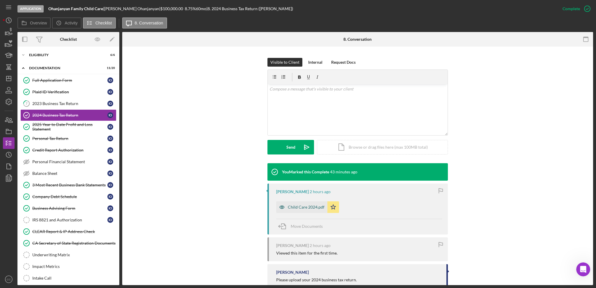
click at [298, 208] on div "Child Care 2024.pdf" at bounding box center [306, 207] width 37 height 5
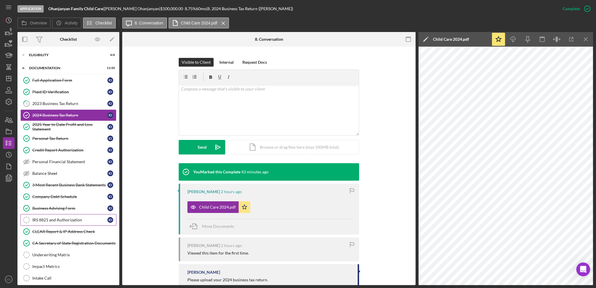
click at [66, 220] on div "IRS 8821 and Authorization" at bounding box center [69, 220] width 75 height 5
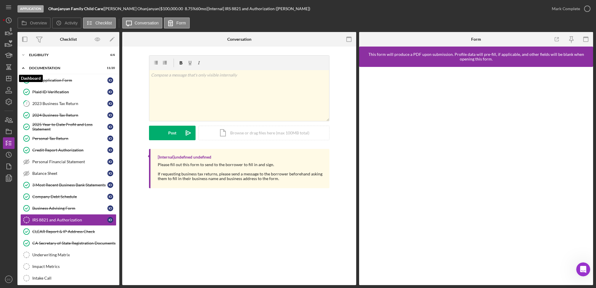
drag, startPoint x: 8, startPoint y: 75, endPoint x: 16, endPoint y: 81, distance: 10.1
click at [8, 75] on icon "Icon/Dashboard" at bounding box center [8, 78] width 15 height 15
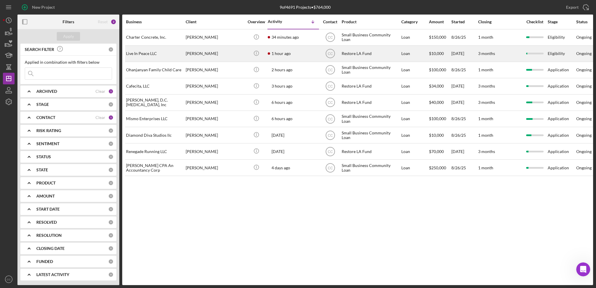
click at [225, 53] on div "[PERSON_NAME]" at bounding box center [215, 53] width 58 height 15
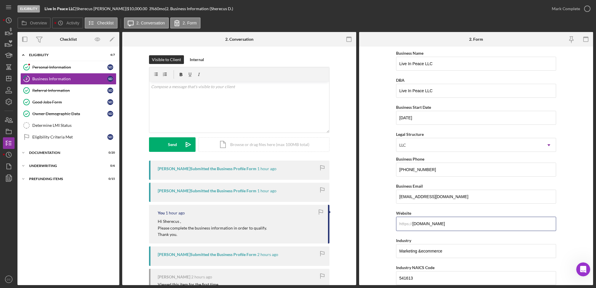
drag, startPoint x: 473, startPoint y: 226, endPoint x: 358, endPoint y: 225, distance: 115.3
click at [358, 225] on div "Overview Internal Workflow Stage Eligibility Icon/Dropdown Arrow Archive (can u…" at bounding box center [305, 158] width 576 height 253
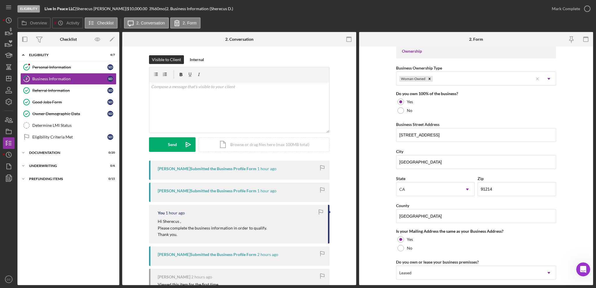
scroll to position [310, 0]
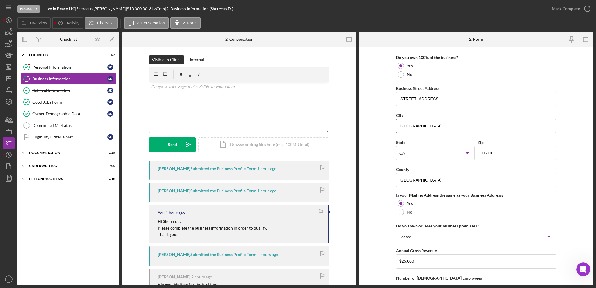
click at [409, 130] on input "[GEOGRAPHIC_DATA]" at bounding box center [476, 126] width 160 height 14
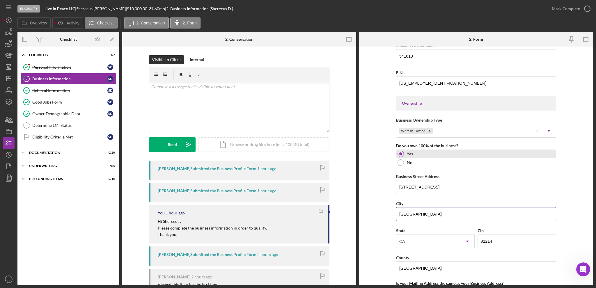
scroll to position [213, 0]
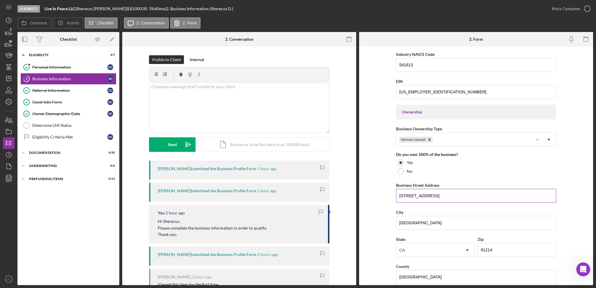
click at [439, 199] on input "[STREET_ADDRESS]" at bounding box center [476, 196] width 160 height 14
drag, startPoint x: 444, startPoint y: 198, endPoint x: 347, endPoint y: 195, distance: 97.0
click at [347, 195] on div "Overview Internal Workflow Stage Eligibility Icon/Dropdown Arrow Archive (can u…" at bounding box center [305, 158] width 576 height 253
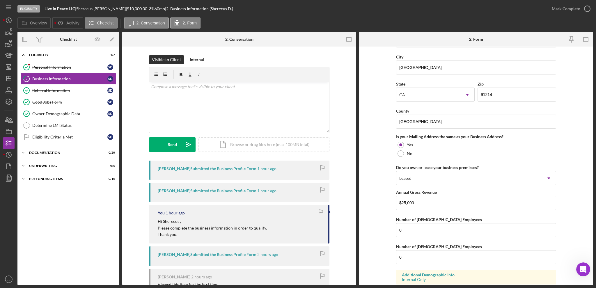
scroll to position [408, 0]
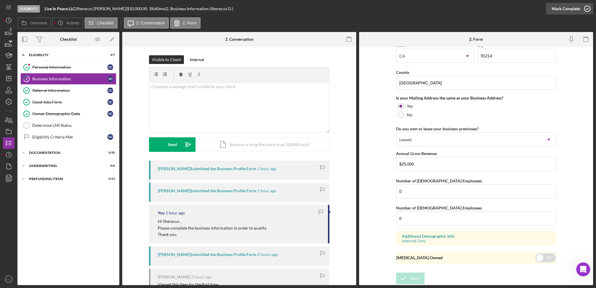
click at [585, 9] on circle "button" at bounding box center [588, 9] width 6 height 6
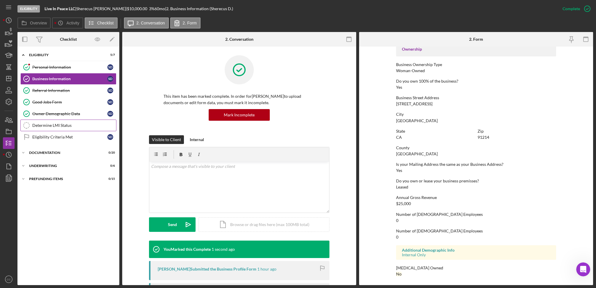
scroll to position [200, 0]
click at [58, 128] on link "Determine LMI Status Determine LMI Status" at bounding box center [68, 126] width 96 height 12
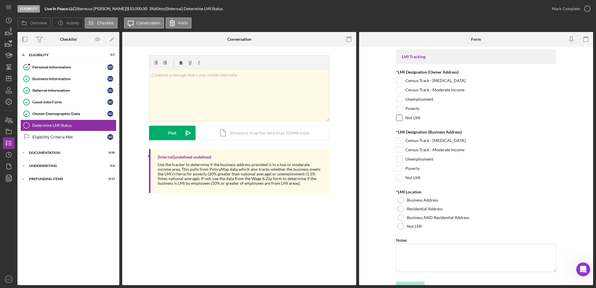
click at [399, 119] on input "Not LMI" at bounding box center [400, 118] width 6 height 6
checkbox input "true"
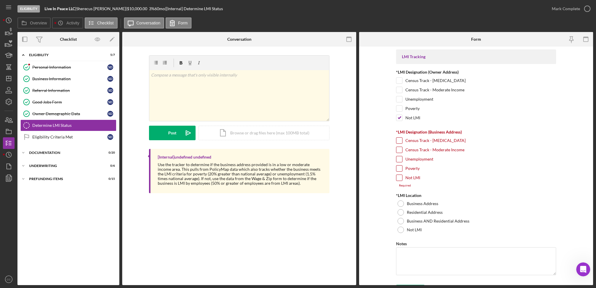
click at [398, 177] on input "Not LMI" at bounding box center [400, 178] width 6 height 6
checkbox input "true"
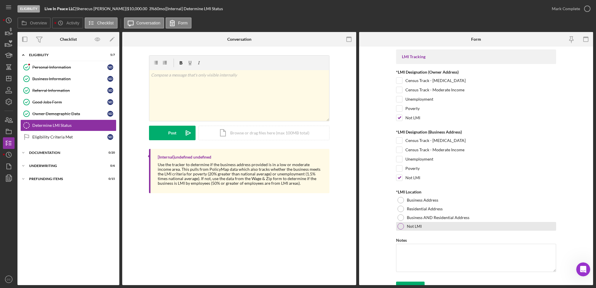
click at [398, 226] on div at bounding box center [401, 226] width 6 height 6
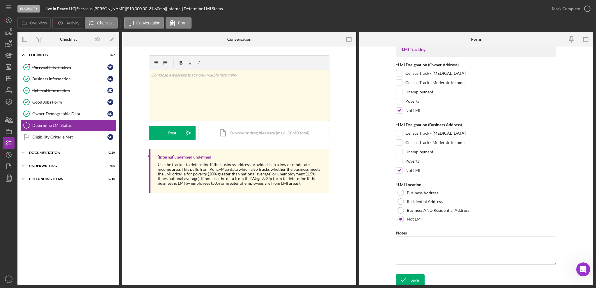
scroll to position [9, 0]
click at [416, 279] on div "Save" at bounding box center [415, 279] width 8 height 12
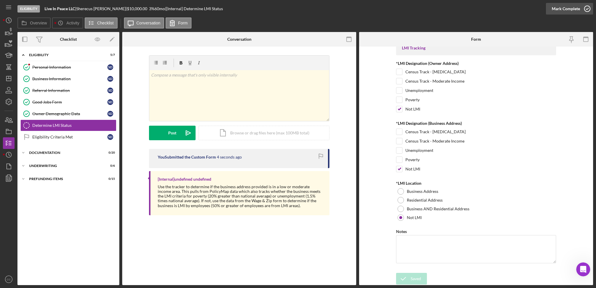
click at [563, 9] on div "Mark Complete" at bounding box center [566, 9] width 28 height 12
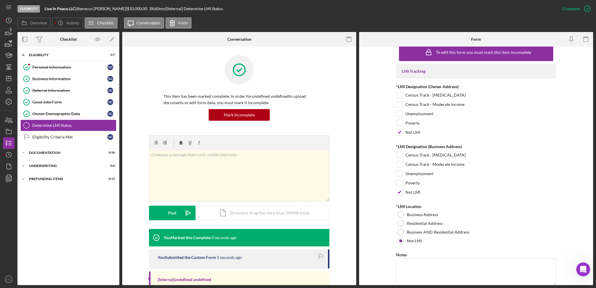
scroll to position [32, 0]
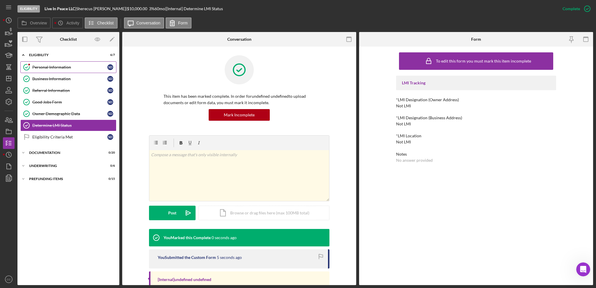
click at [61, 65] on div "Personal Information" at bounding box center [69, 67] width 75 height 5
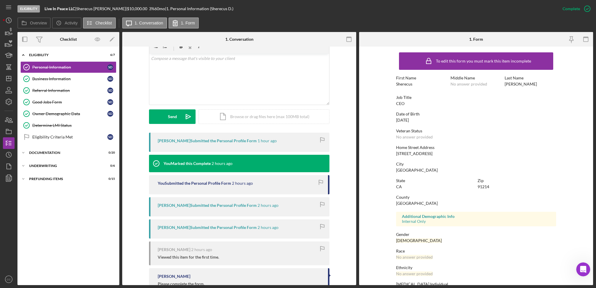
scroll to position [116, 0]
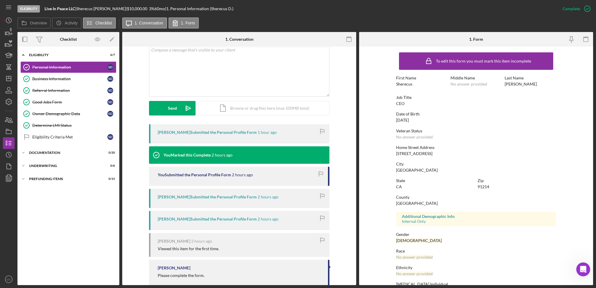
click at [244, 133] on div "[PERSON_NAME] Submitted the Personal Profile Form" at bounding box center [207, 132] width 99 height 5
click at [52, 79] on div "Business Information" at bounding box center [69, 79] width 75 height 5
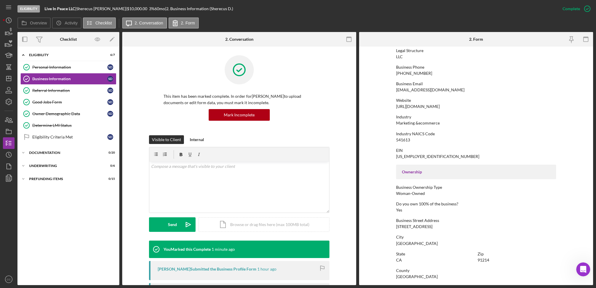
scroll to position [116, 0]
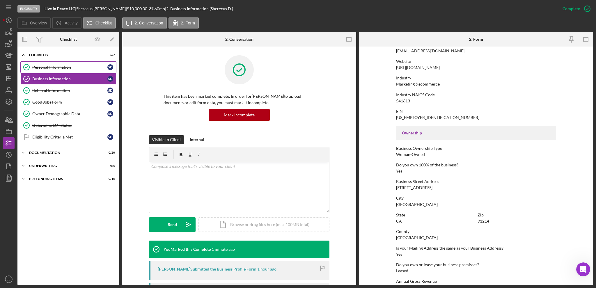
click at [47, 67] on div "Personal Information" at bounding box center [69, 67] width 75 height 5
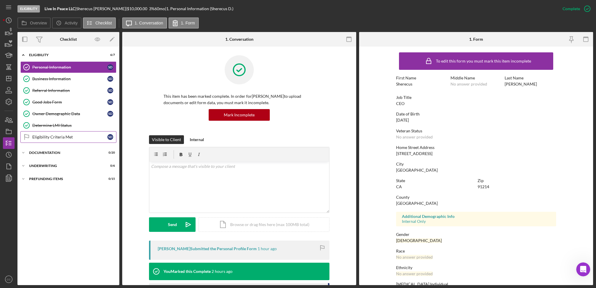
click at [49, 136] on div "Eligibility Criteria Met" at bounding box center [69, 137] width 75 height 5
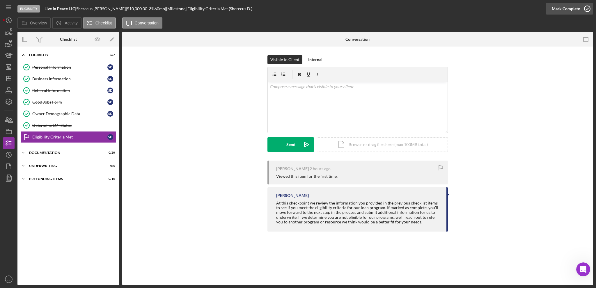
click at [571, 9] on div "Mark Complete" at bounding box center [566, 9] width 28 height 12
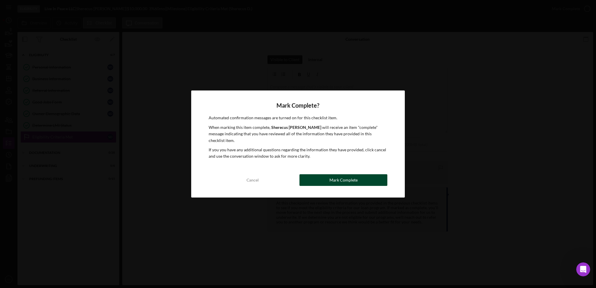
click at [348, 178] on div "Mark Complete" at bounding box center [344, 180] width 28 height 12
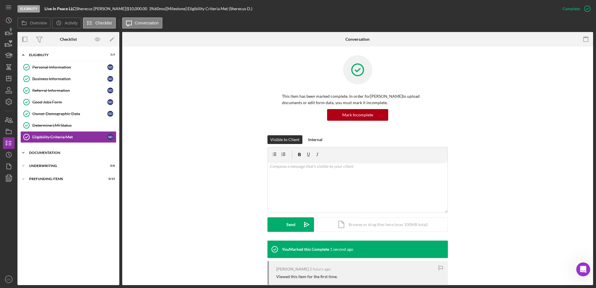
click at [41, 152] on div "Documentation" at bounding box center [70, 152] width 83 height 3
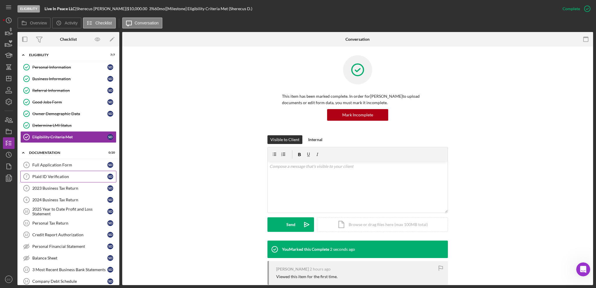
click at [47, 181] on link "Plaid ID Verification 7 Plaid ID Verification S D" at bounding box center [68, 177] width 96 height 12
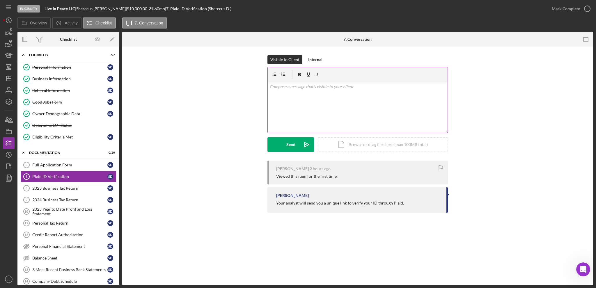
click at [343, 101] on div "v Color teal Color pink Remove color Add row above Add row below Add column bef…" at bounding box center [358, 107] width 180 height 51
click at [294, 146] on div "Send" at bounding box center [291, 144] width 9 height 15
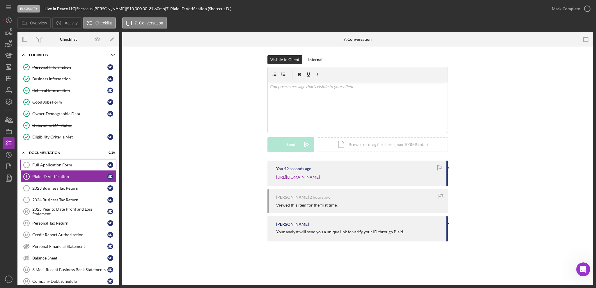
click at [65, 165] on div "Full Application Form" at bounding box center [69, 165] width 75 height 5
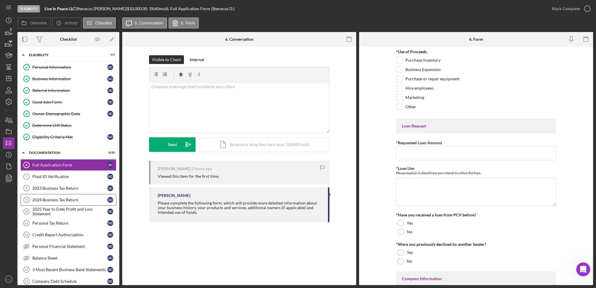
click at [54, 200] on div "2024 Business Tax Return" at bounding box center [69, 200] width 75 height 5
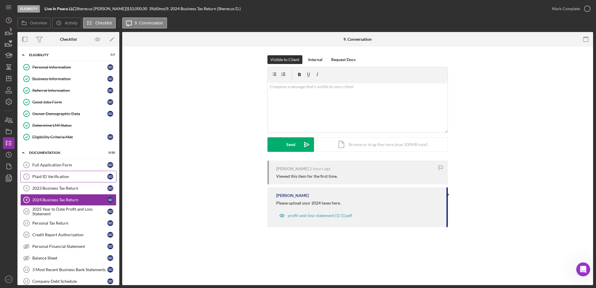
click at [43, 180] on link "Plaid ID Verification 7 Plaid ID Verification S D" at bounding box center [68, 177] width 96 height 12
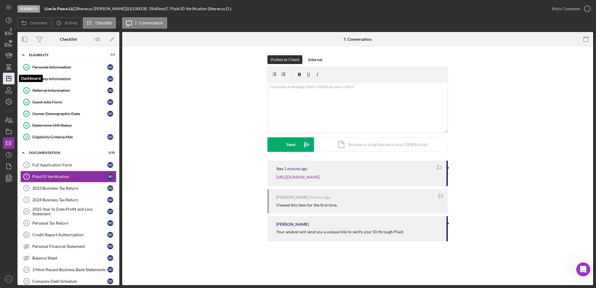
click at [8, 79] on icon "Icon/Dashboard" at bounding box center [8, 78] width 15 height 15
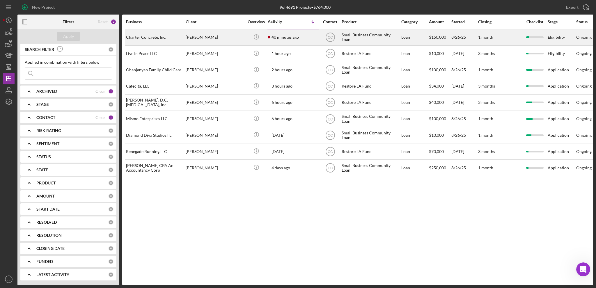
click at [232, 37] on div "[PERSON_NAME]" at bounding box center [215, 37] width 58 height 15
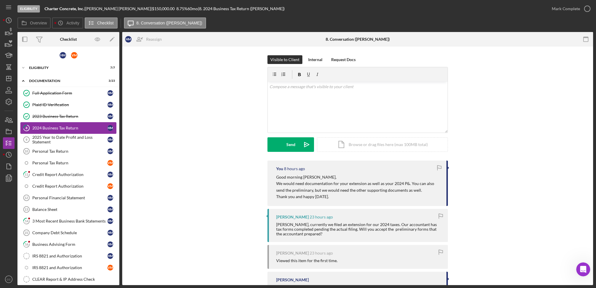
click at [78, 128] on div "2024 Business Tax Return" at bounding box center [69, 128] width 75 height 5
click at [59, 175] on div "Credit Report Authorization" at bounding box center [69, 174] width 75 height 5
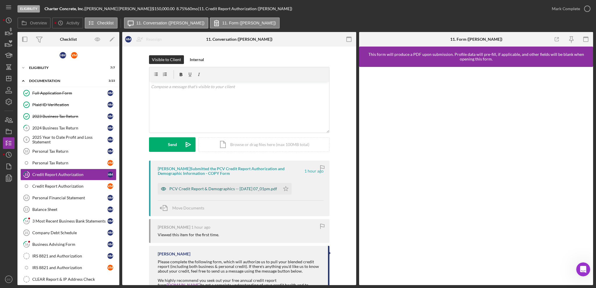
click at [258, 189] on div "PCV Credit Report & Demographics -- [DATE] 07_01pm.pdf" at bounding box center [223, 189] width 108 height 5
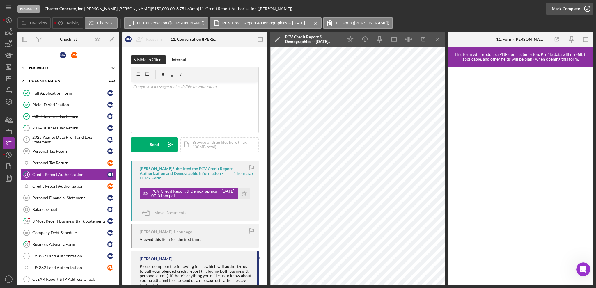
click at [569, 10] on div "Mark Complete" at bounding box center [566, 9] width 28 height 12
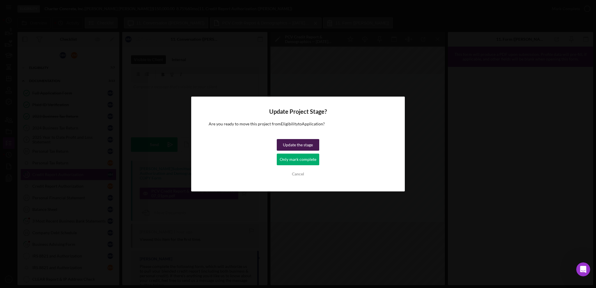
click at [296, 145] on div "Update the stage" at bounding box center [298, 145] width 30 height 12
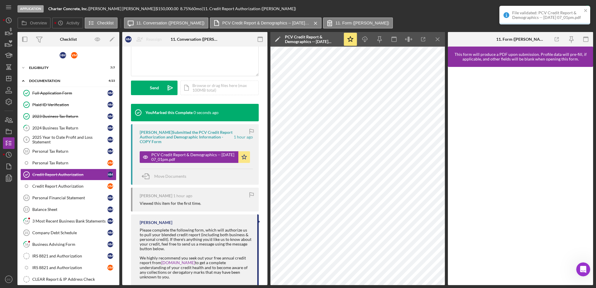
scroll to position [116, 0]
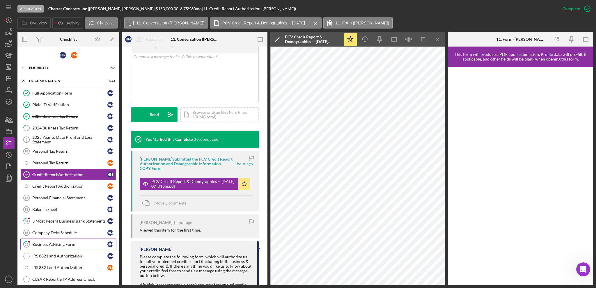
click at [61, 244] on div "Business Advising Form" at bounding box center [69, 244] width 75 height 5
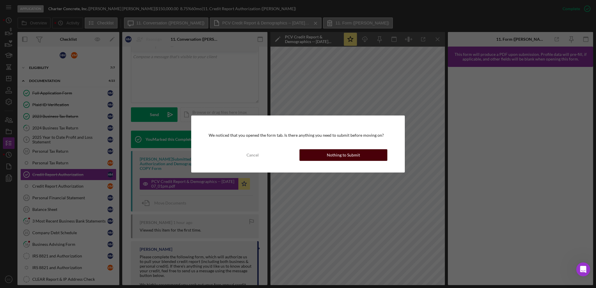
click at [350, 153] on div "Nothing to Submit" at bounding box center [343, 155] width 33 height 12
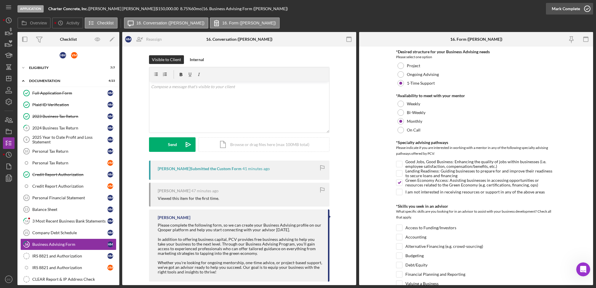
click at [580, 12] on icon "button" at bounding box center [587, 8] width 15 height 15
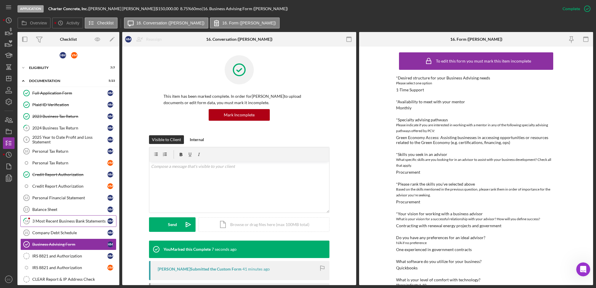
click at [65, 222] on div "3 Most Recent Business Bank Statements" at bounding box center [69, 221] width 75 height 5
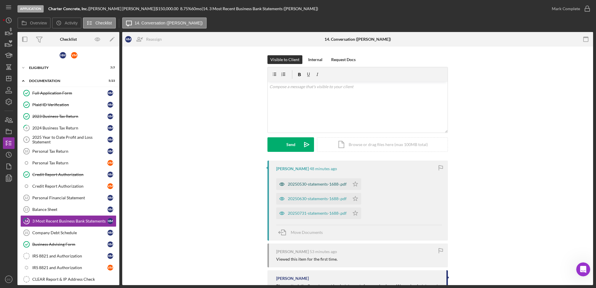
click at [318, 185] on div "20250530-statements-1688-.pdf" at bounding box center [317, 184] width 59 height 5
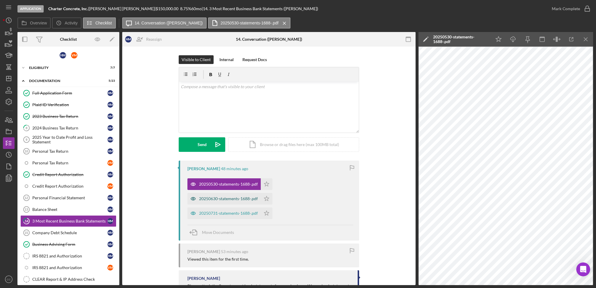
click at [227, 198] on div "20250630-statements-1688-.pdf" at bounding box center [228, 199] width 59 height 5
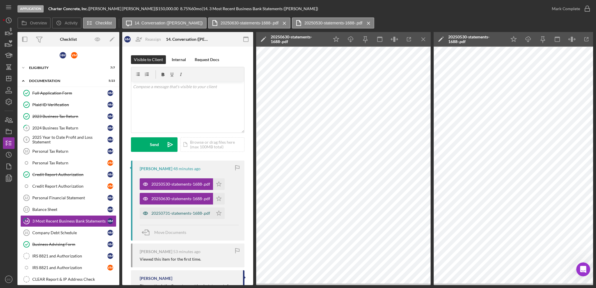
click at [177, 214] on div "20250731-statements-1688-.pdf" at bounding box center [180, 213] width 59 height 5
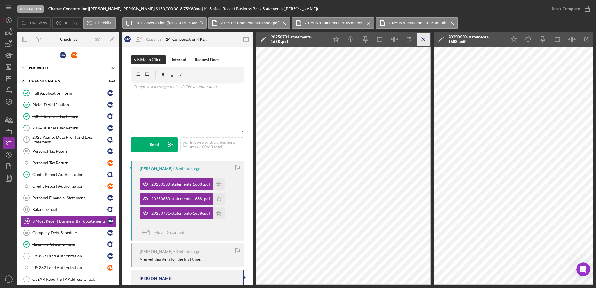
click at [423, 40] on icon "Icon/Menu Close" at bounding box center [423, 39] width 13 height 13
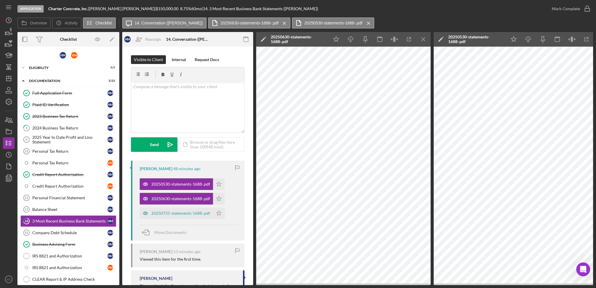
click at [423, 40] on icon "Icon/Menu Close" at bounding box center [423, 39] width 13 height 13
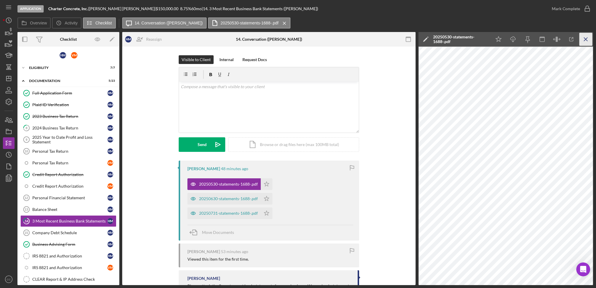
click at [584, 40] on icon "Icon/Menu Close" at bounding box center [586, 39] width 13 height 13
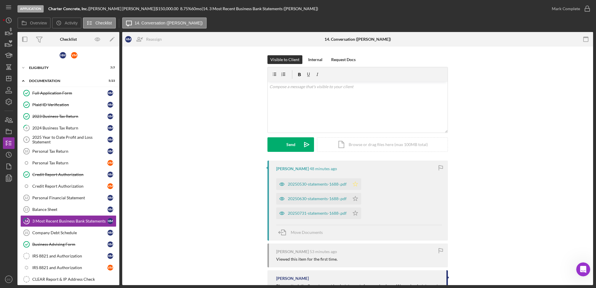
click at [356, 185] on polygon "button" at bounding box center [355, 184] width 5 height 5
click at [354, 199] on icon "Icon/Star" at bounding box center [356, 199] width 12 height 12
click at [353, 215] on icon "Icon/Star" at bounding box center [356, 214] width 12 height 12
click at [589, 8] on icon "button" at bounding box center [587, 8] width 15 height 15
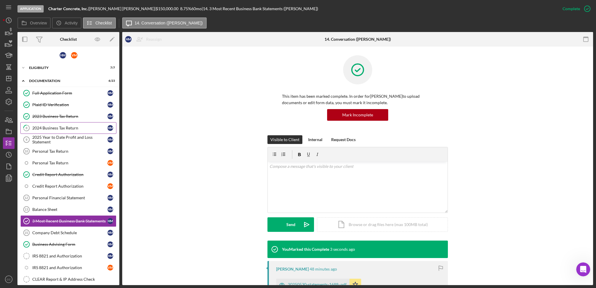
click at [73, 130] on div "2024 Business Tax Return" at bounding box center [69, 128] width 75 height 5
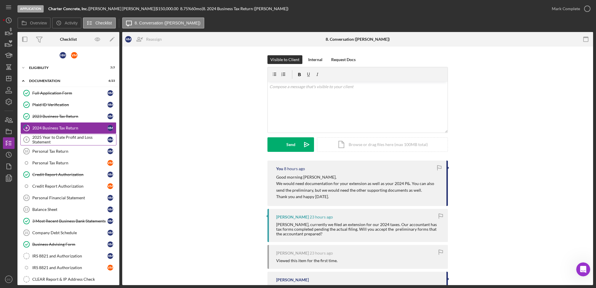
click at [67, 140] on div "2025 Year to Date Profit and Loss Statement" at bounding box center [69, 139] width 75 height 9
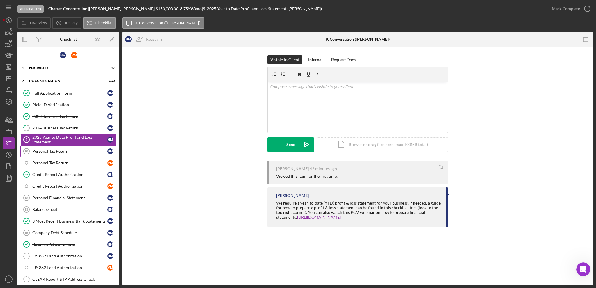
click at [62, 152] on div "Personal Tax Return" at bounding box center [69, 151] width 75 height 5
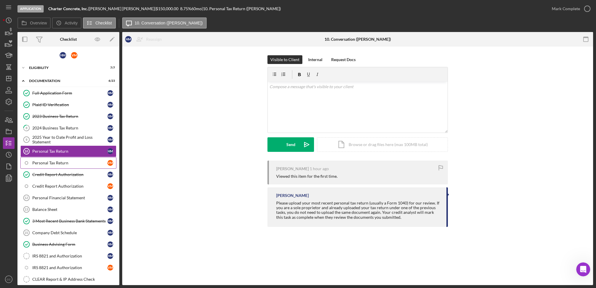
click at [58, 162] on div "Personal Tax Return" at bounding box center [69, 163] width 75 height 5
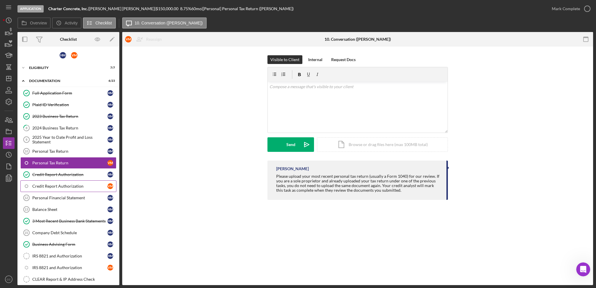
click at [54, 188] on div "Credit Report Authorization" at bounding box center [69, 186] width 75 height 5
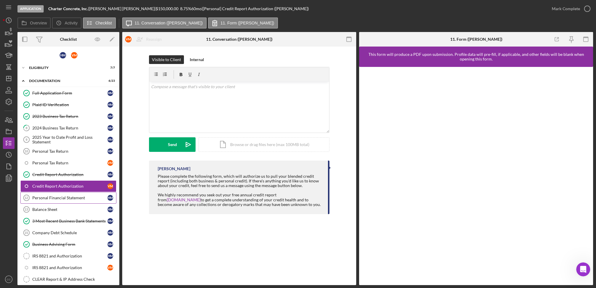
click at [50, 198] on div "Personal Financial Statement" at bounding box center [69, 198] width 75 height 5
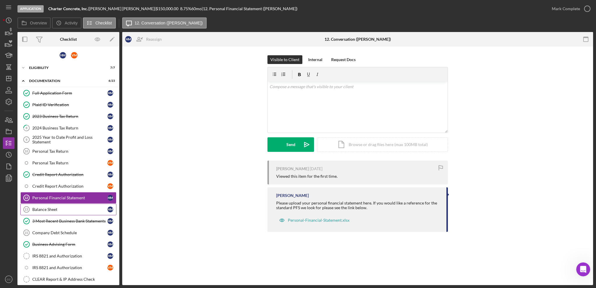
click at [48, 208] on div "Balance Sheet" at bounding box center [69, 209] width 75 height 5
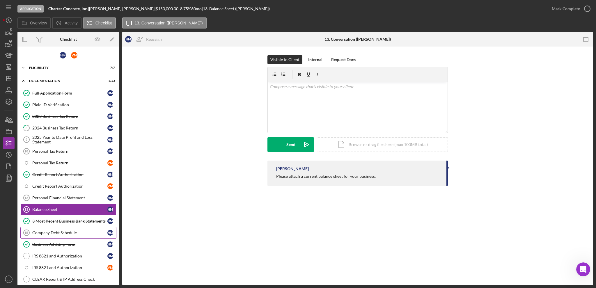
click at [45, 235] on div "Company Debt Schedule" at bounding box center [69, 233] width 75 height 5
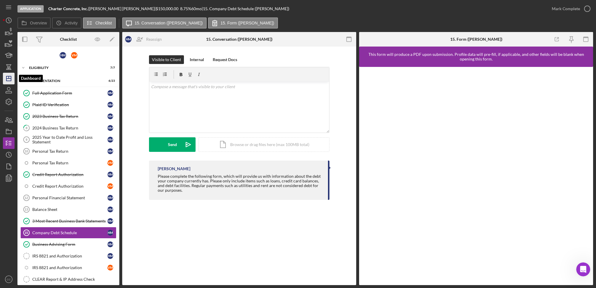
click at [8, 79] on icon "Icon/Dashboard" at bounding box center [8, 78] width 15 height 15
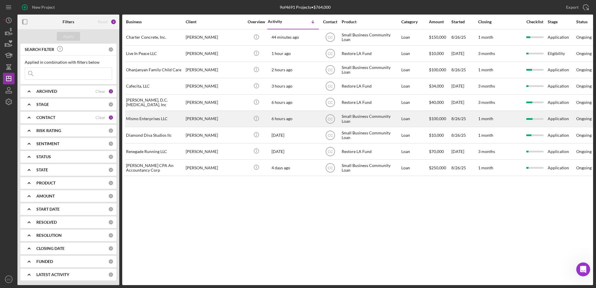
click at [214, 116] on div "[PERSON_NAME]" at bounding box center [215, 118] width 58 height 15
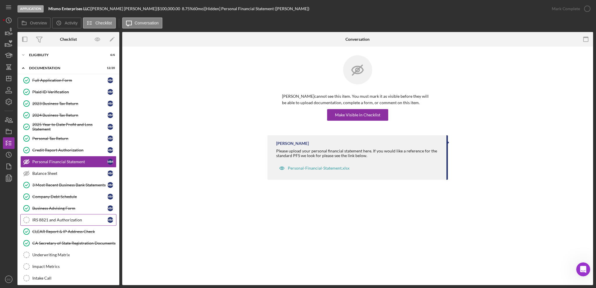
click at [49, 219] on div "IRS 8821 and Authorization" at bounding box center [69, 220] width 75 height 5
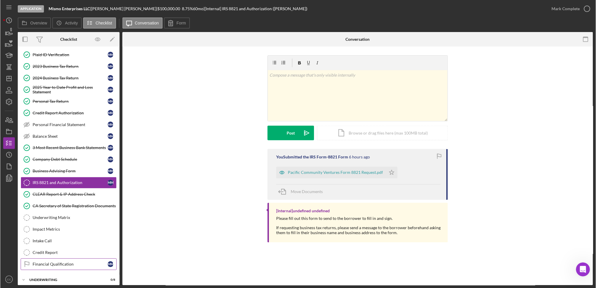
scroll to position [54, 0]
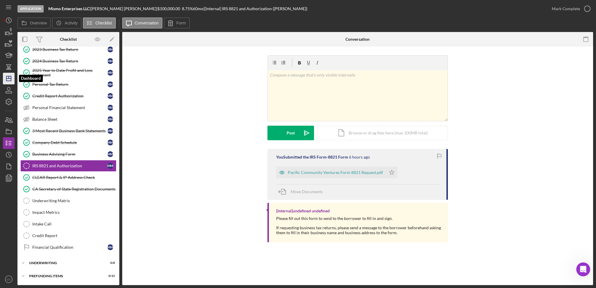
click at [6, 79] on icon "Icon/Dashboard" at bounding box center [8, 78] width 15 height 15
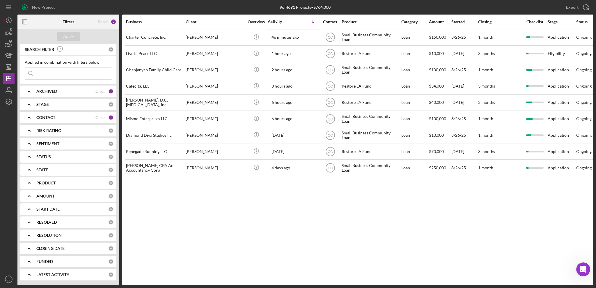
click at [335, 225] on div "Business Client Overview Activity Icon/Table Sort Arrow Contact Product Categor…" at bounding box center [357, 150] width 471 height 271
click at [331, 236] on div "Business Client Overview Activity Icon/Table Sort Arrow Contact Product Categor…" at bounding box center [357, 150] width 471 height 270
